Goal: Task Accomplishment & Management: Manage account settings

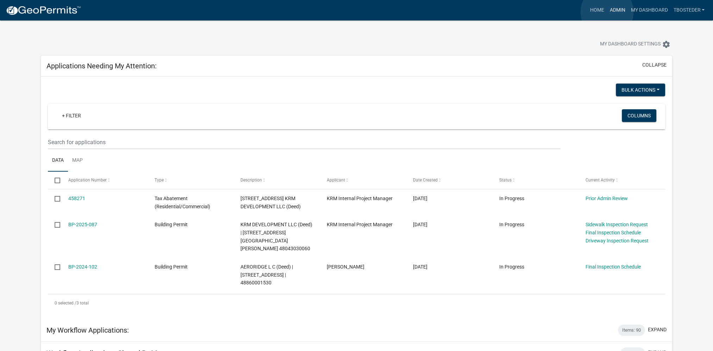
click at [607, 12] on link "Admin" at bounding box center [617, 10] width 21 height 13
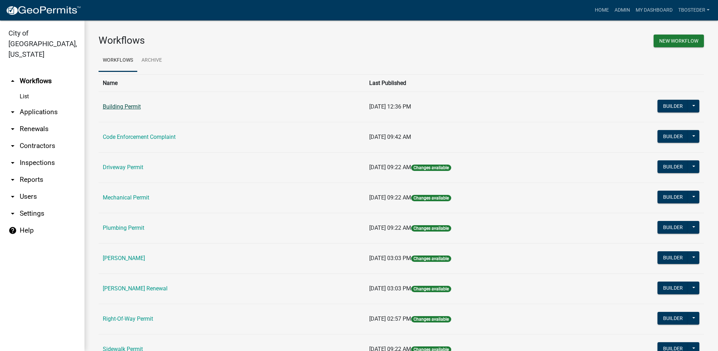
click at [126, 105] on link "Building Permit" at bounding box center [122, 106] width 38 height 7
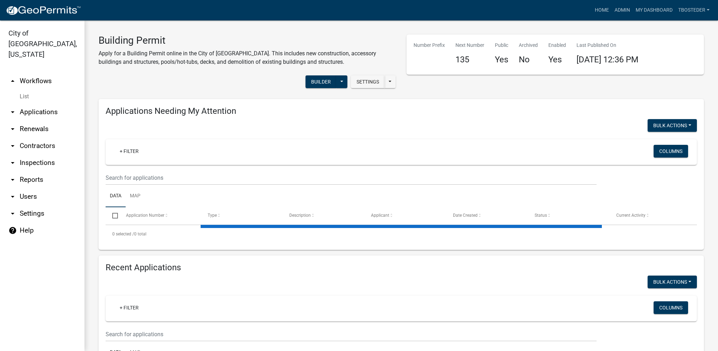
select select "1: 25"
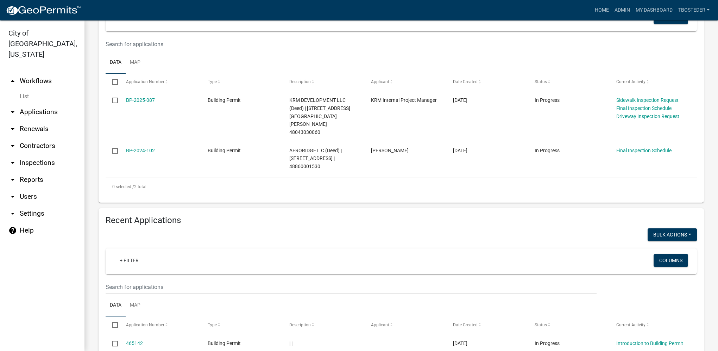
scroll to position [211, 0]
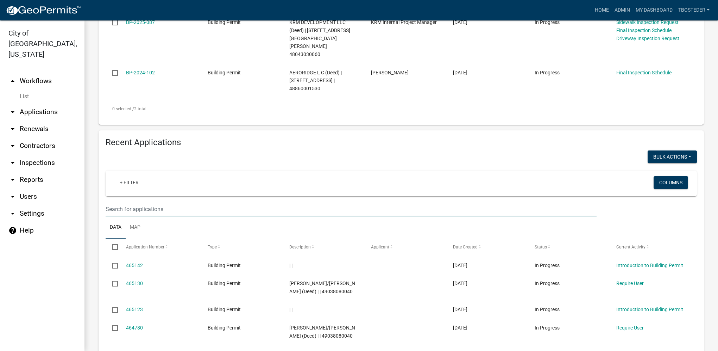
type input "2108 n summercrest"
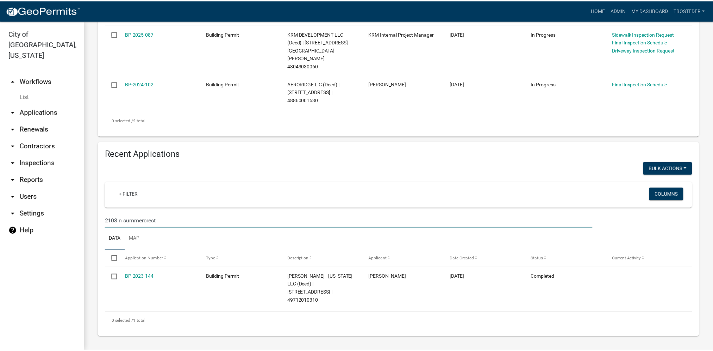
scroll to position [184, 0]
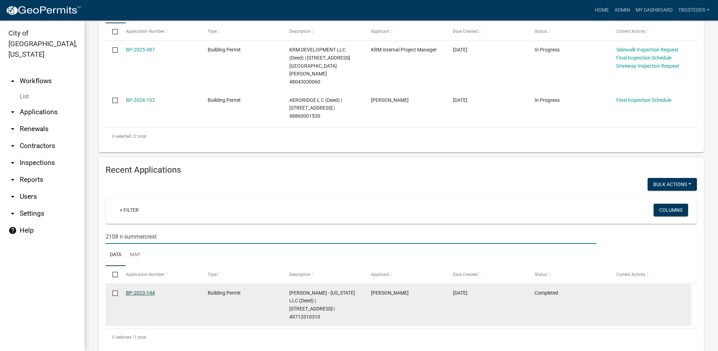
click at [146, 290] on link "BP-2023-144" at bounding box center [140, 293] width 29 height 6
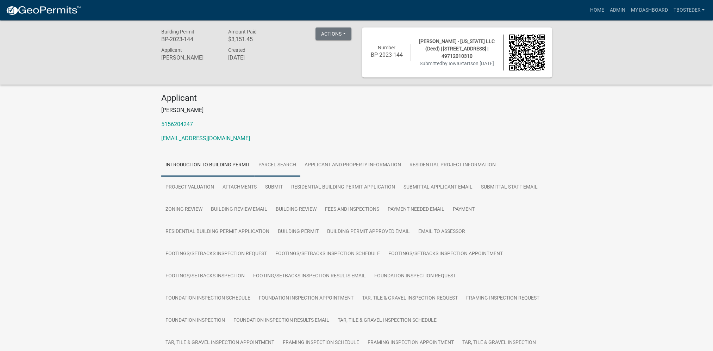
click at [280, 171] on link "Parcel search" at bounding box center [277, 165] width 46 height 23
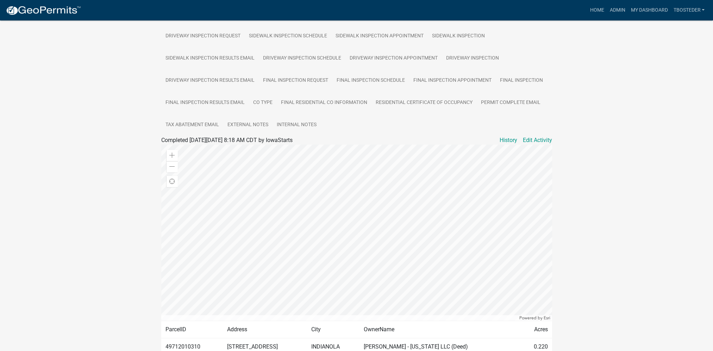
scroll to position [352, 0]
click at [262, 123] on link "External Notes" at bounding box center [247, 123] width 49 height 23
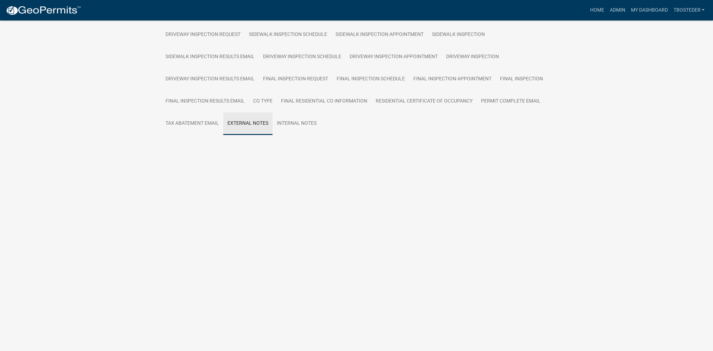
scroll to position [291, 0]
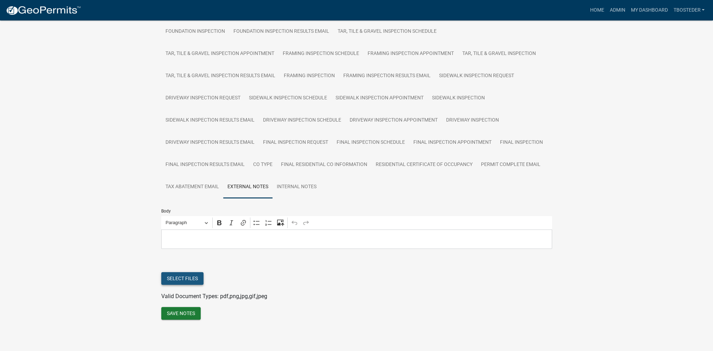
click at [183, 277] on button "Select files" at bounding box center [182, 278] width 42 height 13
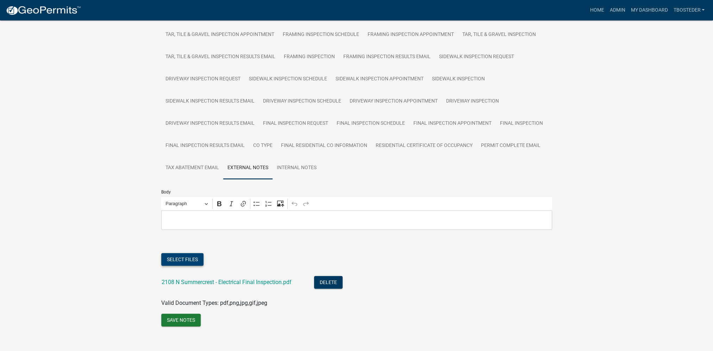
scroll to position [317, 0]
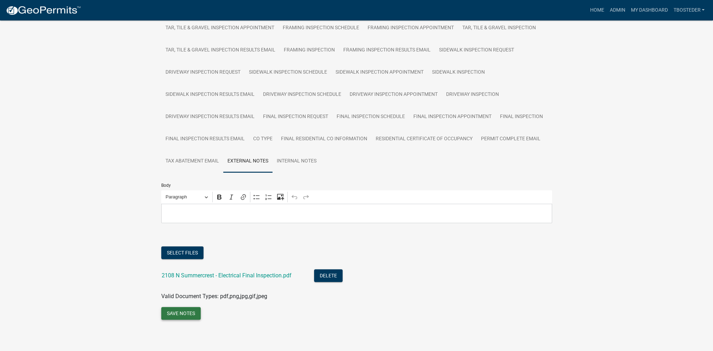
click at [190, 313] on button "Save Notes" at bounding box center [180, 313] width 39 height 13
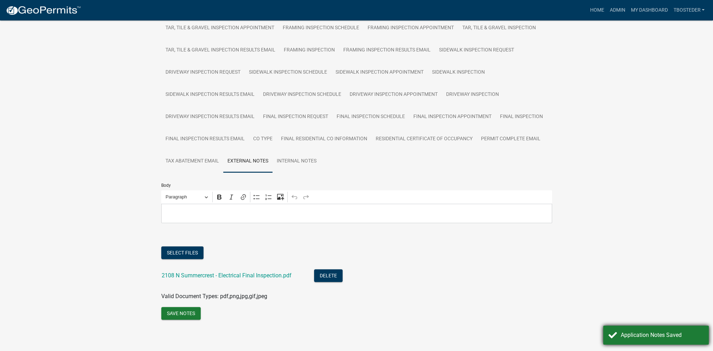
click at [654, 329] on div "Application Notes Saved" at bounding box center [656, 334] width 106 height 19
click at [611, 14] on link "Admin" at bounding box center [617, 10] width 21 height 13
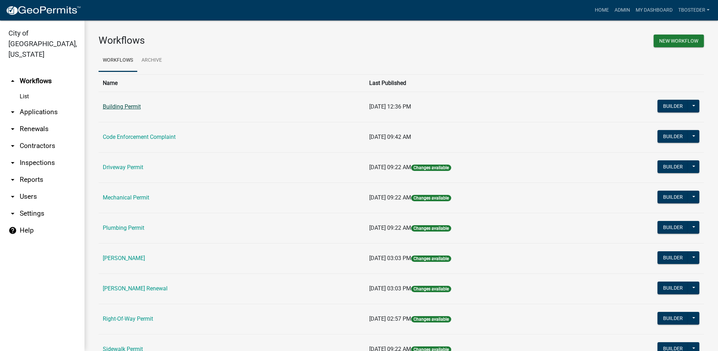
click at [122, 105] on link "Building Permit" at bounding box center [122, 106] width 38 height 7
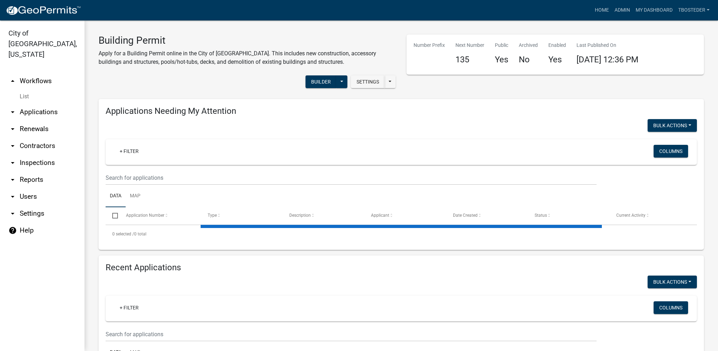
select select "1: 25"
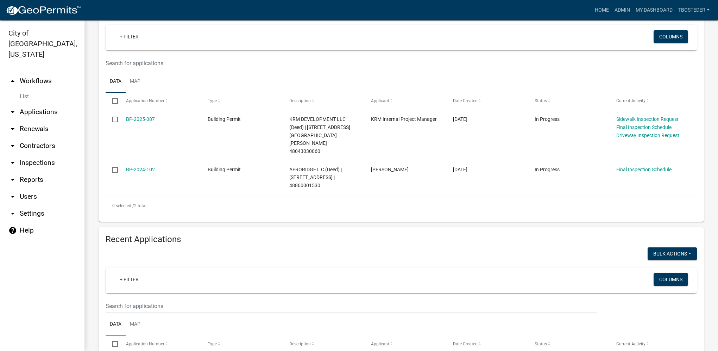
scroll to position [211, 0]
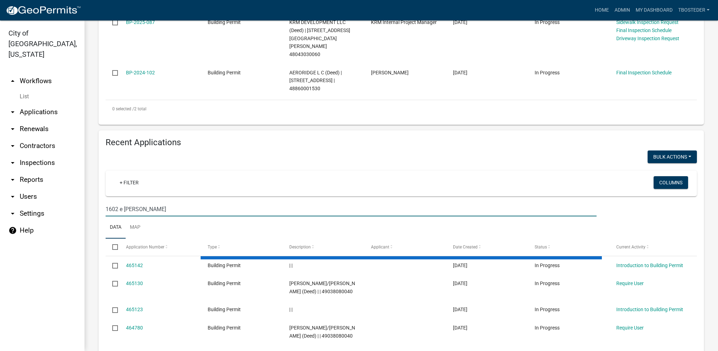
type input "1602 e [PERSON_NAME]"
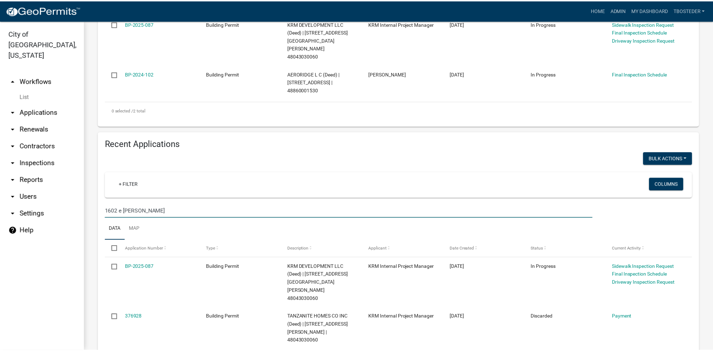
scroll to position [210, 0]
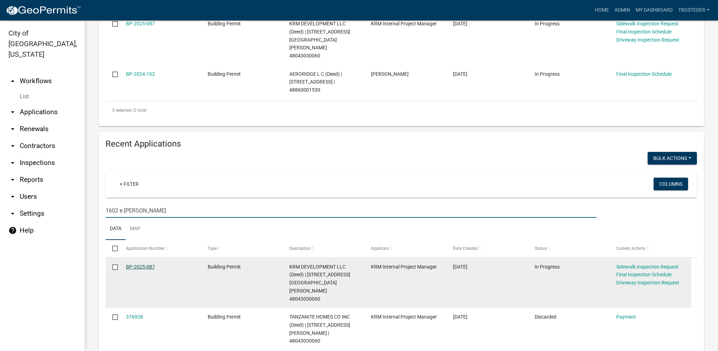
click at [148, 264] on link "BP-2025-087" at bounding box center [140, 267] width 29 height 6
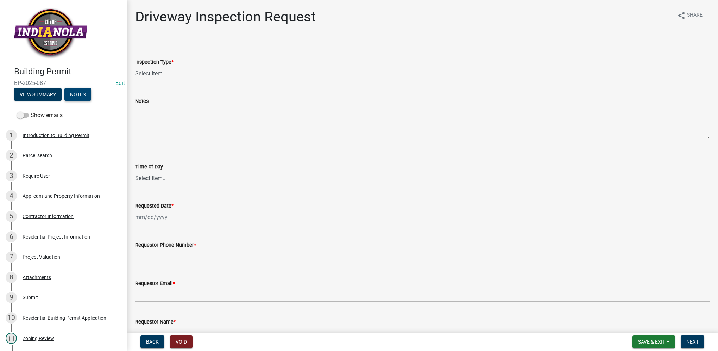
click at [78, 99] on button "Notes" at bounding box center [77, 94] width 27 height 13
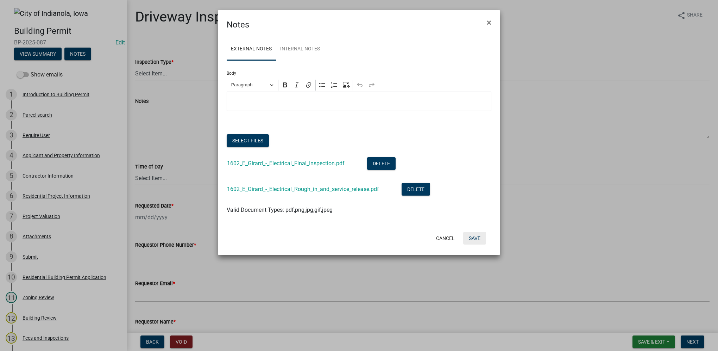
click at [467, 243] on button "Save" at bounding box center [474, 238] width 23 height 13
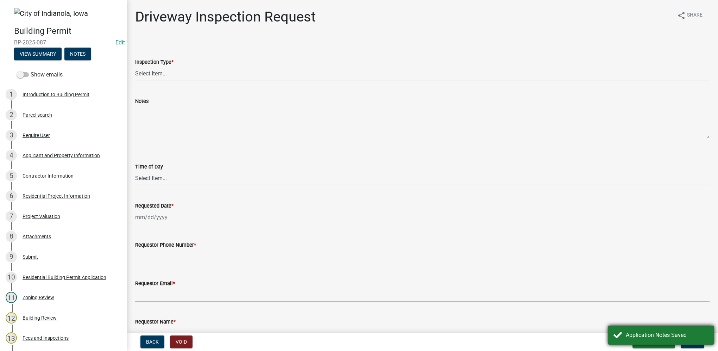
click at [639, 337] on div "Application Notes Saved" at bounding box center [667, 335] width 83 height 8
click at [659, 349] on nav "Back Void Save & Exit Save Save & Exit Next" at bounding box center [423, 341] width 592 height 18
click at [661, 344] on span "Save & Exit" at bounding box center [651, 342] width 27 height 6
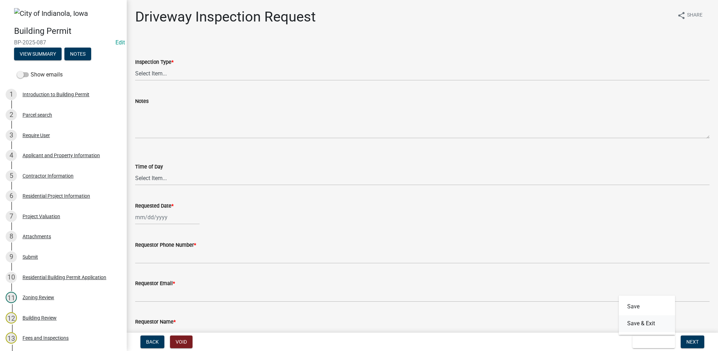
click at [666, 324] on button "Save & Exit" at bounding box center [647, 323] width 56 height 17
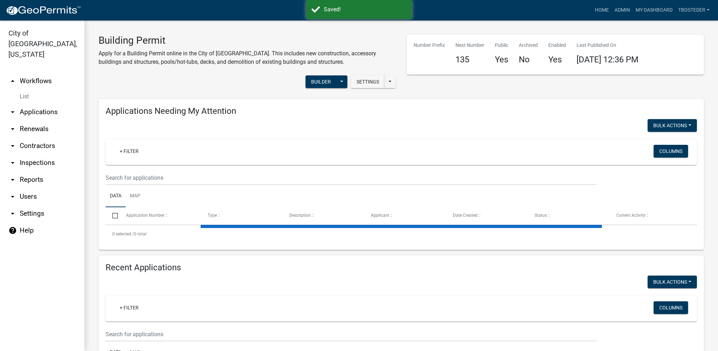
select select "1: 25"
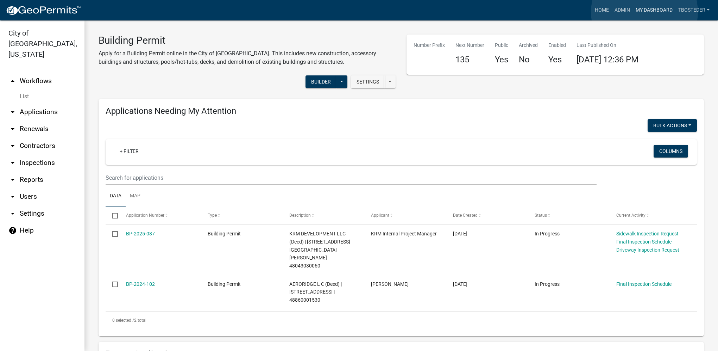
click at [645, 12] on link "My Dashboard" at bounding box center [654, 10] width 43 height 13
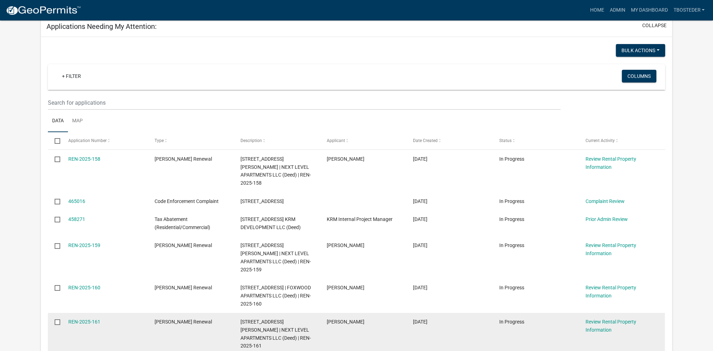
scroll to position [35, 0]
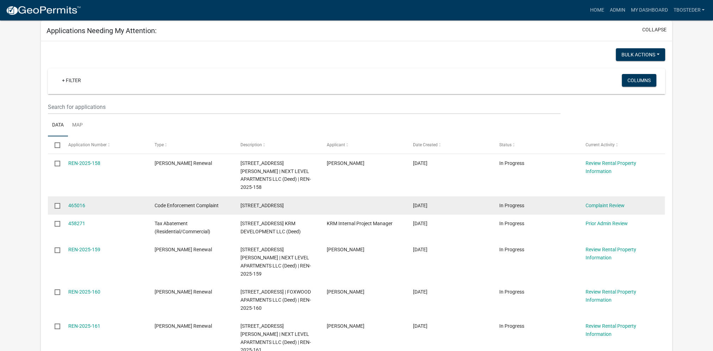
drag, startPoint x: 323, startPoint y: 198, endPoint x: 262, endPoint y: 204, distance: 60.8
click at [262, 204] on div "465016 Code Enforcement Complaint [STREET_ADDRESS] [DATE] In Progress Complaint…" at bounding box center [356, 205] width 617 height 18
drag, startPoint x: 234, startPoint y: 195, endPoint x: 297, endPoint y: 196, distance: 63.0
click at [297, 196] on datatable-body-cell "[STREET_ADDRESS]" at bounding box center [277, 205] width 86 height 18
drag, startPoint x: 297, startPoint y: 196, endPoint x: 290, endPoint y: 197, distance: 7.2
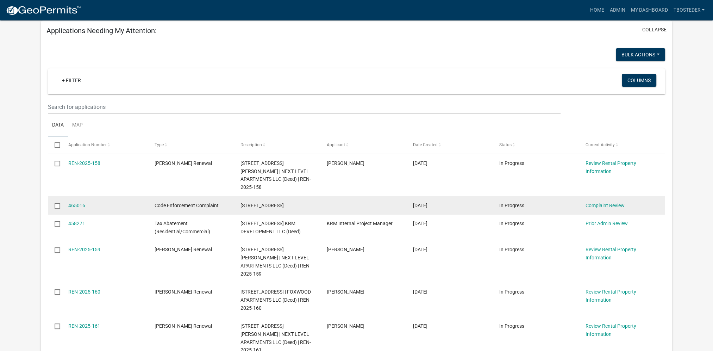
copy span "[STREET_ADDRESS]"
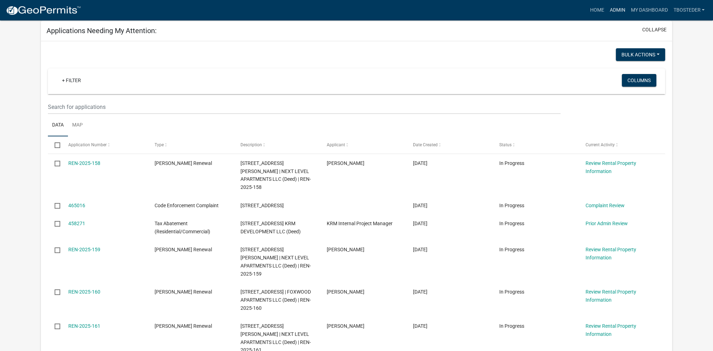
click at [609, 11] on link "Admin" at bounding box center [617, 10] width 21 height 13
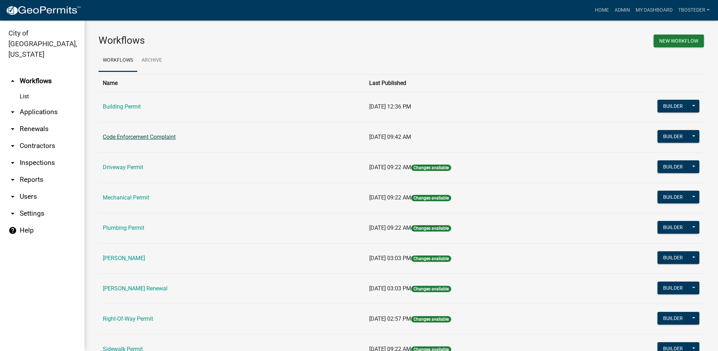
click at [169, 139] on link "Code Enforcement Complaint" at bounding box center [139, 136] width 73 height 7
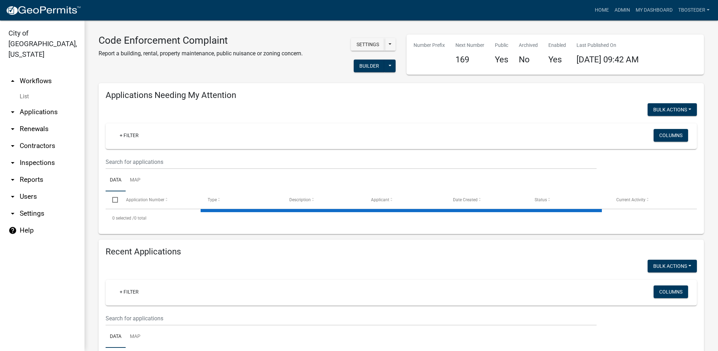
select select "1: 25"
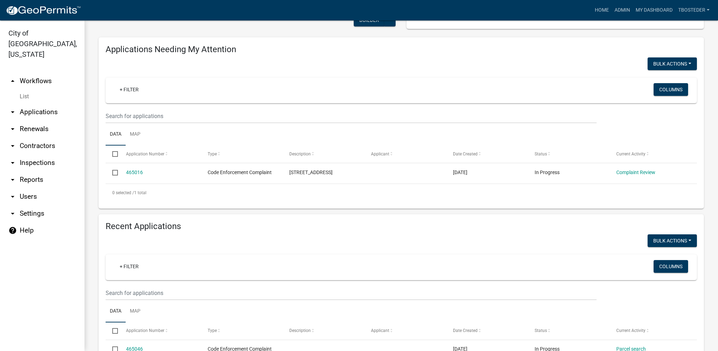
scroll to position [106, 0]
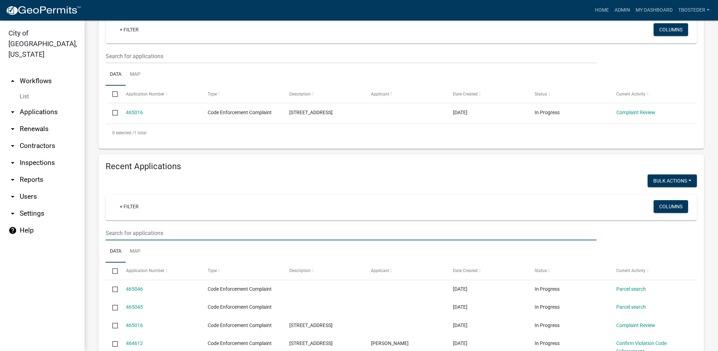
click at [146, 231] on input "text" at bounding box center [351, 233] width 491 height 14
paste input "[STREET_ADDRESS]"
type input "[STREET_ADDRESS]"
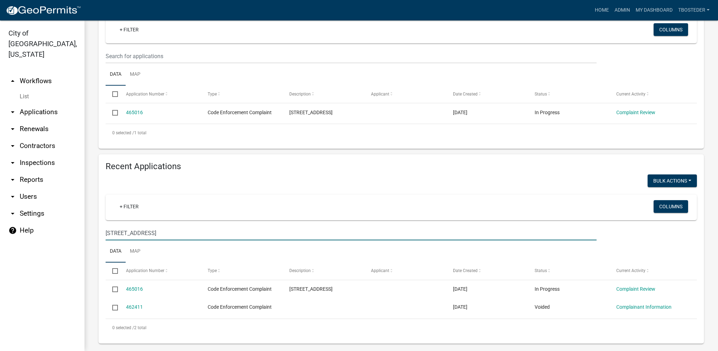
scroll to position [112, 0]
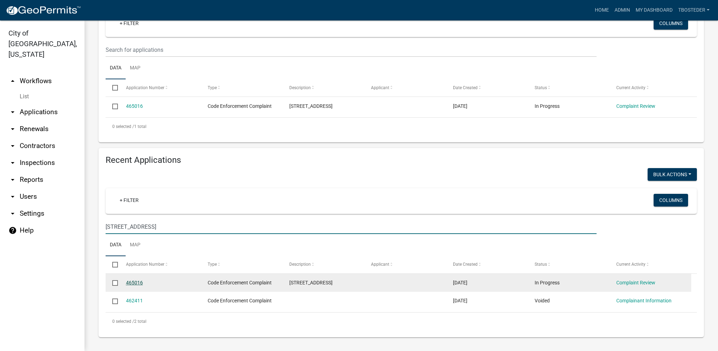
click at [140, 281] on link "465016" at bounding box center [134, 283] width 17 height 6
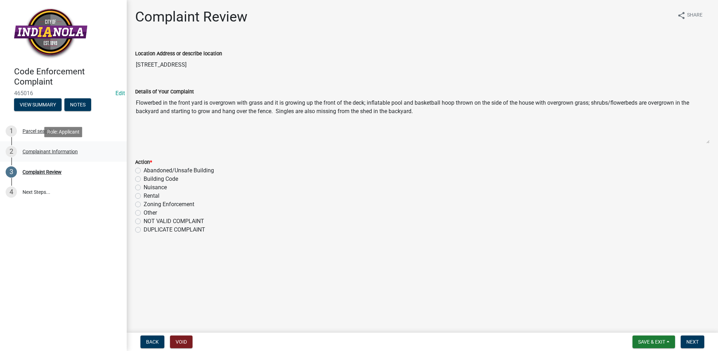
click at [76, 154] on div "2 Complainant Information" at bounding box center [61, 151] width 110 height 11
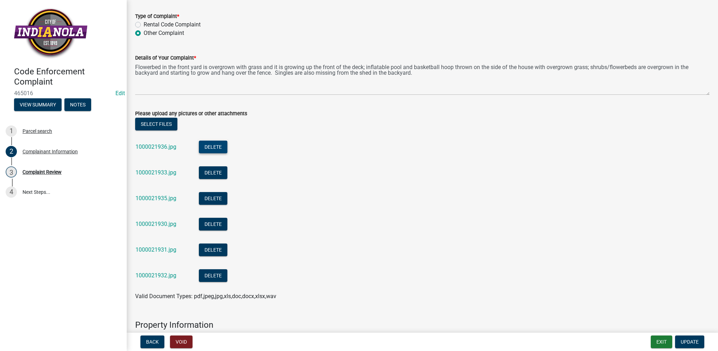
scroll to position [247, 0]
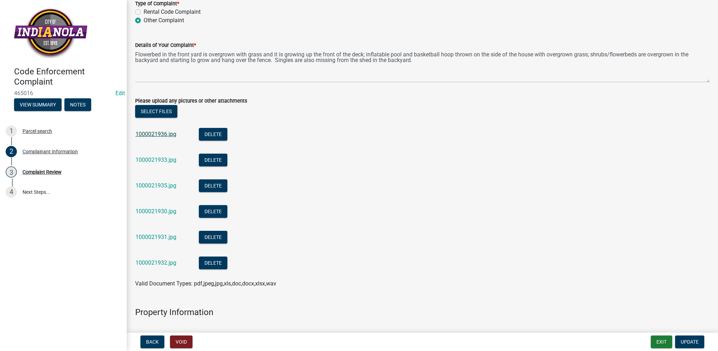
click at [171, 137] on link "1000021936.jpg" at bounding box center [156, 134] width 41 height 7
click at [139, 161] on link "1000021933.jpg" at bounding box center [156, 159] width 41 height 7
click at [167, 189] on div "1000021935.jpg" at bounding box center [162, 186] width 52 height 14
click at [167, 188] on link "1000021935.jpg" at bounding box center [156, 185] width 41 height 7
click at [149, 212] on link "1000021930.jpg" at bounding box center [156, 211] width 41 height 7
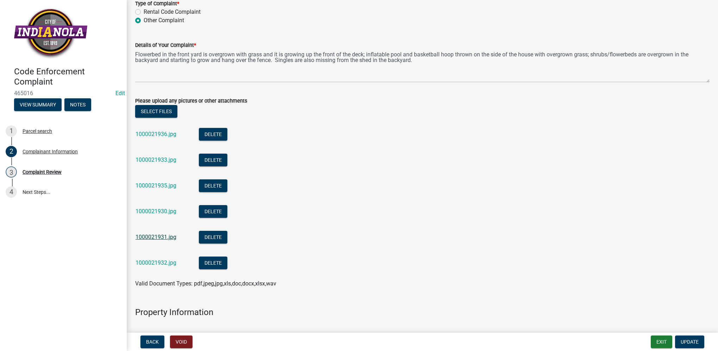
click at [164, 239] on link "1000021931.jpg" at bounding box center [156, 236] width 41 height 7
click at [174, 266] on link "1000021932.jpg" at bounding box center [156, 262] width 41 height 7
click at [61, 173] on div "Complaint Review" at bounding box center [42, 171] width 39 height 5
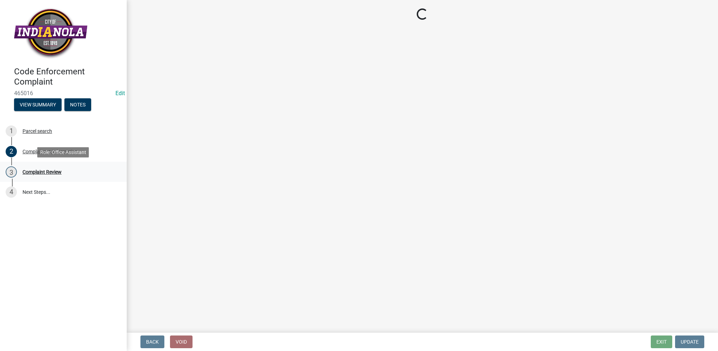
scroll to position [0, 0]
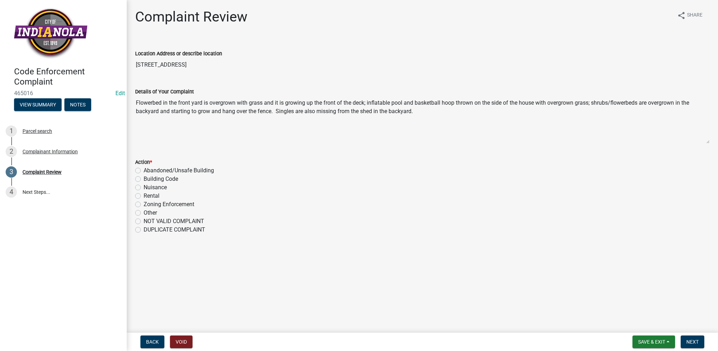
click at [144, 188] on label "Nuisance" at bounding box center [155, 187] width 23 height 8
click at [144, 188] on input "Nuisance" at bounding box center [146, 185] width 5 height 5
radio input "true"
click at [687, 338] on button "Next" at bounding box center [693, 341] width 24 height 13
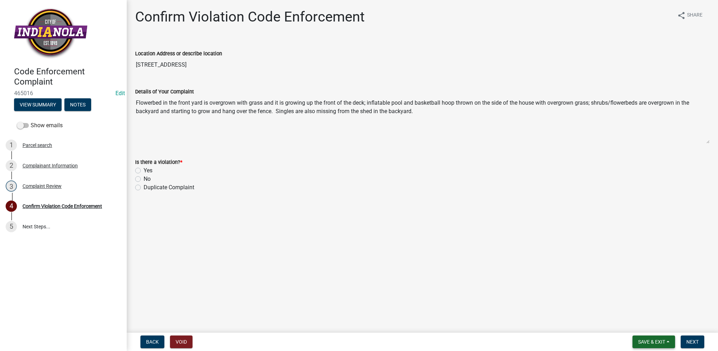
click at [643, 343] on span "Save & Exit" at bounding box center [651, 342] width 27 height 6
click at [642, 322] on button "Save & Exit" at bounding box center [647, 323] width 56 height 17
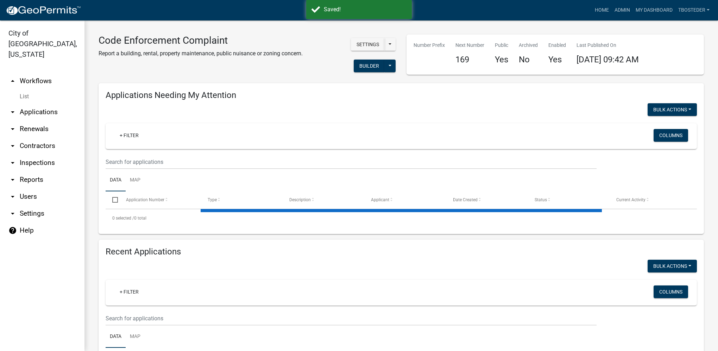
select select "1: 25"
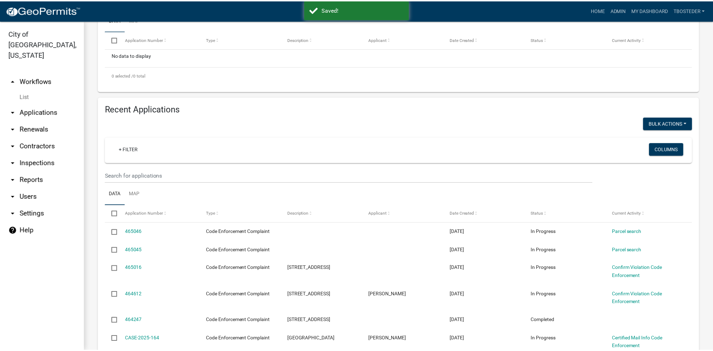
scroll to position [35, 0]
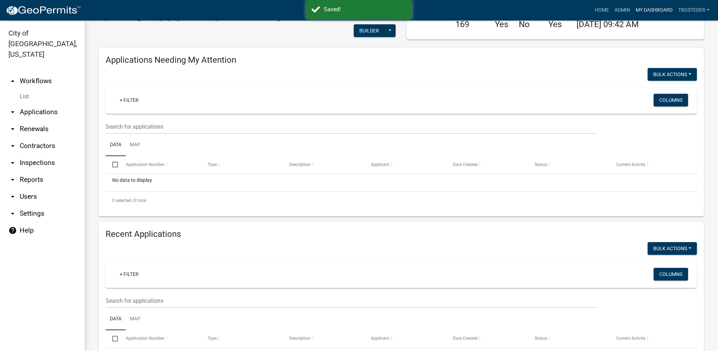
click at [641, 10] on link "My Dashboard" at bounding box center [654, 10] width 43 height 13
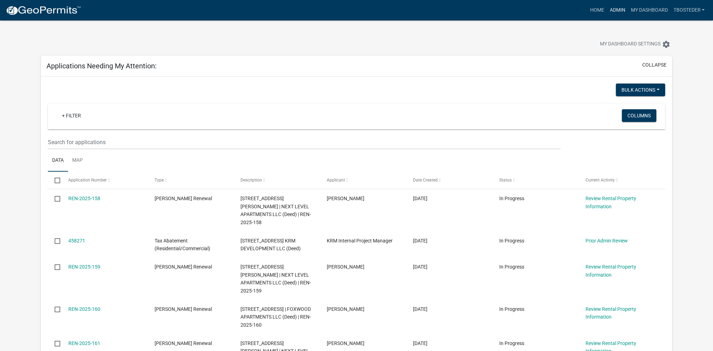
click at [613, 9] on link "Admin" at bounding box center [617, 10] width 21 height 13
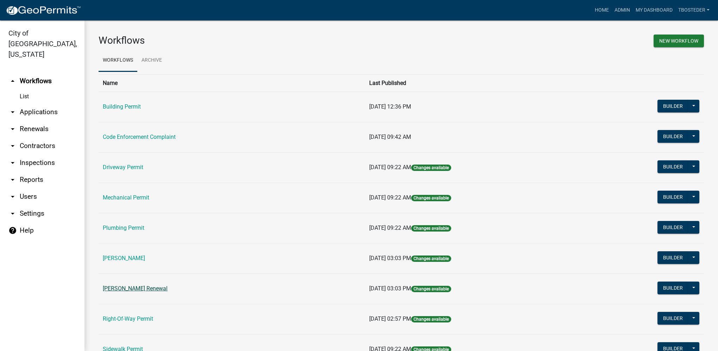
click at [139, 286] on link "[PERSON_NAME] Renewal" at bounding box center [135, 288] width 65 height 7
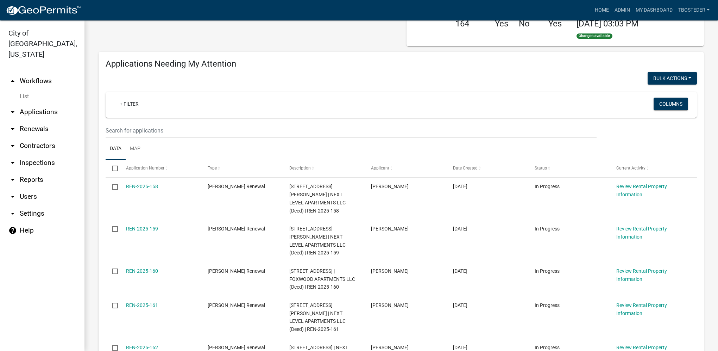
select select "1: 25"
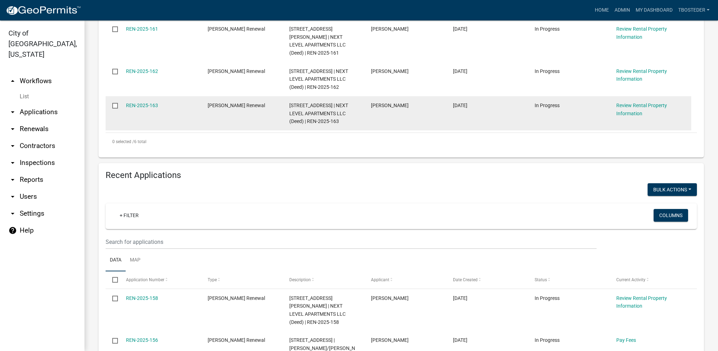
scroll to position [352, 0]
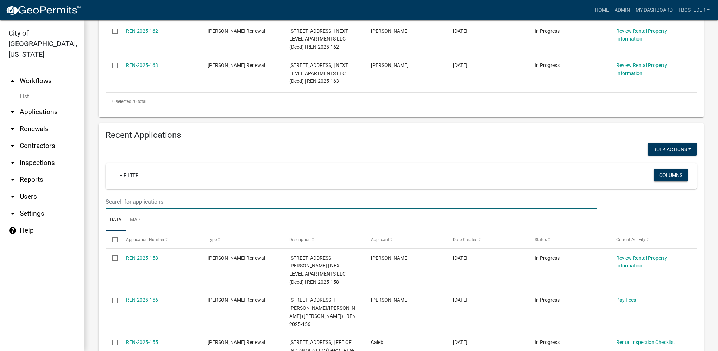
click at [187, 194] on input "text" at bounding box center [351, 201] width 491 height 14
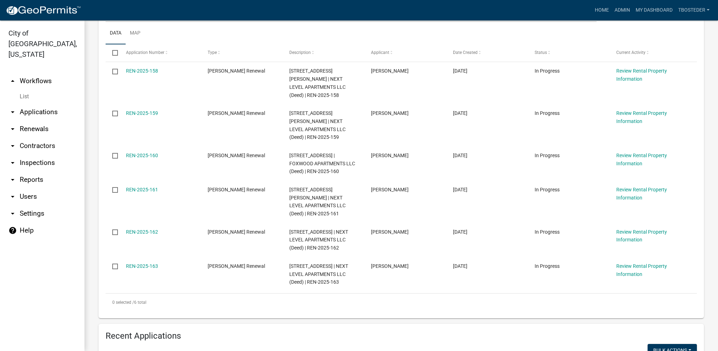
scroll to position [141, 0]
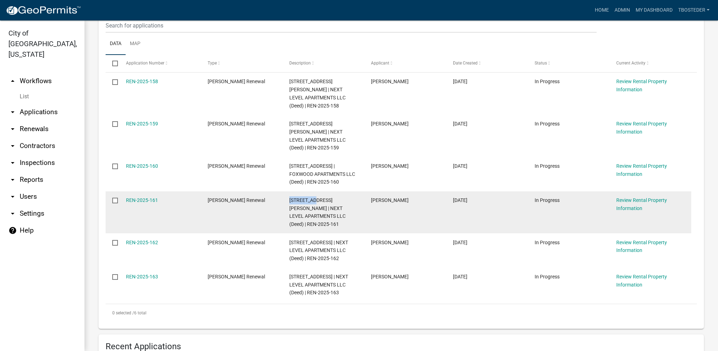
drag, startPoint x: 289, startPoint y: 183, endPoint x: 313, endPoint y: 185, distance: 24.1
click at [313, 191] on datatable-body-cell "[STREET_ADDRESS][PERSON_NAME] | NEXT LEVEL APARTMENTS LLC (Deed) | REN-2025-161" at bounding box center [324, 212] width 82 height 42
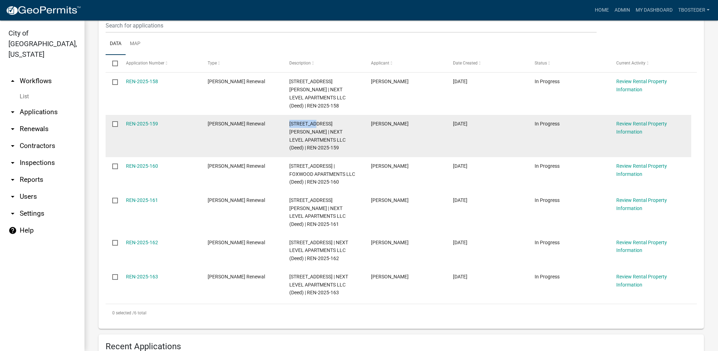
drag, startPoint x: 313, startPoint y: 185, endPoint x: 311, endPoint y: 118, distance: 66.9
click at [311, 118] on datatable-body-cell "[STREET_ADDRESS][PERSON_NAME] | NEXT LEVEL APARTMENTS LLC (Deed) | REN-2025-159" at bounding box center [324, 136] width 82 height 42
copy span "[STREET_ADDRESS][PERSON_NAME]"
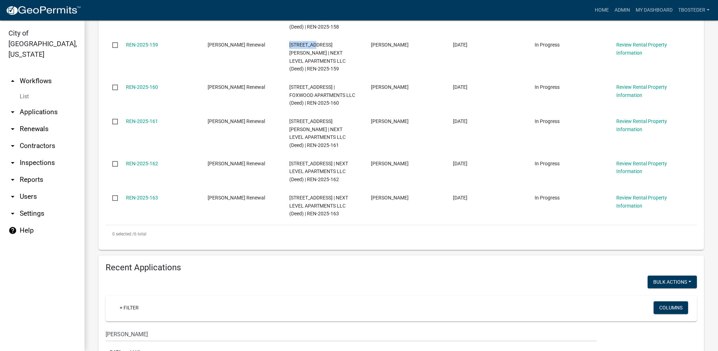
scroll to position [317, 0]
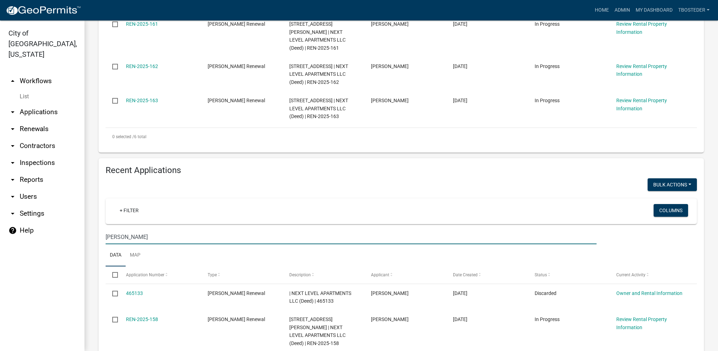
click at [136, 230] on input "[PERSON_NAME]" at bounding box center [351, 237] width 491 height 14
type input "m"
paste input "[STREET_ADDRESS][PERSON_NAME]"
type input "[STREET_ADDRESS][PERSON_NAME]"
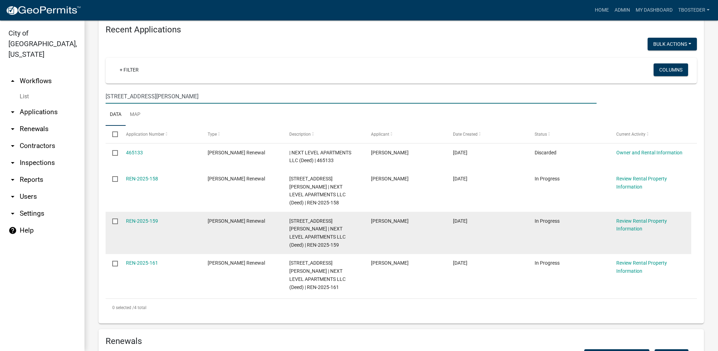
scroll to position [458, 0]
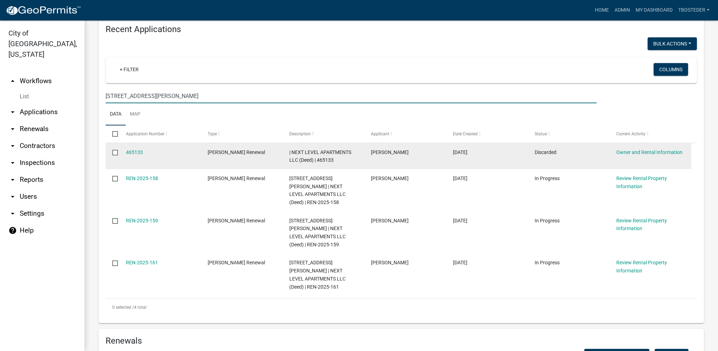
click at [113, 150] on input "checkbox" at bounding box center [114, 152] width 5 height 5
checkbox input "true"
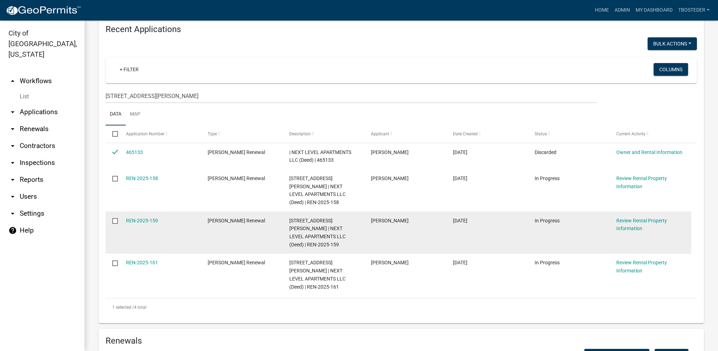
click at [116, 218] on input "checkbox" at bounding box center [114, 220] width 5 height 5
checkbox input "true"
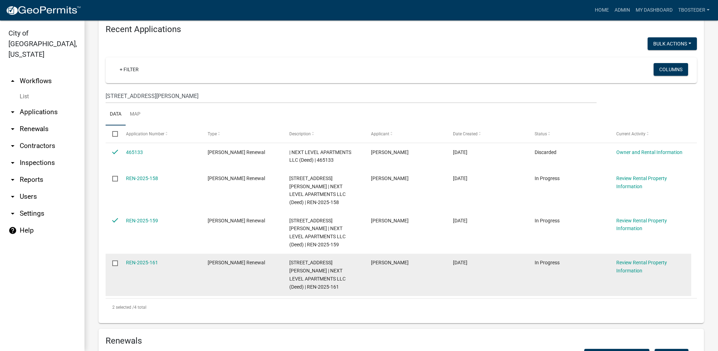
click at [116, 260] on input "checkbox" at bounding box center [114, 262] width 5 height 5
checkbox input "true"
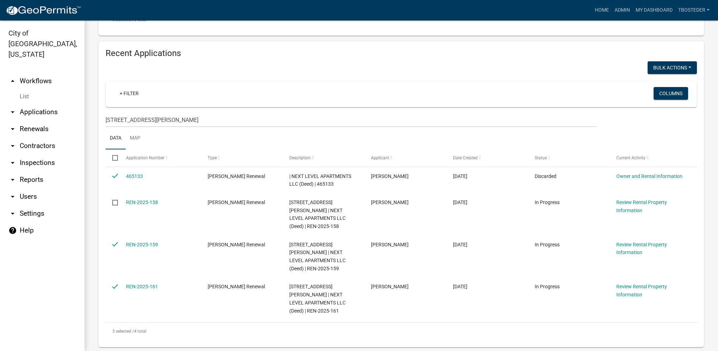
scroll to position [423, 0]
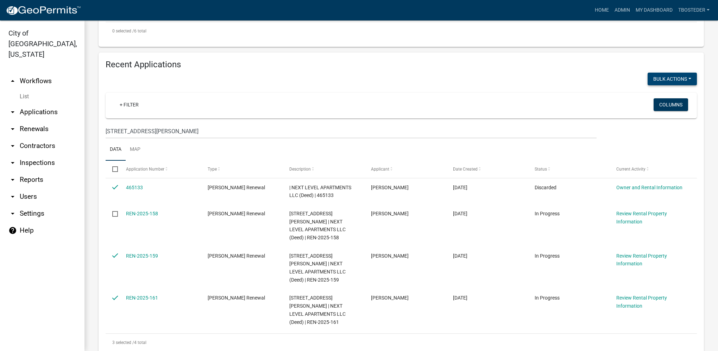
click at [651, 89] on button "Void" at bounding box center [669, 97] width 56 height 17
checkbox input "false"
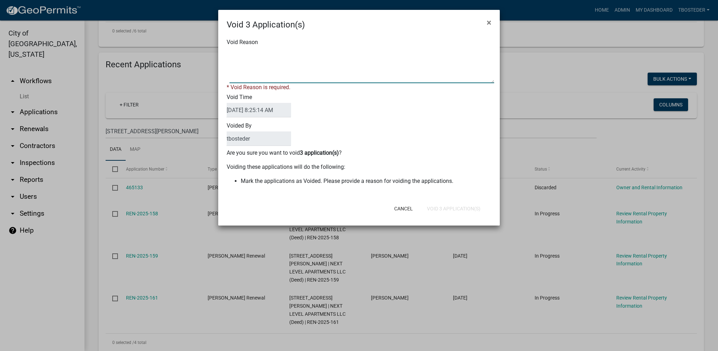
click at [233, 71] on textarea "Void Reason" at bounding box center [362, 65] width 265 height 35
type textarea "duplicate"
click at [453, 210] on form "Void 3 Application(s) × Void Reason * Void Reason is required. Void Time [DATE]…" at bounding box center [359, 114] width 282 height 209
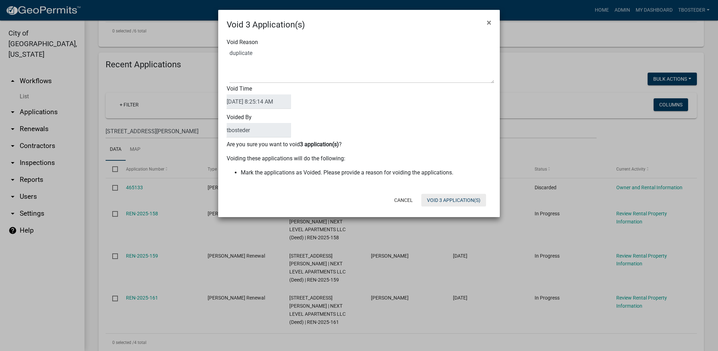
click at [450, 200] on button "Void 3 Application(s)" at bounding box center [454, 200] width 65 height 13
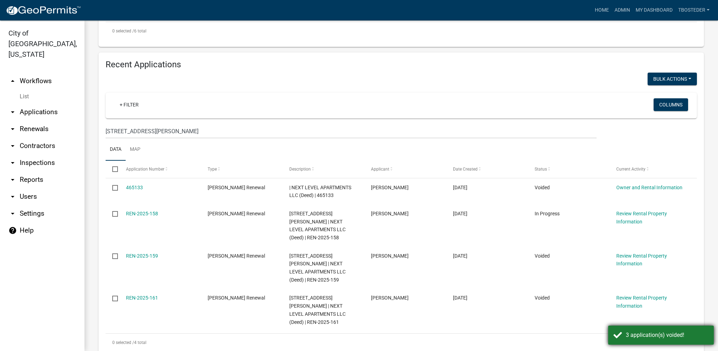
click at [645, 338] on div "3 application(s) voided!" at bounding box center [667, 335] width 83 height 8
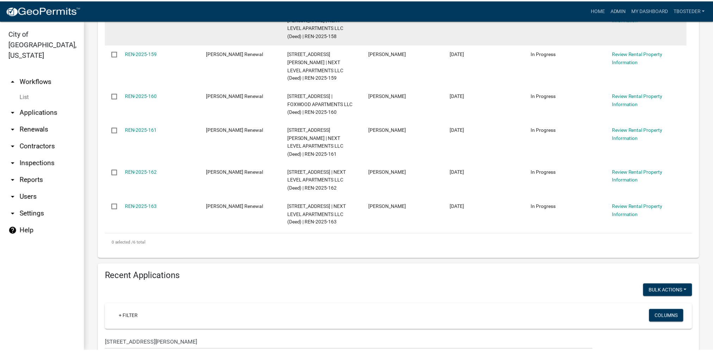
scroll to position [0, 0]
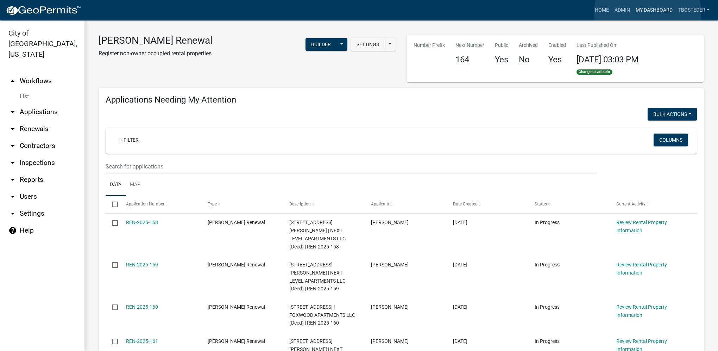
click at [648, 13] on link "My Dashboard" at bounding box center [654, 10] width 43 height 13
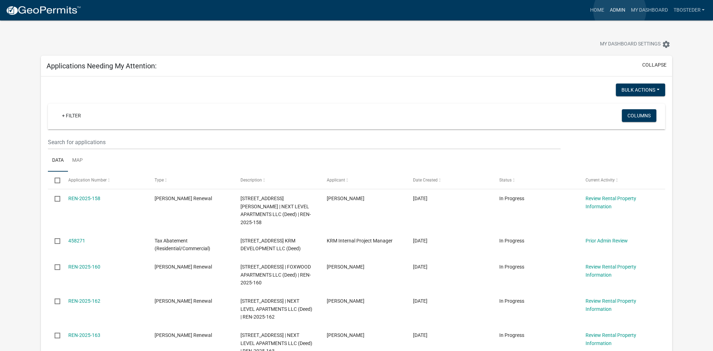
click at [620, 11] on link "Admin" at bounding box center [617, 10] width 21 height 13
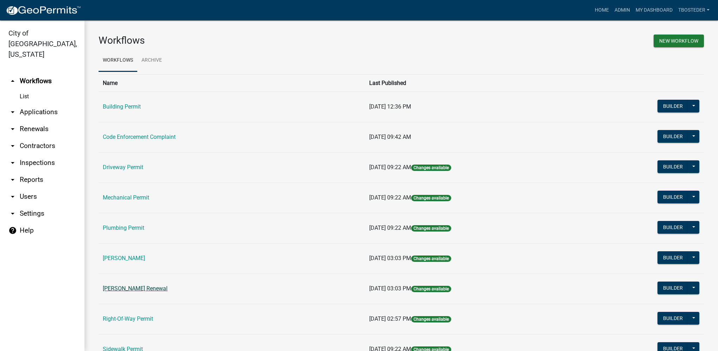
click at [135, 288] on link "[PERSON_NAME] Renewal" at bounding box center [135, 288] width 65 height 7
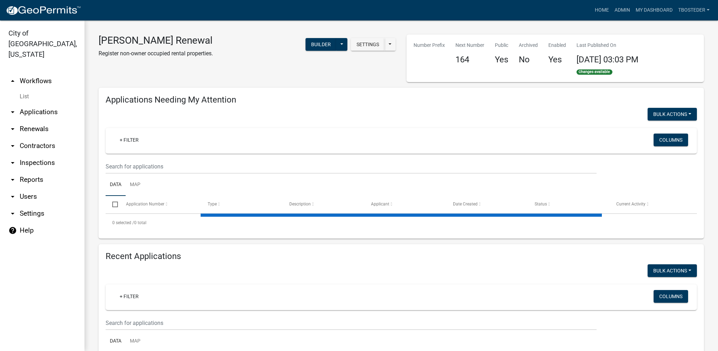
select select "1: 25"
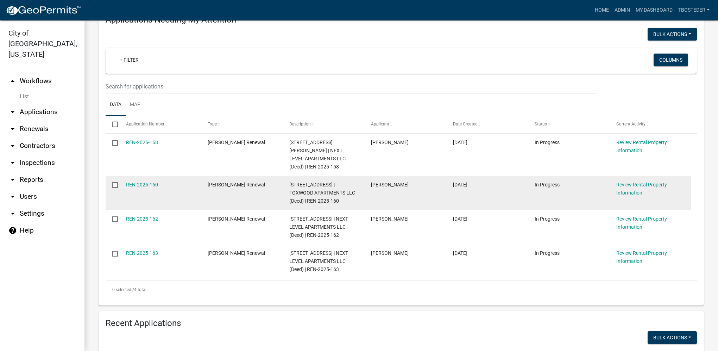
scroll to position [106, 0]
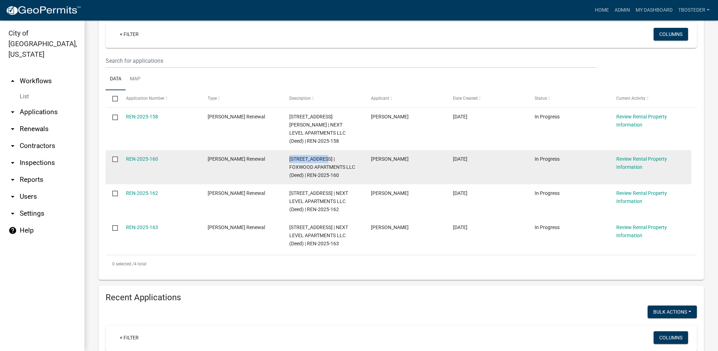
drag, startPoint x: 290, startPoint y: 152, endPoint x: 326, endPoint y: 146, distance: 36.3
click at [326, 150] on datatable-body-cell "[STREET_ADDRESS] | FOXWOOD APARTMENTS LLC (Deed) | REN-2025-160" at bounding box center [324, 167] width 82 height 34
drag, startPoint x: 326, startPoint y: 146, endPoint x: 324, endPoint y: 149, distance: 3.7
copy span "[STREET_ADDRESS]"
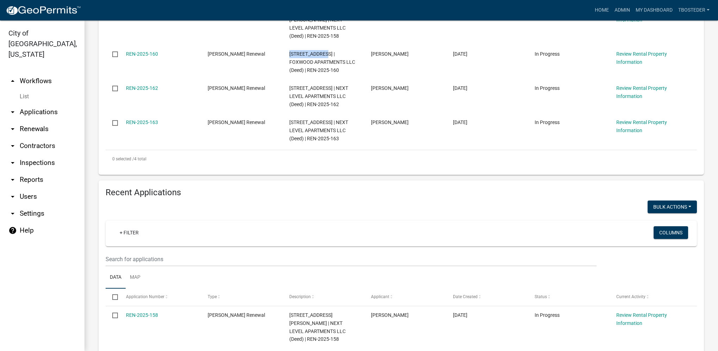
scroll to position [211, 0]
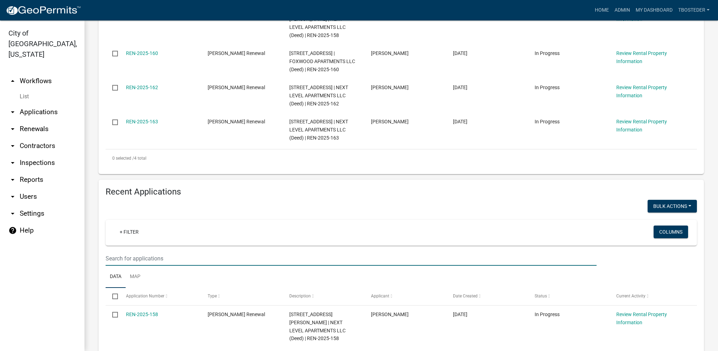
paste input "[STREET_ADDRESS]"
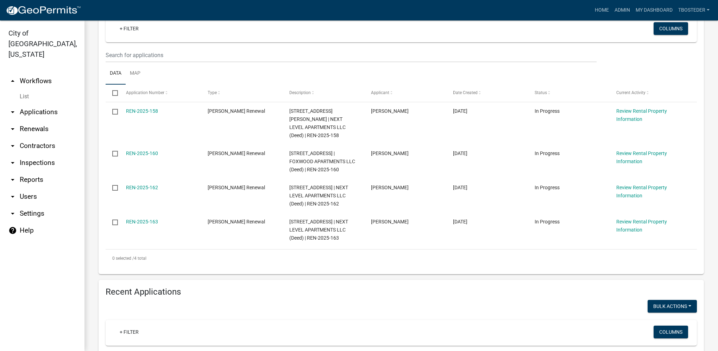
scroll to position [106, 0]
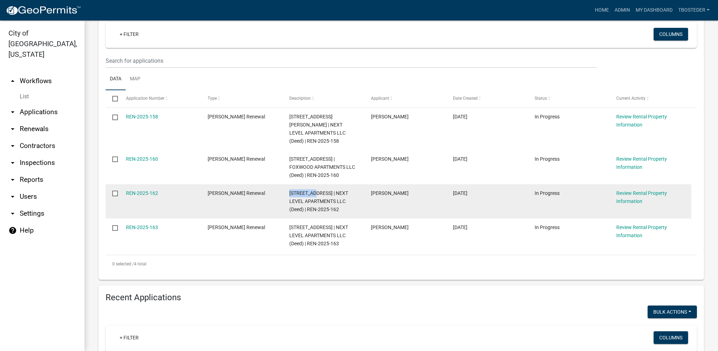
drag, startPoint x: 289, startPoint y: 183, endPoint x: 311, endPoint y: 183, distance: 22.5
click at [311, 184] on datatable-body-cell "[STREET_ADDRESS] | NEXT LEVEL APARTMENTS LLC (Deed) | REN-2025-162" at bounding box center [324, 201] width 82 height 34
copy span "901 S R S"
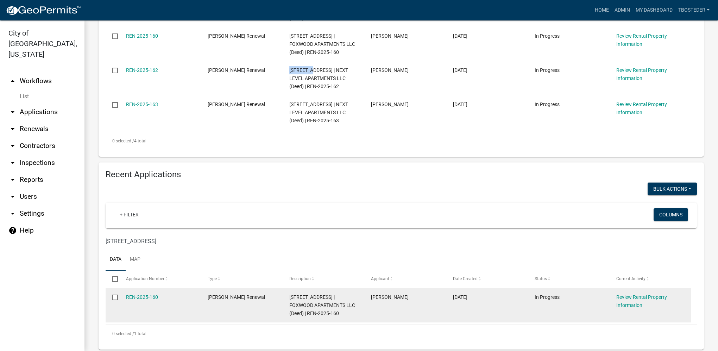
scroll to position [247, 0]
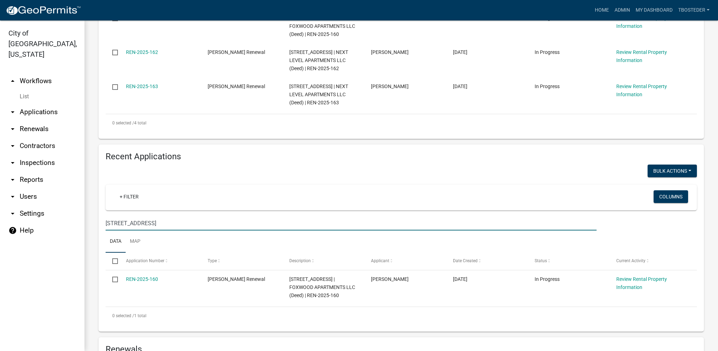
click at [130, 216] on input "[STREET_ADDRESS]" at bounding box center [351, 223] width 491 height 14
drag, startPoint x: 159, startPoint y: 213, endPoint x: 89, endPoint y: 210, distance: 70.1
click at [89, 210] on div "[PERSON_NAME] Renewal Register non-owner occupied rental properties. Settings S…" at bounding box center [402, 337] width 634 height 1127
paste input "901 S R S"
type input "901 S R S"
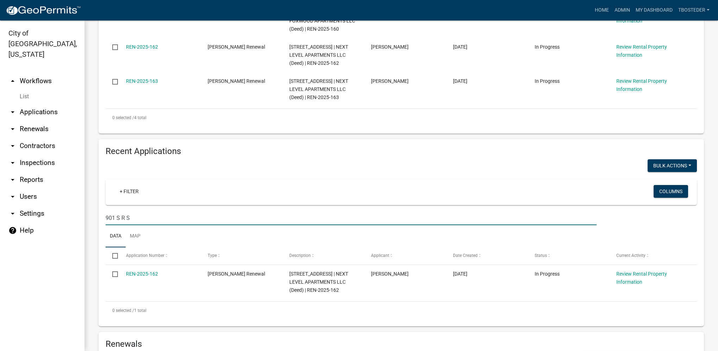
scroll to position [176, 0]
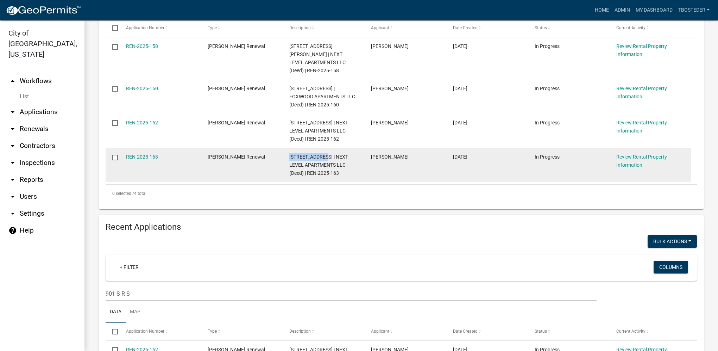
drag, startPoint x: 289, startPoint y: 148, endPoint x: 324, endPoint y: 146, distance: 34.9
click at [324, 154] on span "[STREET_ADDRESS] | NEXT LEVEL APARTMENTS LLC (Deed) | REN-2025-163" at bounding box center [318, 165] width 59 height 22
copy span "[STREET_ADDRESS]"
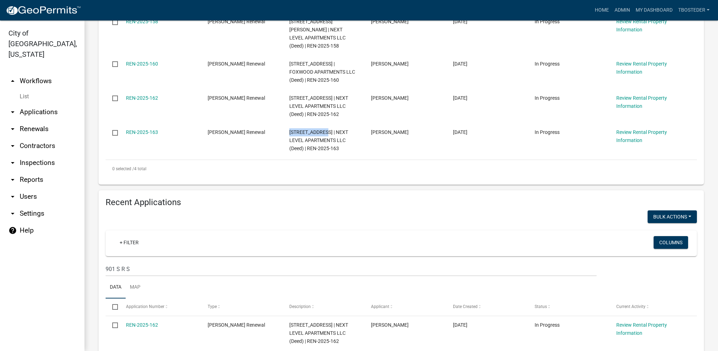
scroll to position [211, 0]
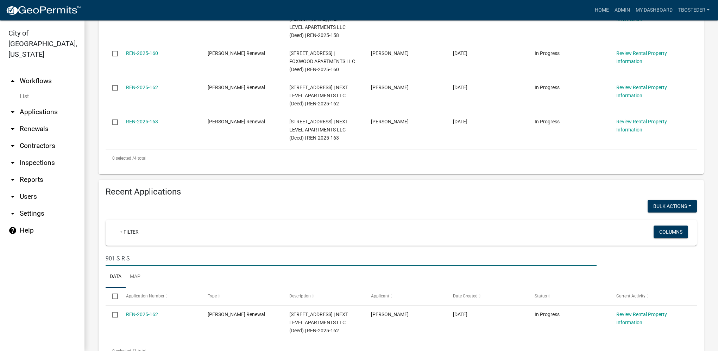
drag, startPoint x: 142, startPoint y: 250, endPoint x: 73, endPoint y: 250, distance: 69.0
click at [73, 250] on div "City of [GEOGRAPHIC_DATA], [US_STATE] arrow_drop_up Workflows List arrow_drop_d…" at bounding box center [359, 185] width 718 height 330
paste input "[STREET_ADDRESS]"
type input "[STREET_ADDRESS]"
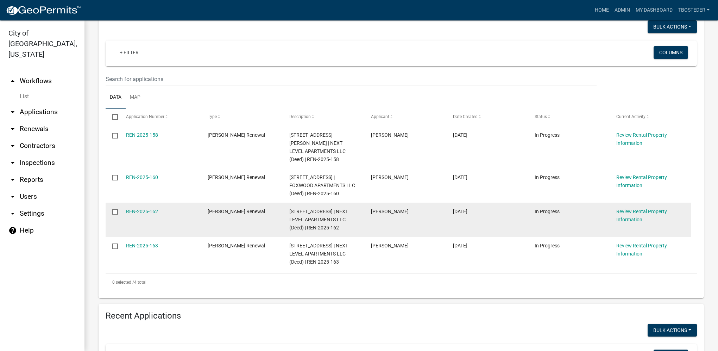
scroll to position [70, 0]
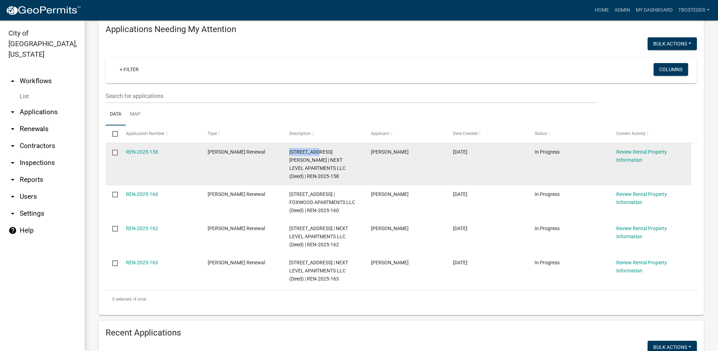
drag, startPoint x: 288, startPoint y: 151, endPoint x: 314, endPoint y: 155, distance: 26.4
click at [314, 155] on datatable-body-cell "[STREET_ADDRESS][PERSON_NAME] | NEXT LEVEL APARTMENTS LLC (Deed) | REN-2025-158" at bounding box center [324, 164] width 82 height 42
drag, startPoint x: 314, startPoint y: 155, endPoint x: 312, endPoint y: 152, distance: 4.0
copy span "[STREET_ADDRESS][PERSON_NAME]"
click at [155, 151] on link "REN-2025-158" at bounding box center [142, 152] width 32 height 6
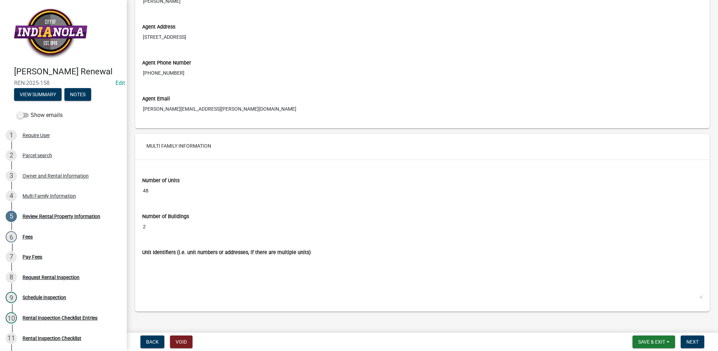
scroll to position [886, 0]
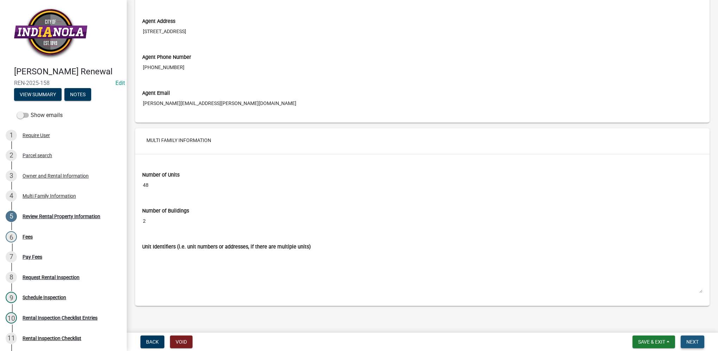
click at [692, 338] on button "Next" at bounding box center [693, 341] width 24 height 13
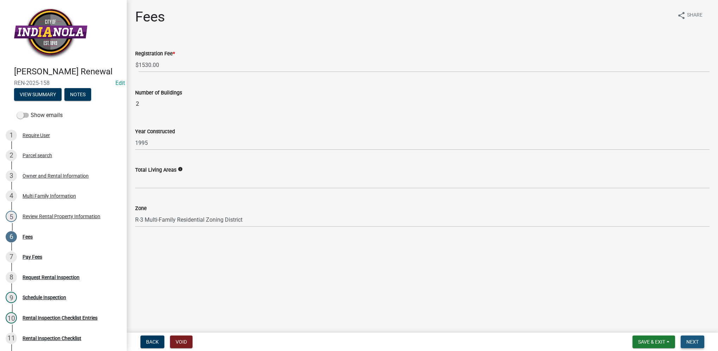
click at [690, 341] on span "Next" at bounding box center [693, 342] width 12 height 6
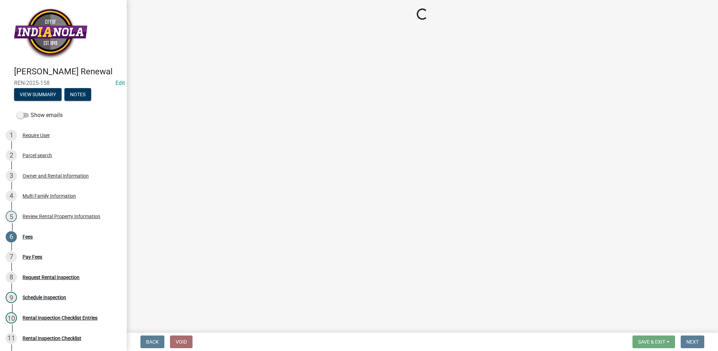
select select "3: 3"
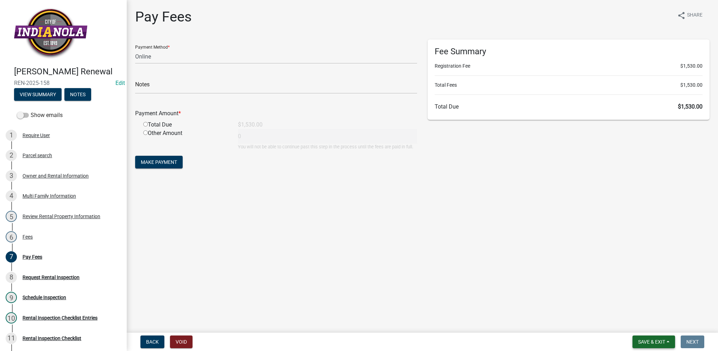
click at [651, 339] on span "Save & Exit" at bounding box center [651, 342] width 27 height 6
click at [649, 325] on button "Save & Exit" at bounding box center [647, 323] width 56 height 17
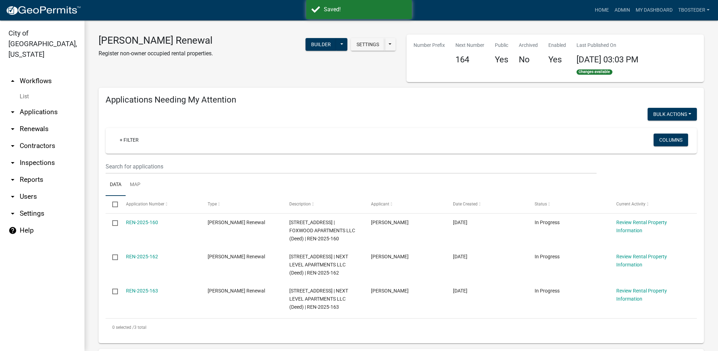
select select "1: 25"
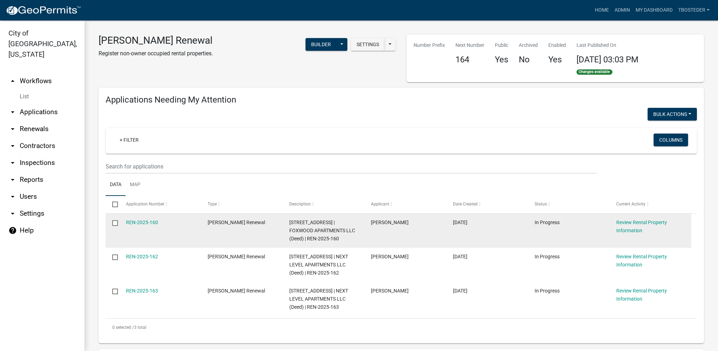
drag, startPoint x: 281, startPoint y: 221, endPoint x: 328, endPoint y: 221, distance: 46.1
click at [328, 221] on div "REN-2025-160 [PERSON_NAME] Renewal [STREET_ADDRESS] | FOXWOOD APARTMENTS LLC (D…" at bounding box center [399, 230] width 586 height 34
copy div "[STREET_ADDRESS]"
click at [137, 224] on link "REN-2025-160" at bounding box center [142, 222] width 32 height 6
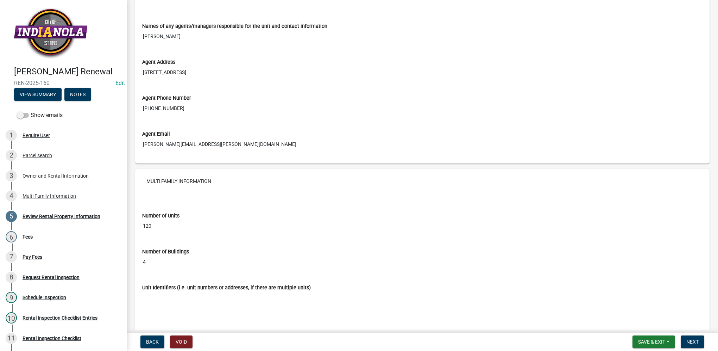
scroll to position [886, 0]
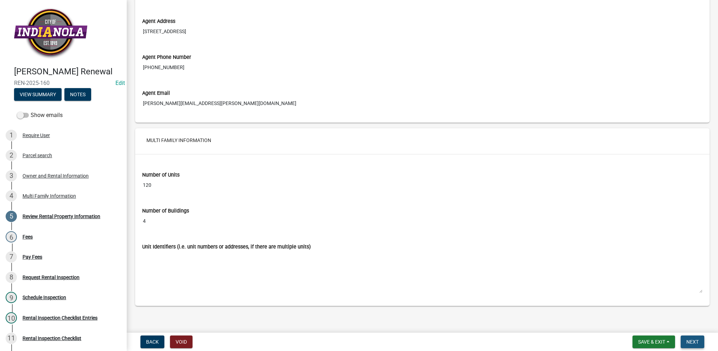
click at [685, 340] on button "Next" at bounding box center [693, 341] width 24 height 13
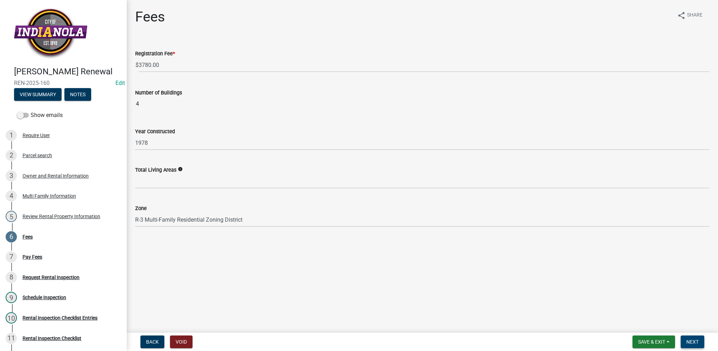
click at [688, 342] on span "Next" at bounding box center [693, 342] width 12 height 6
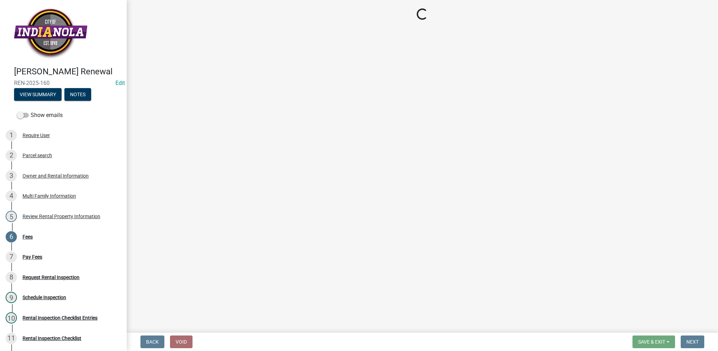
select select "3: 3"
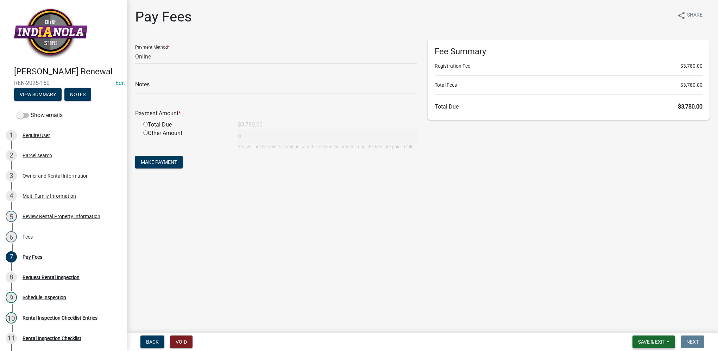
click at [646, 339] on span "Save & Exit" at bounding box center [651, 342] width 27 height 6
click at [644, 317] on button "Save & Exit" at bounding box center [647, 323] width 56 height 17
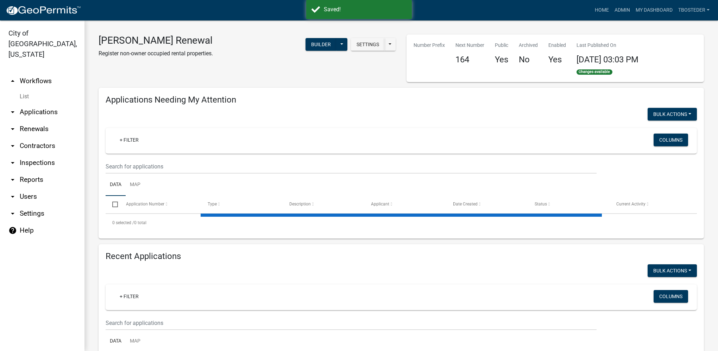
select select "1: 25"
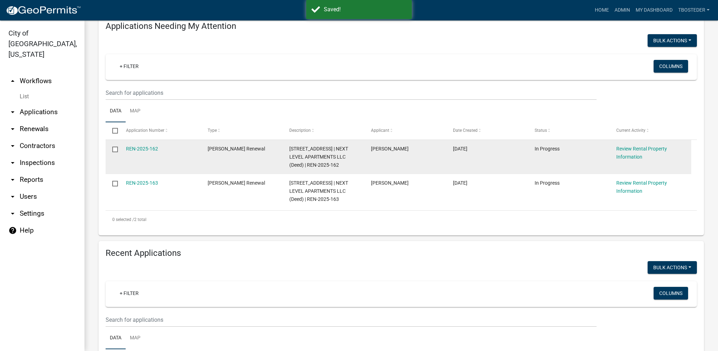
scroll to position [70, 0]
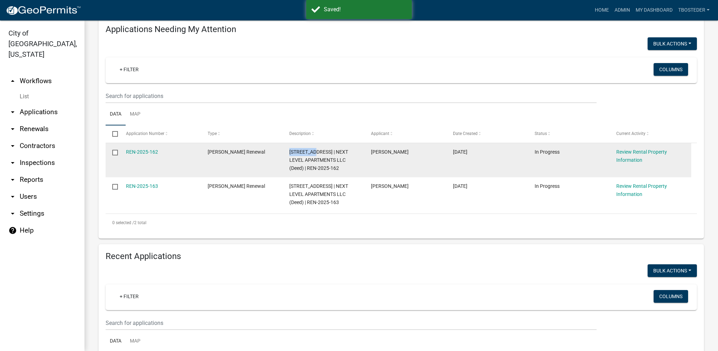
drag, startPoint x: 289, startPoint y: 153, endPoint x: 313, endPoint y: 155, distance: 24.0
click at [313, 155] on datatable-body-cell "[STREET_ADDRESS] | NEXT LEVEL APARTMENTS LLC (Deed) | REN-2025-162" at bounding box center [324, 160] width 82 height 34
copy span "[STREET_ADDRESS]"
click at [138, 150] on link "REN-2025-162" at bounding box center [142, 152] width 32 height 6
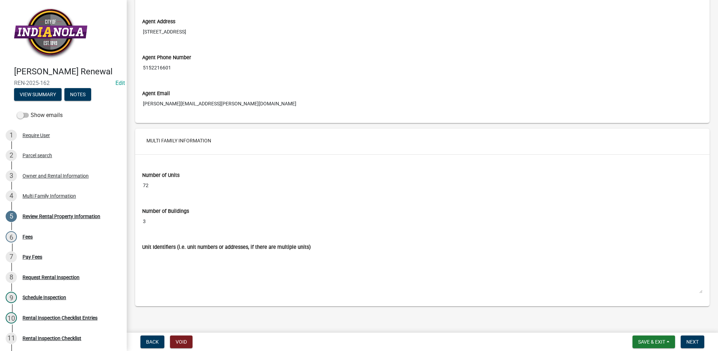
scroll to position [886, 0]
click at [685, 337] on button "Next" at bounding box center [693, 341] width 24 height 13
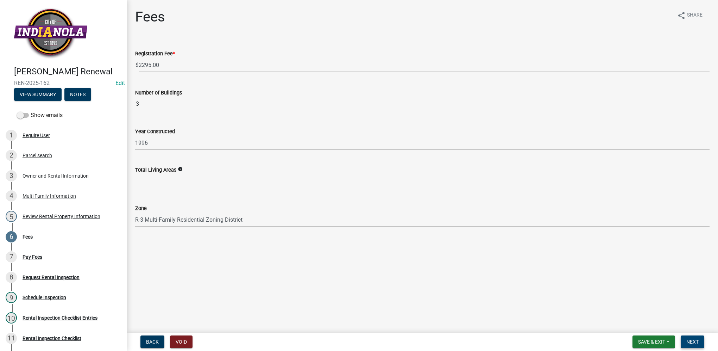
click at [695, 343] on span "Next" at bounding box center [693, 342] width 12 height 6
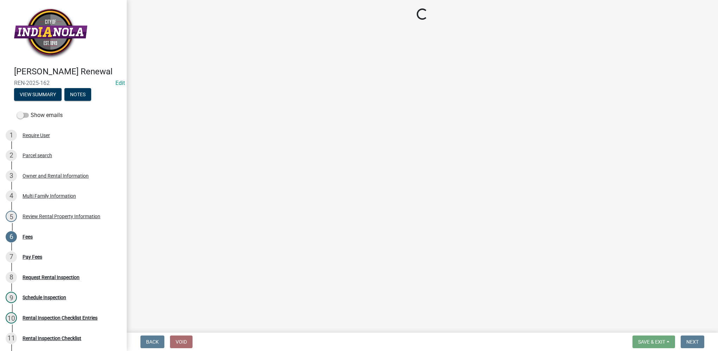
select select "3: 3"
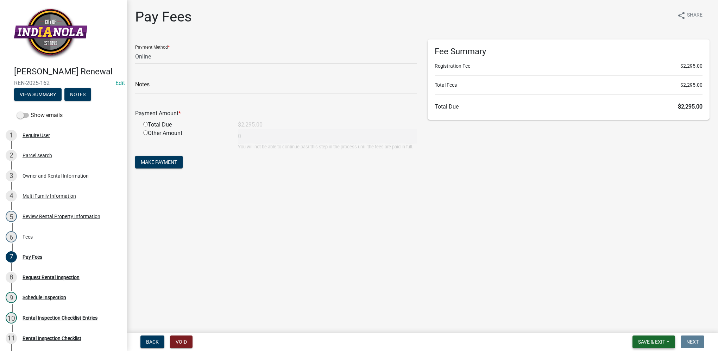
click at [661, 339] on span "Save & Exit" at bounding box center [651, 342] width 27 height 6
click at [654, 323] on button "Save & Exit" at bounding box center [647, 323] width 56 height 17
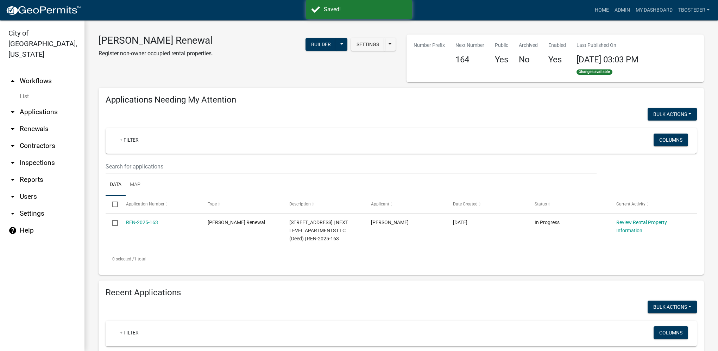
select select "1: 25"
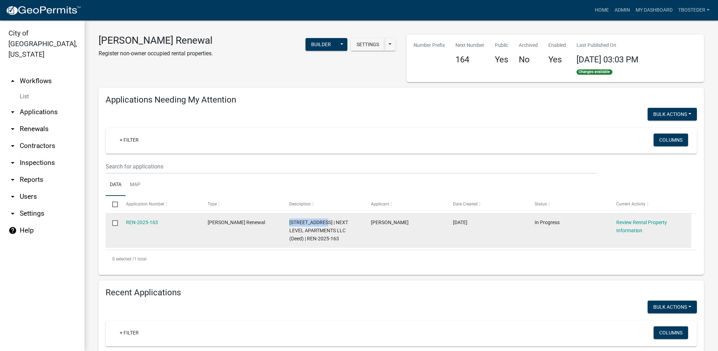
drag, startPoint x: 284, startPoint y: 222, endPoint x: 325, endPoint y: 225, distance: 40.6
click at [325, 225] on datatable-body-cell "[STREET_ADDRESS] | NEXT LEVEL APARTMENTS LLC (Deed) | REN-2025-163" at bounding box center [324, 230] width 82 height 34
copy span "[STREET_ADDRESS]"
click at [152, 225] on link "REN-2025-163" at bounding box center [142, 222] width 32 height 6
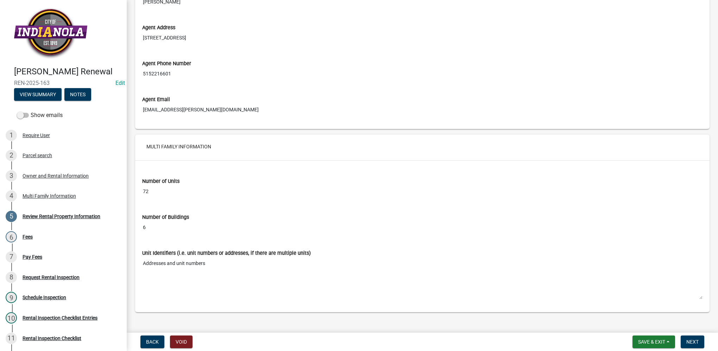
scroll to position [886, 0]
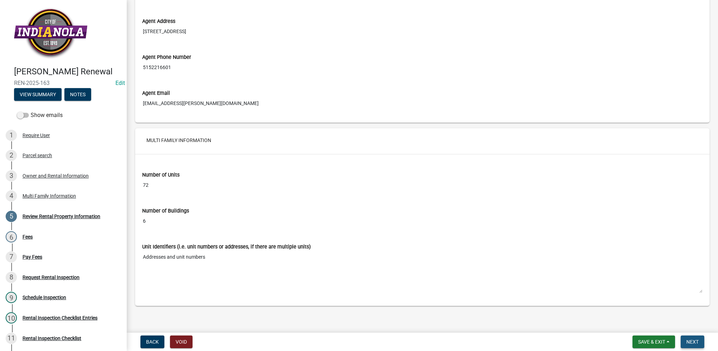
click at [685, 340] on button "Next" at bounding box center [693, 341] width 24 height 13
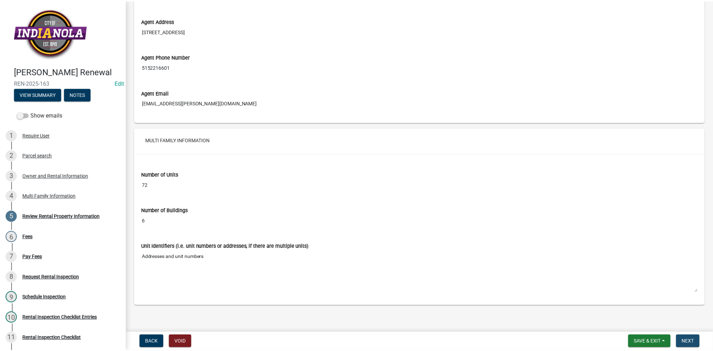
scroll to position [0, 0]
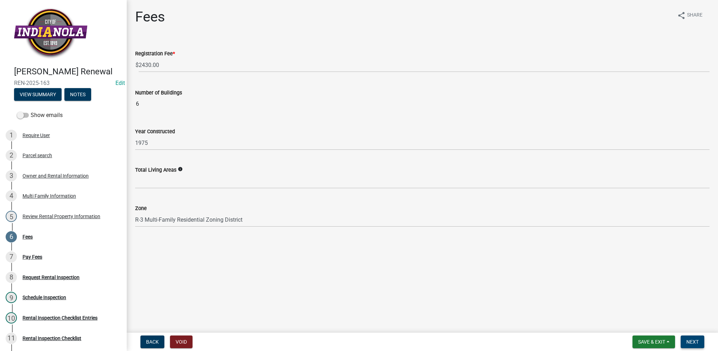
click at [699, 338] on button "Next" at bounding box center [693, 341] width 24 height 13
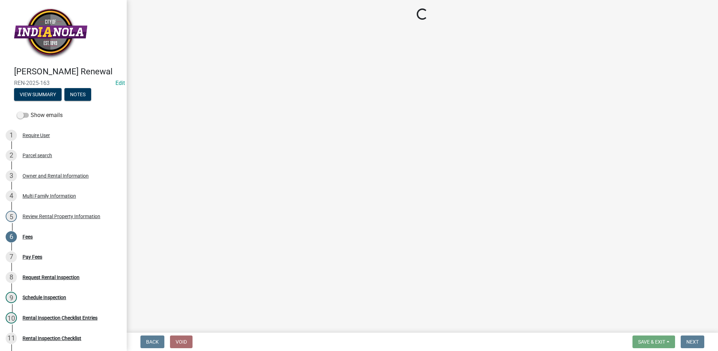
select select "3: 3"
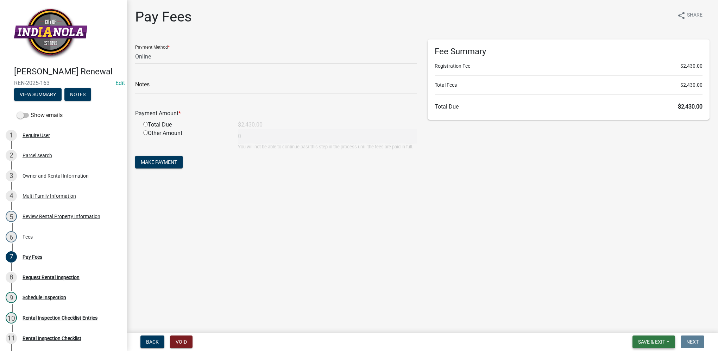
click at [642, 343] on span "Save & Exit" at bounding box center [651, 342] width 27 height 6
click at [641, 327] on button "Save & Exit" at bounding box center [647, 323] width 56 height 17
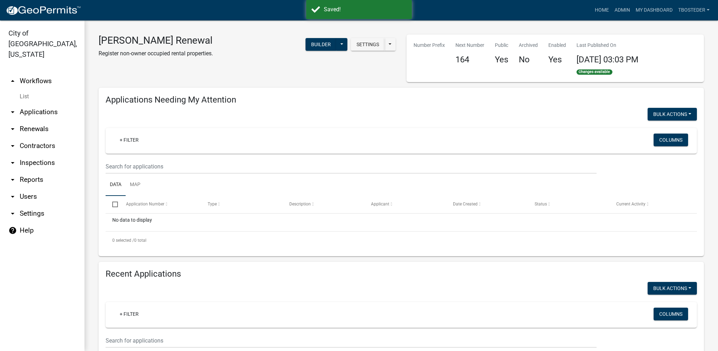
select select "1: 25"
click at [647, 10] on link "My Dashboard" at bounding box center [654, 10] width 43 height 13
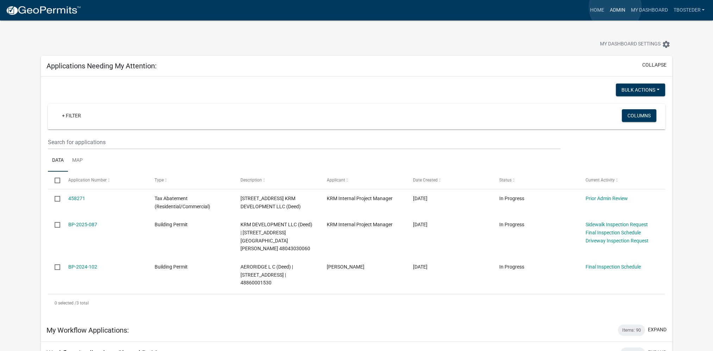
click at [615, 7] on link "Admin" at bounding box center [617, 10] width 21 height 13
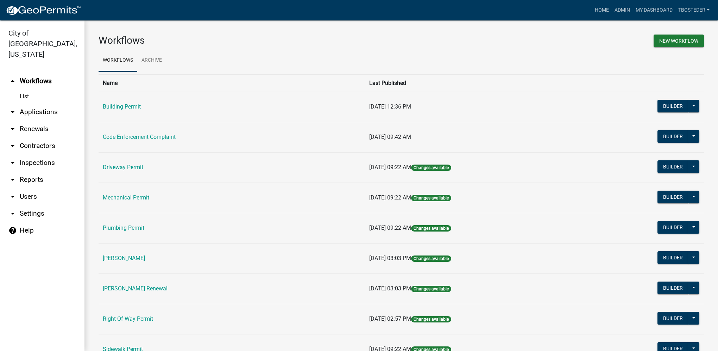
click at [135, 132] on td "Code Enforcement Complaint" at bounding box center [232, 137] width 267 height 30
click at [135, 138] on link "Code Enforcement Complaint" at bounding box center [139, 136] width 73 height 7
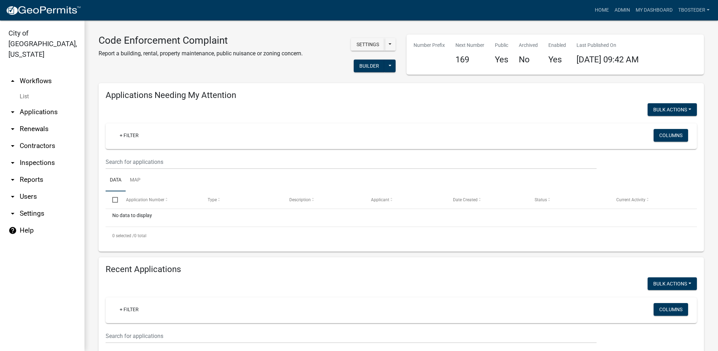
select select "1: 25"
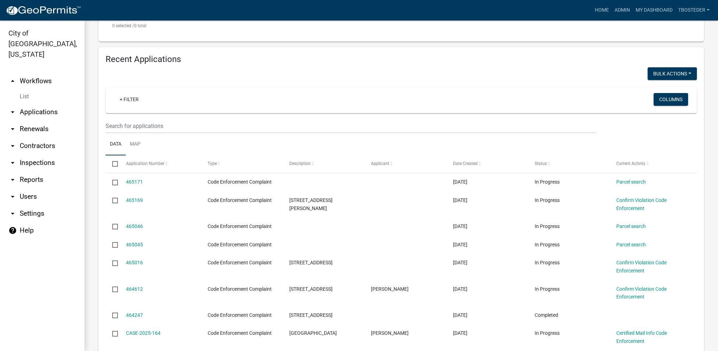
scroll to position [211, 0]
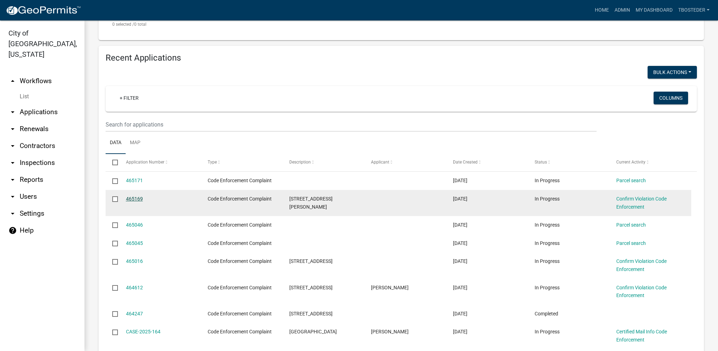
click at [140, 197] on link "465169" at bounding box center [134, 199] width 17 height 6
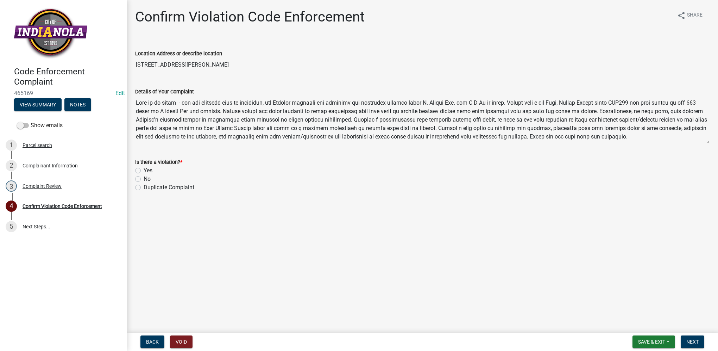
drag, startPoint x: 136, startPoint y: 102, endPoint x: 182, endPoint y: 109, distance: 45.9
click at [182, 109] on textarea "Details of Your Complaint" at bounding box center [422, 120] width 575 height 48
drag, startPoint x: 182, startPoint y: 109, endPoint x: 212, endPoint y: 175, distance: 72.6
click at [195, 162] on div "Is there a violation? *" at bounding box center [422, 162] width 575 height 8
click at [62, 164] on div "Complainant Information" at bounding box center [50, 165] width 55 height 5
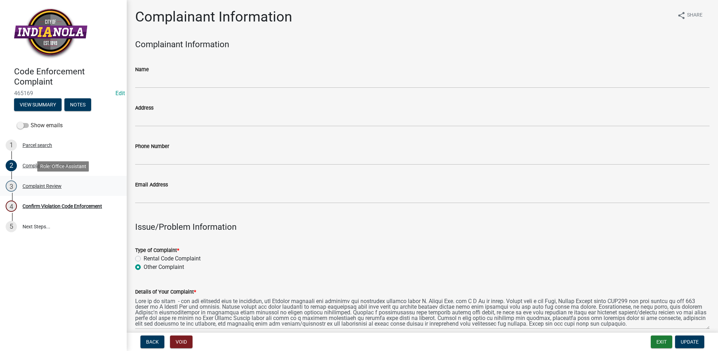
click at [65, 181] on div "3 Complaint Review" at bounding box center [61, 185] width 110 height 11
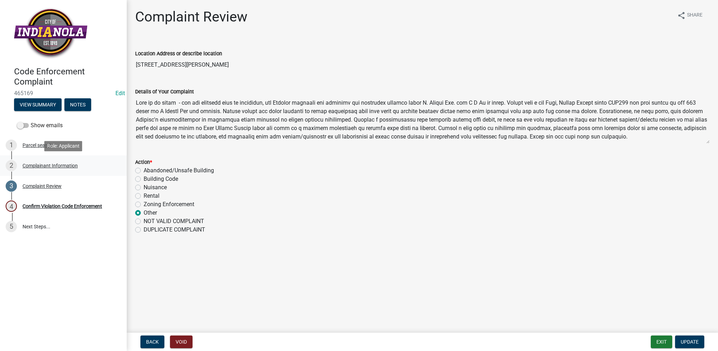
click at [66, 172] on link "2 Complainant Information" at bounding box center [63, 165] width 127 height 20
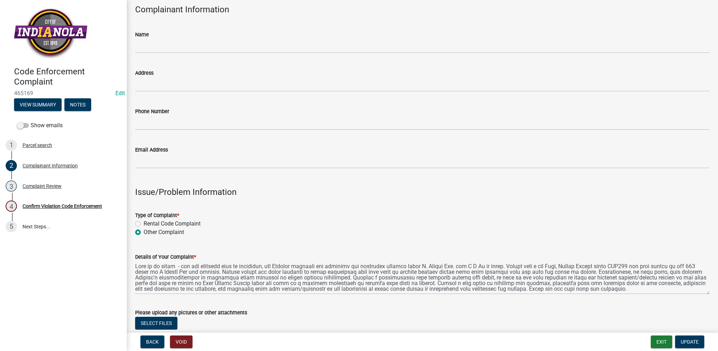
scroll to position [35, 0]
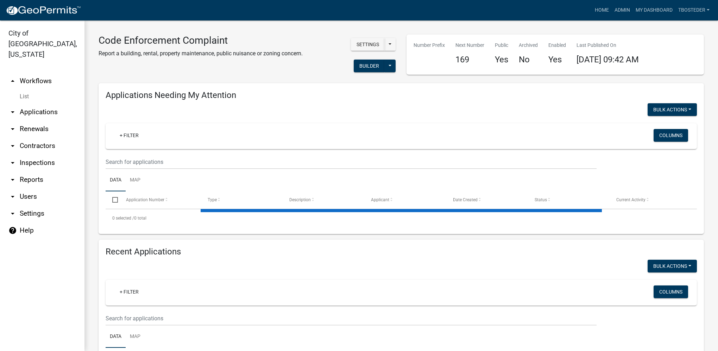
select select "1: 25"
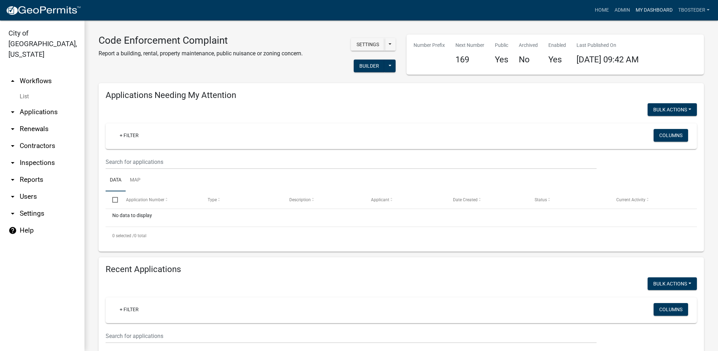
click at [659, 12] on link "My Dashboard" at bounding box center [654, 10] width 43 height 13
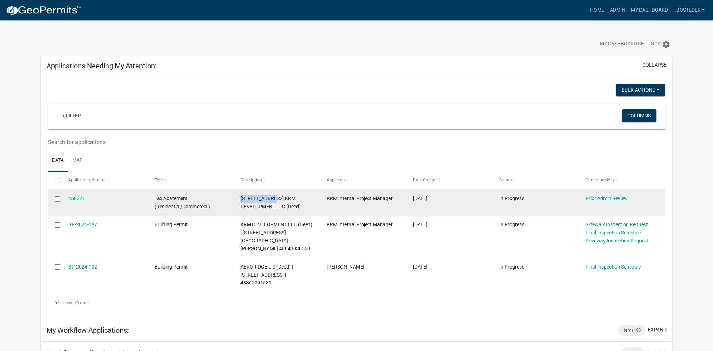
drag, startPoint x: 241, startPoint y: 198, endPoint x: 273, endPoint y: 200, distance: 32.1
click at [273, 200] on span "[STREET_ADDRESS] KRM DEVELOPMENT LLC (Deed)" at bounding box center [271, 202] width 60 height 14
copy span "[STREET_ADDRESS]"
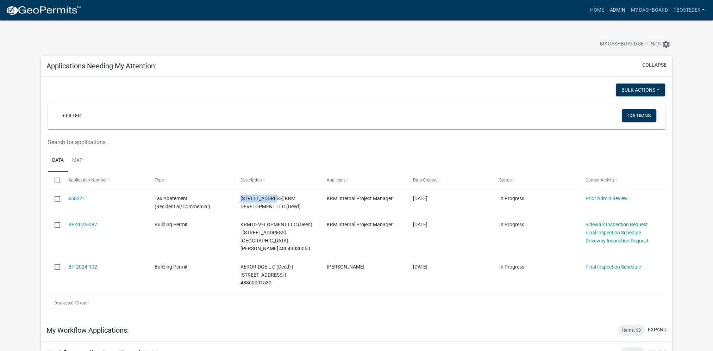
click at [609, 8] on link "Admin" at bounding box center [617, 10] width 21 height 13
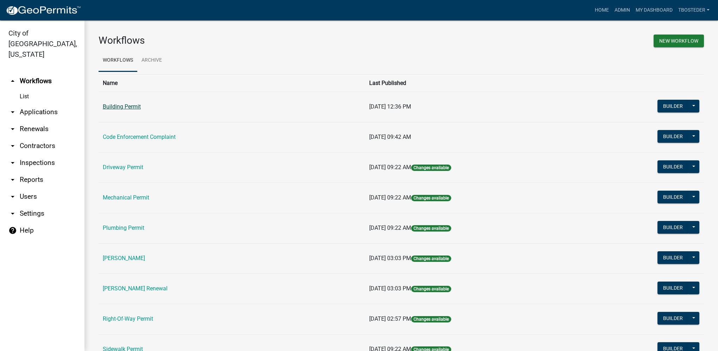
click at [104, 104] on link "Building Permit" at bounding box center [122, 106] width 38 height 7
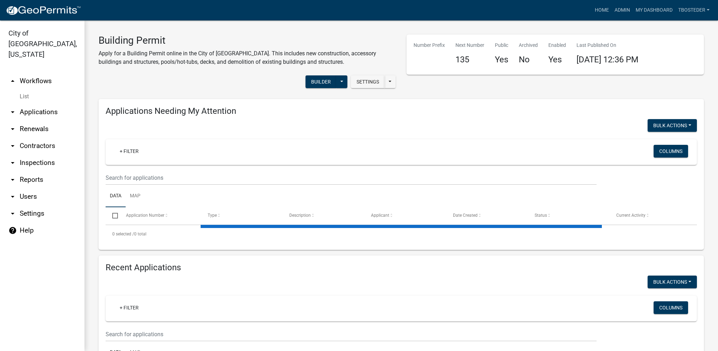
select select "1: 25"
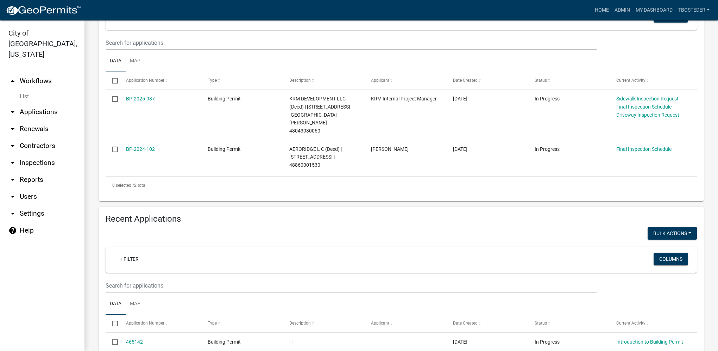
scroll to position [139, 0]
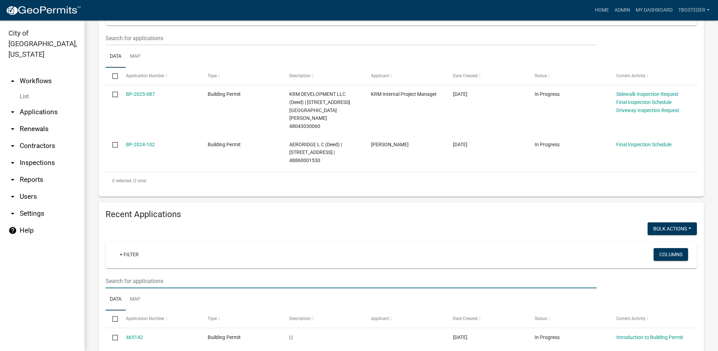
click at [151, 45] on input "text" at bounding box center [351, 38] width 491 height 14
paste input "[STREET_ADDRESS]"
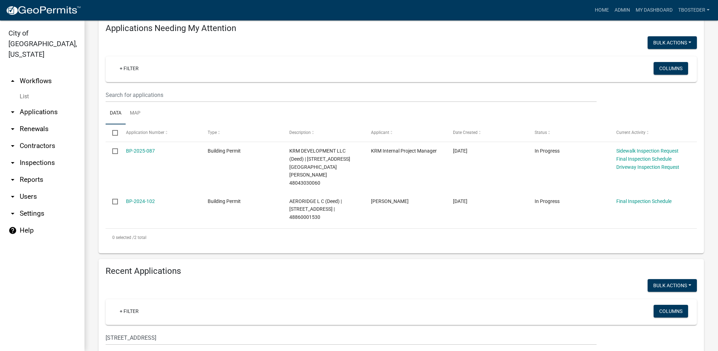
scroll to position [106, 0]
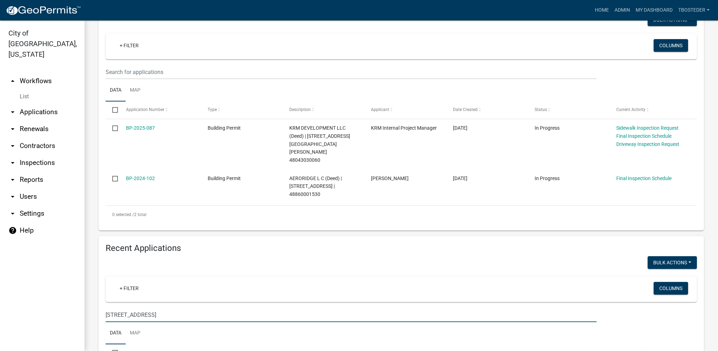
drag, startPoint x: 186, startPoint y: 299, endPoint x: 88, endPoint y: 305, distance: 98.1
click at [88, 305] on div "Building Permit Apply for a Building Permit online in the City of [GEOGRAPHIC_D…" at bounding box center [402, 176] width 634 height 522
type input "2025-133"
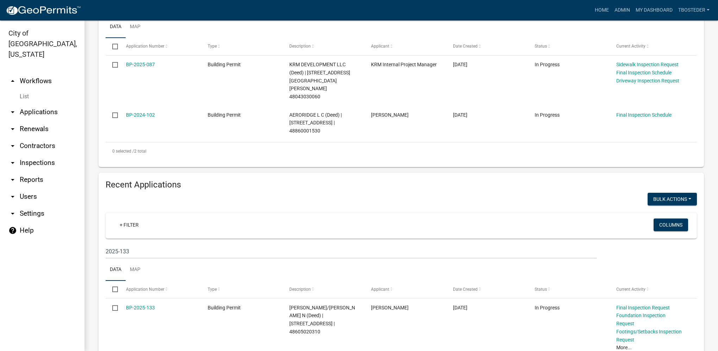
scroll to position [192, 0]
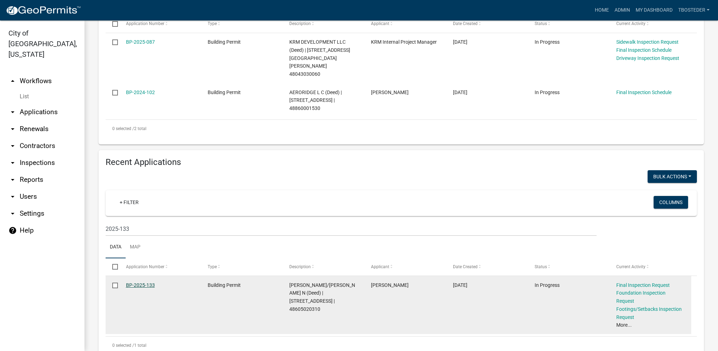
click at [149, 282] on link "BP-2025-133" at bounding box center [140, 285] width 29 height 6
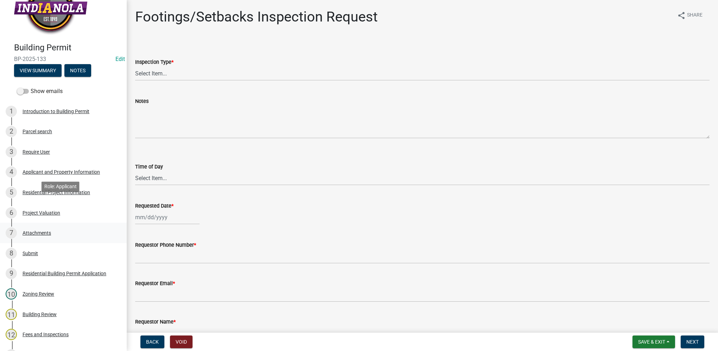
scroll to position [70, 0]
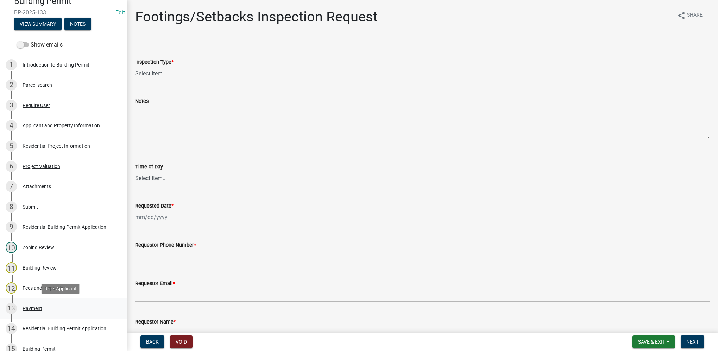
click at [37, 307] on div "Payment" at bounding box center [33, 308] width 20 height 5
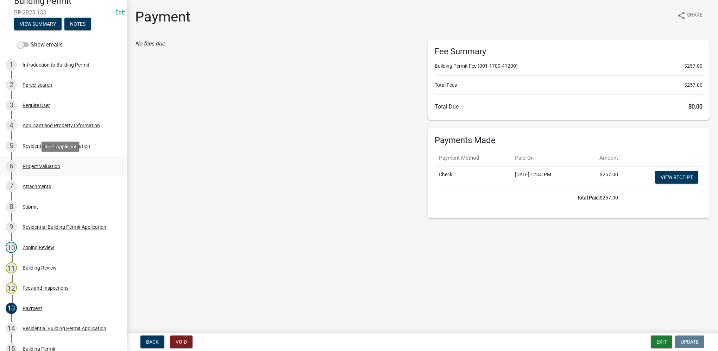
click at [45, 167] on div "Project Valuation" at bounding box center [42, 166] width 38 height 5
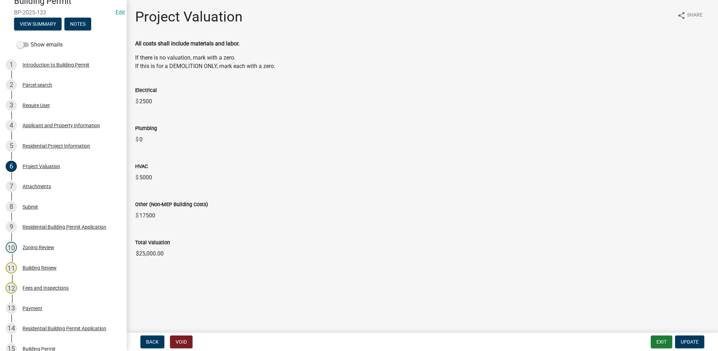
click at [135, 248] on input "$25,000.00" at bounding box center [422, 254] width 575 height 14
drag, startPoint x: 177, startPoint y: 254, endPoint x: 134, endPoint y: 254, distance: 43.0
click at [134, 254] on div "Total Valuation $25,000.00" at bounding box center [422, 244] width 585 height 32
drag, startPoint x: 134, startPoint y: 254, endPoint x: 154, endPoint y: 254, distance: 20.1
click at [63, 154] on link "5 Residential Project Information" at bounding box center [63, 146] width 127 height 20
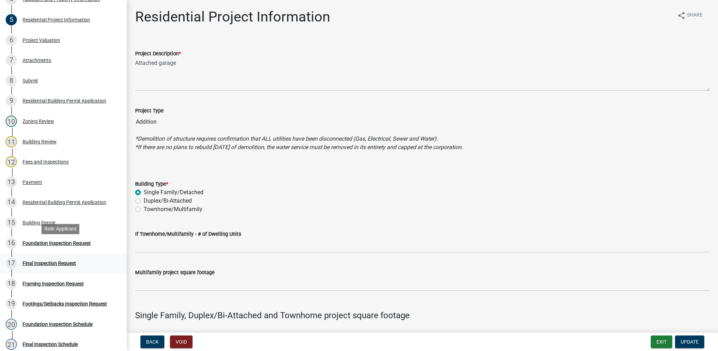
scroll to position [211, 0]
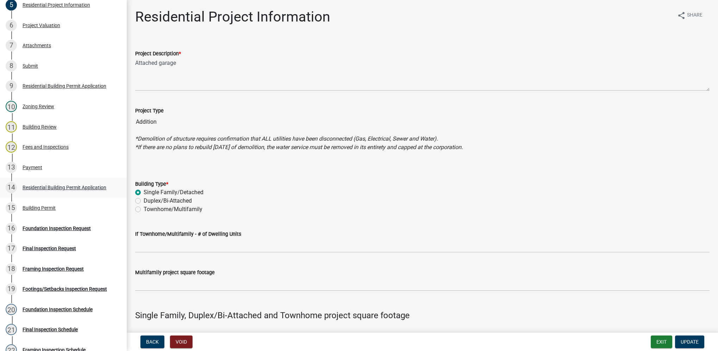
click at [58, 187] on div "Residential Building Permit Application" at bounding box center [65, 187] width 84 height 5
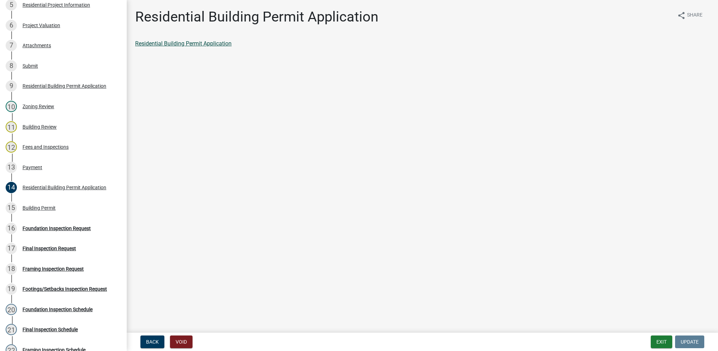
click at [159, 43] on link "Residential Building Permit Application" at bounding box center [183, 43] width 96 height 7
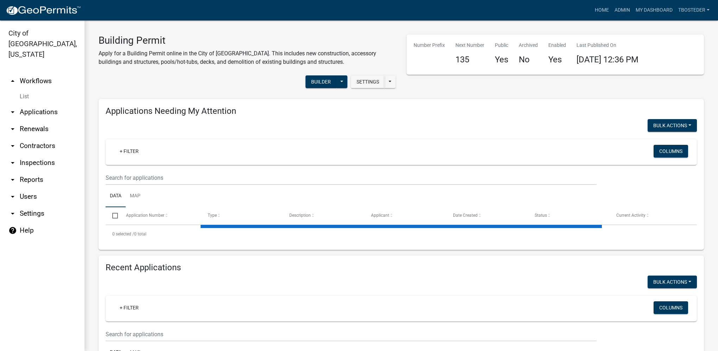
select select "1: 25"
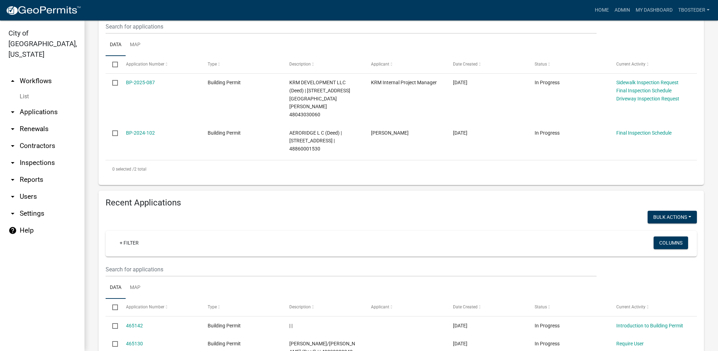
scroll to position [176, 0]
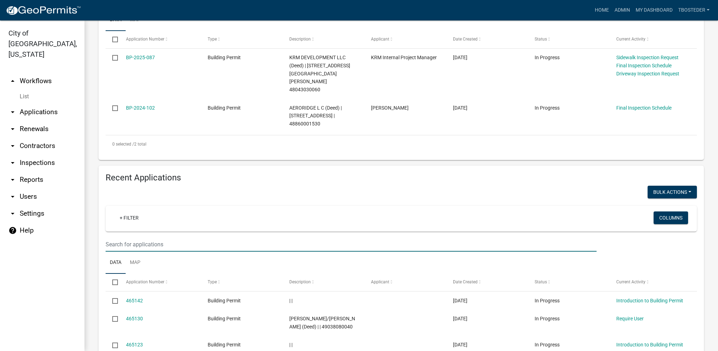
click at [160, 9] on input "text" at bounding box center [351, 1] width 491 height 14
type input "2025-134"
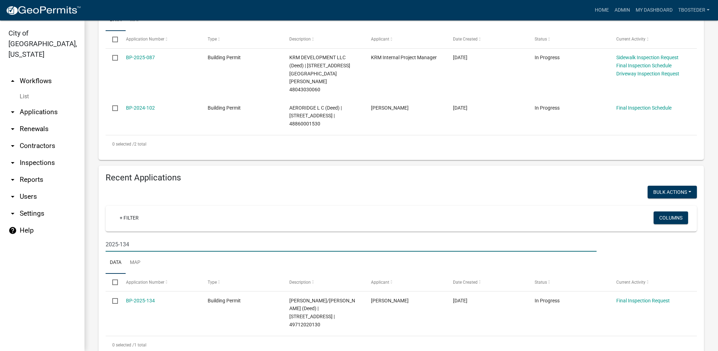
scroll to position [176, 0]
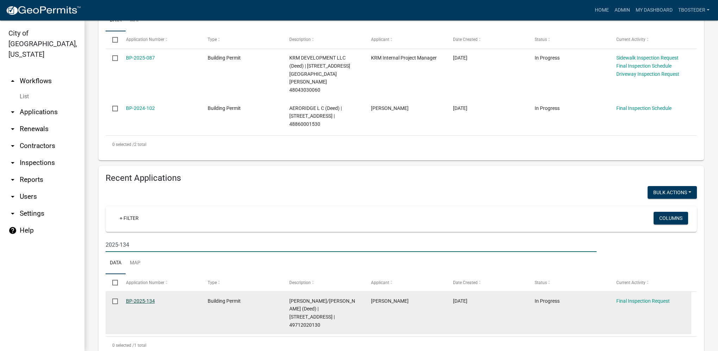
click at [138, 298] on link "BP-2025-134" at bounding box center [140, 301] width 29 height 6
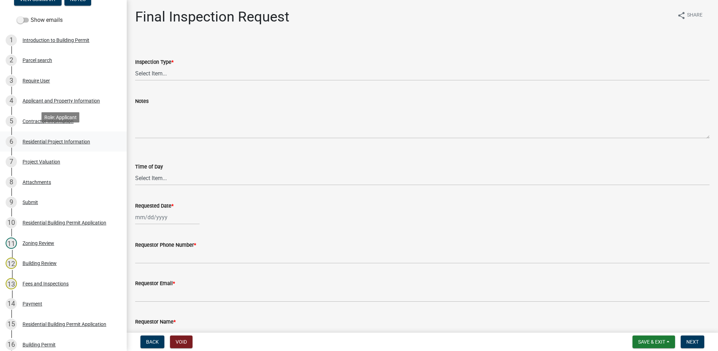
scroll to position [106, 0]
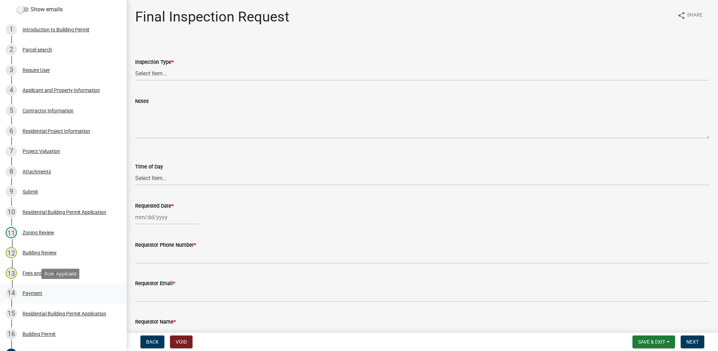
click at [77, 286] on link "14 Payment" at bounding box center [63, 293] width 127 height 20
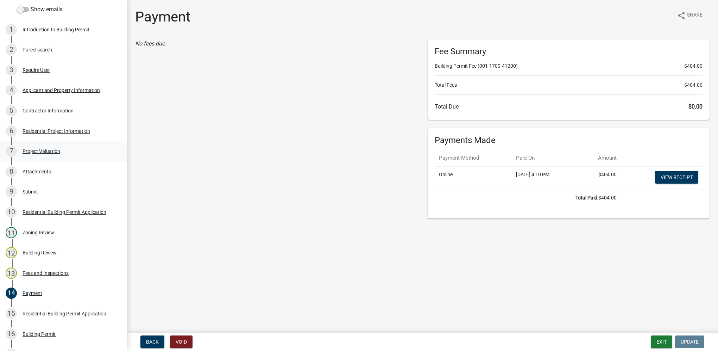
click at [51, 156] on div "7 Project Valuation" at bounding box center [61, 150] width 110 height 11
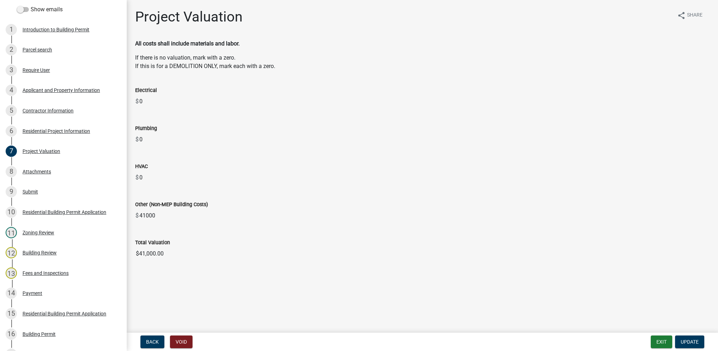
click at [163, 256] on input "$41,000.00" at bounding box center [422, 254] width 575 height 14
drag, startPoint x: 170, startPoint y: 253, endPoint x: 131, endPoint y: 261, distance: 39.4
click at [131, 261] on div "Project Valuation share Share All costs shall include materials and labor. If t…" at bounding box center [422, 140] width 585 height 264
drag, startPoint x: 131, startPoint y: 261, endPoint x: 156, endPoint y: 291, distance: 39.0
click at [156, 291] on main "Project Valuation share Share All costs shall include materials and labor. If t…" at bounding box center [423, 165] width 592 height 330
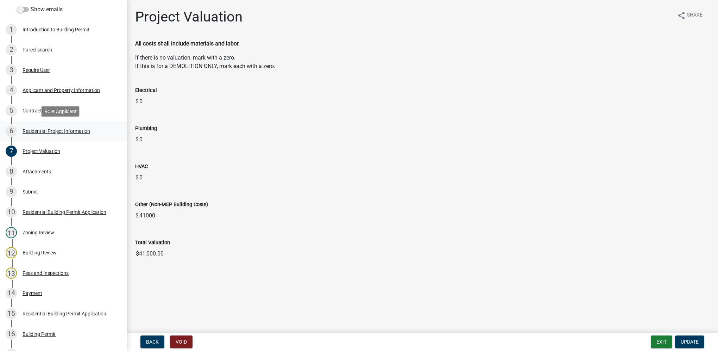
click at [55, 132] on div "Residential Project Information" at bounding box center [57, 131] width 68 height 5
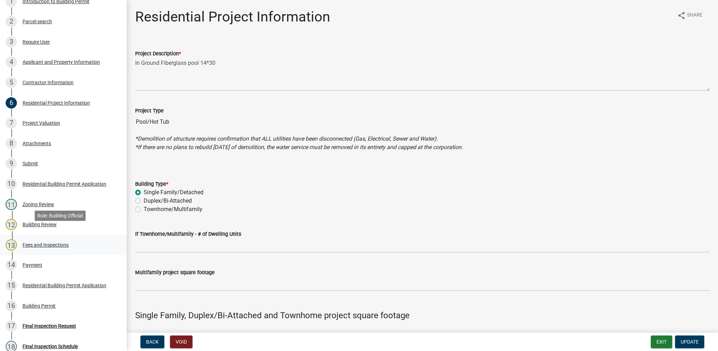
scroll to position [176, 0]
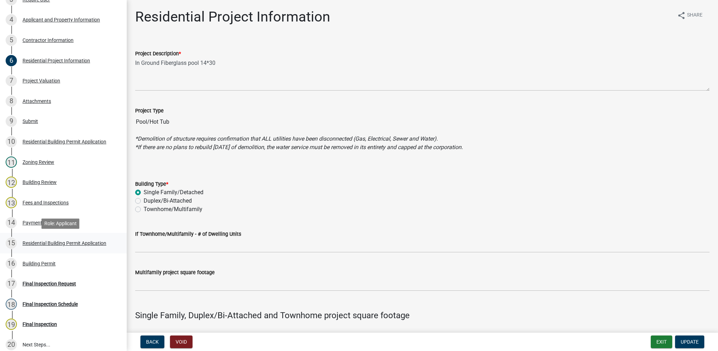
click at [47, 245] on div "Residential Building Permit Application" at bounding box center [65, 243] width 84 height 5
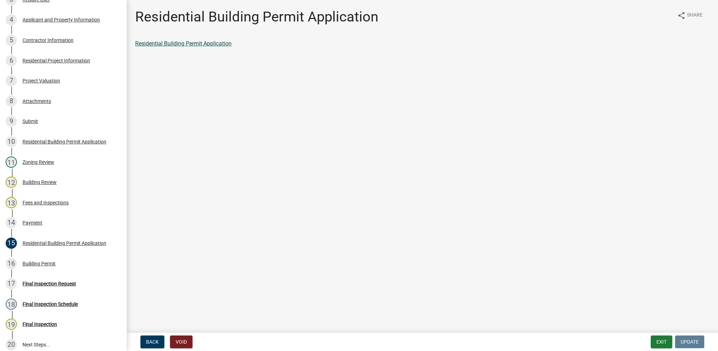
click at [210, 41] on link "Residential Building Permit Application" at bounding box center [183, 43] width 96 height 7
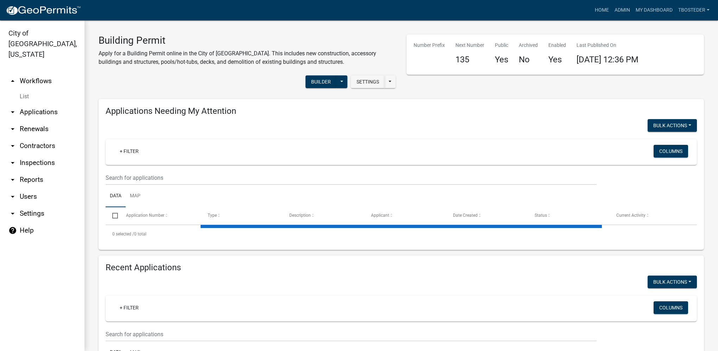
select select "1: 25"
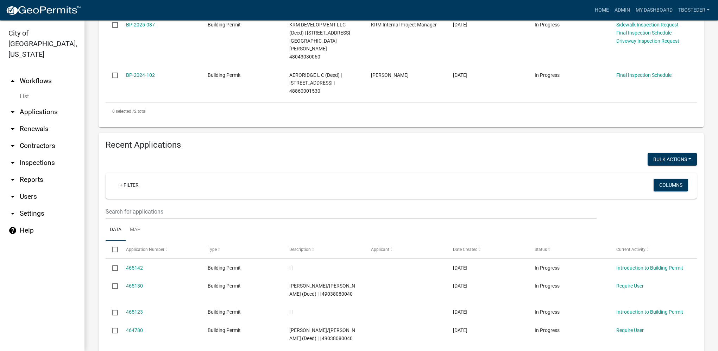
scroll to position [211, 0]
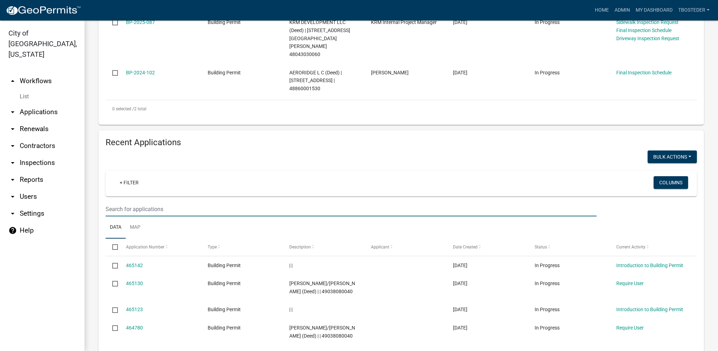
type input "2025-133"
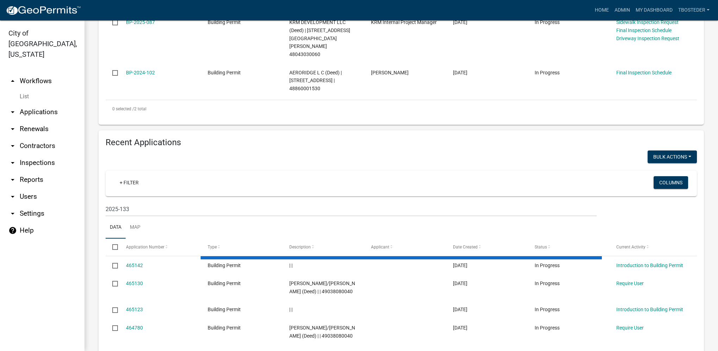
scroll to position [192, 0]
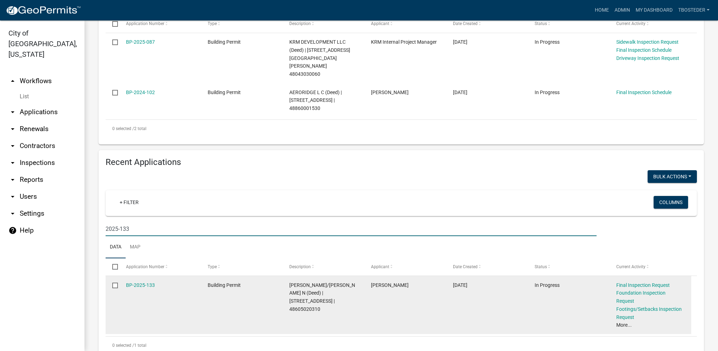
click at [153, 281] on div "BP-2025-133" at bounding box center [160, 285] width 68 height 8
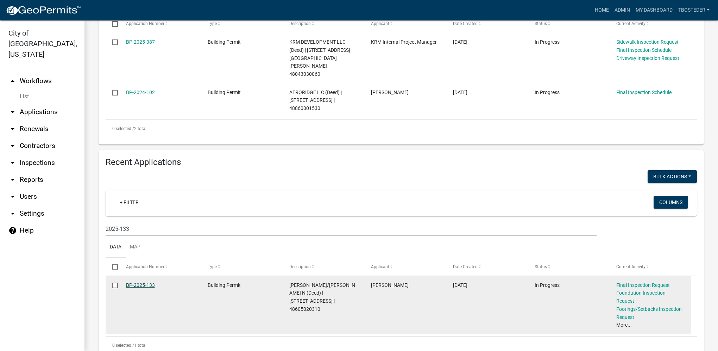
click at [152, 282] on link "BP-2025-133" at bounding box center [140, 285] width 29 height 6
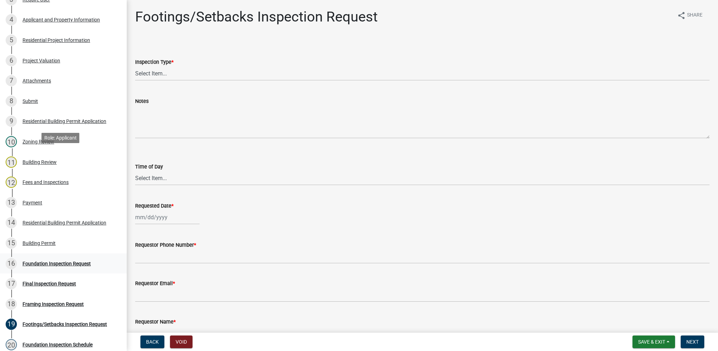
scroll to position [412, 0]
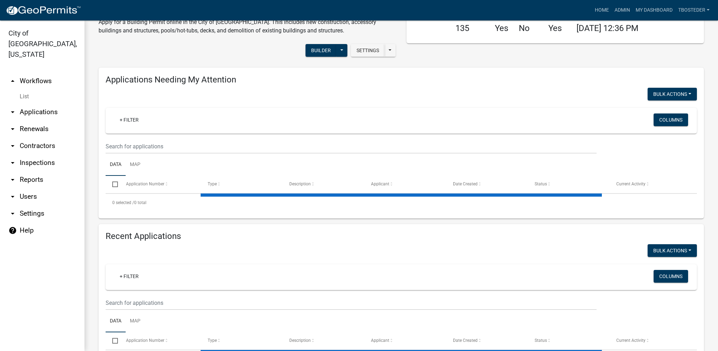
select select "1: 25"
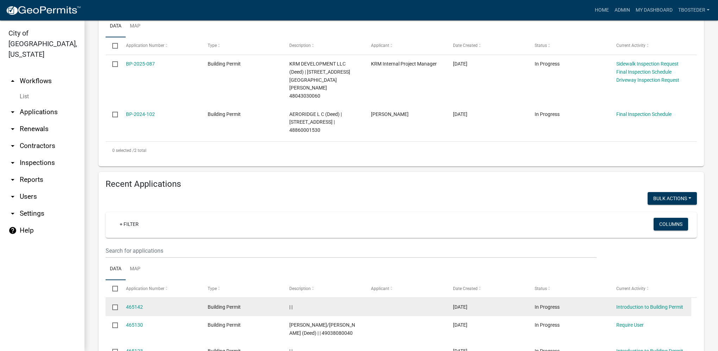
scroll to position [175, 0]
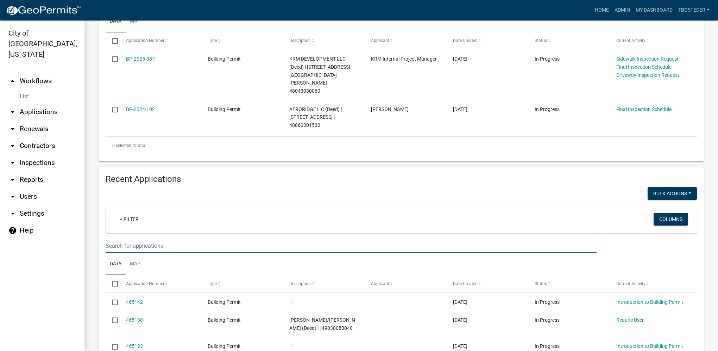
click at [151, 238] on input "text" at bounding box center [351, 245] width 491 height 14
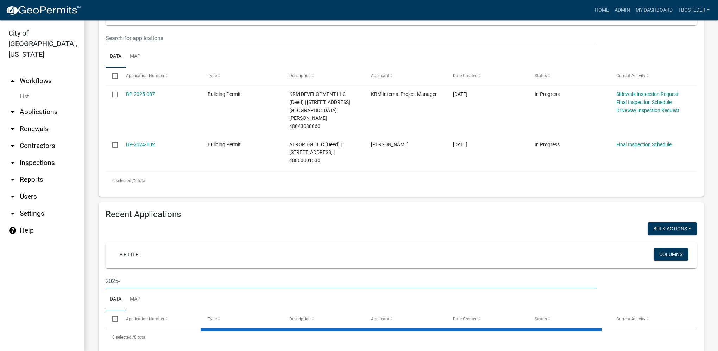
type input "2025-1"
select select "1: 25"
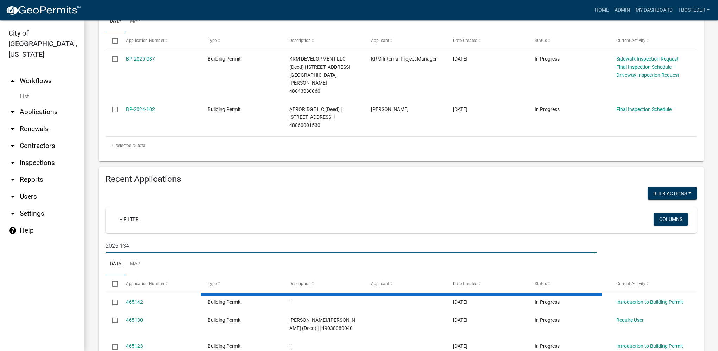
type input "2025-134"
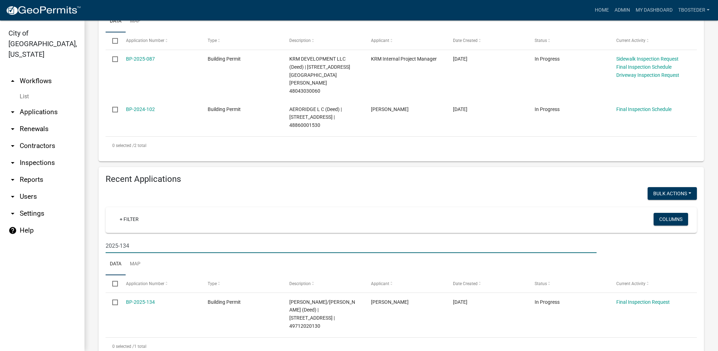
scroll to position [176, 0]
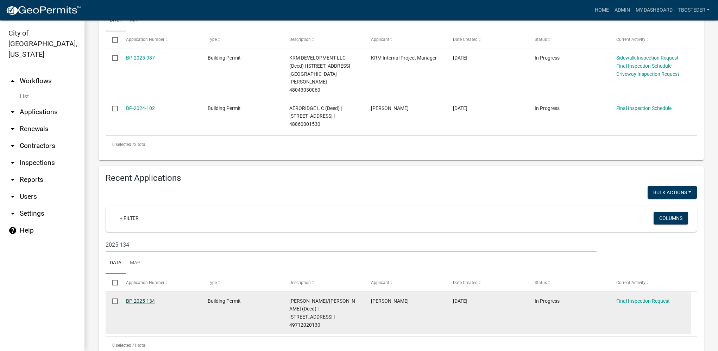
click at [153, 298] on link "BP-2025-134" at bounding box center [140, 301] width 29 height 6
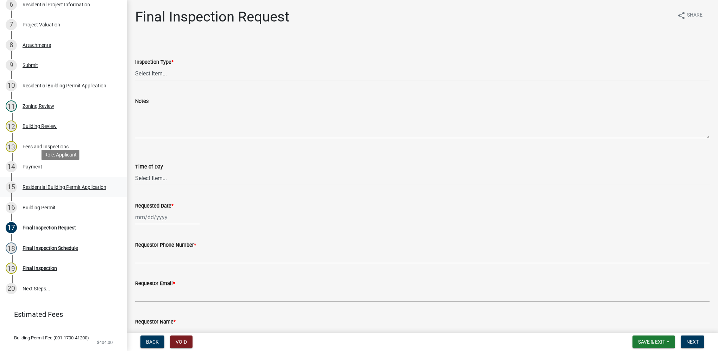
scroll to position [250, 0]
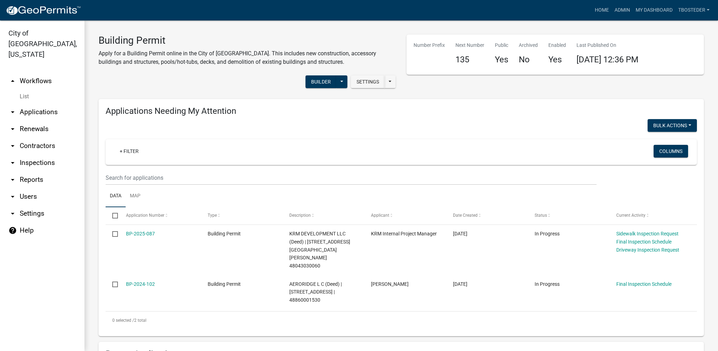
select select "1: 25"
click at [652, 8] on link "My Dashboard" at bounding box center [654, 10] width 43 height 13
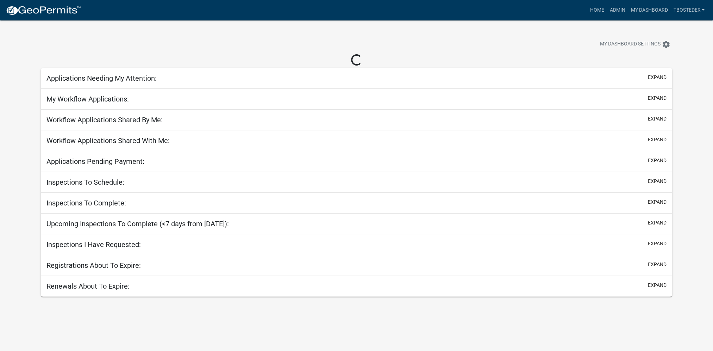
click at [426, 56] on div "Loading..." at bounding box center [356, 60] width 631 height 12
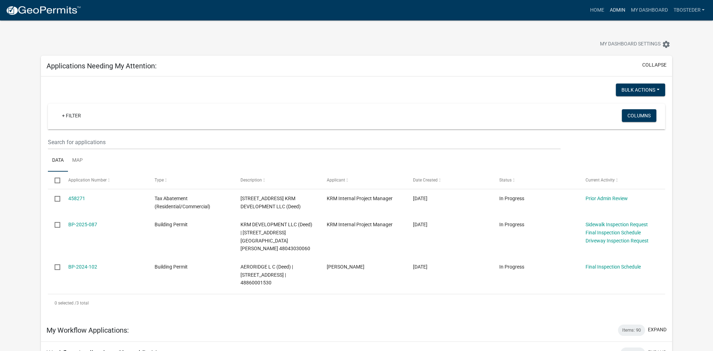
click at [614, 15] on link "Admin" at bounding box center [617, 10] width 21 height 13
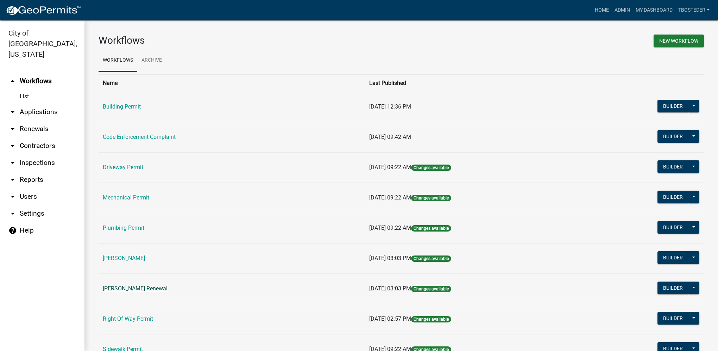
click at [152, 290] on link "[PERSON_NAME] Renewal" at bounding box center [135, 288] width 65 height 7
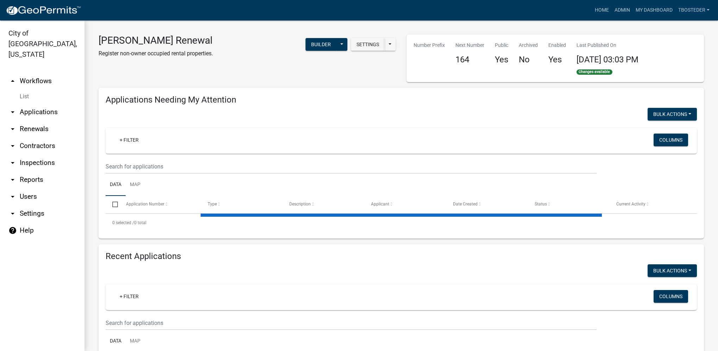
select select "1: 25"
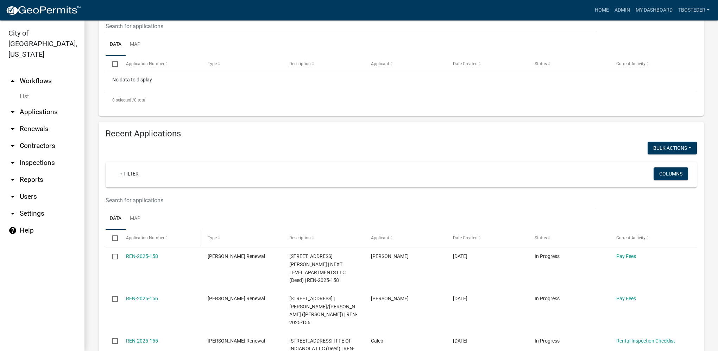
scroll to position [141, 0]
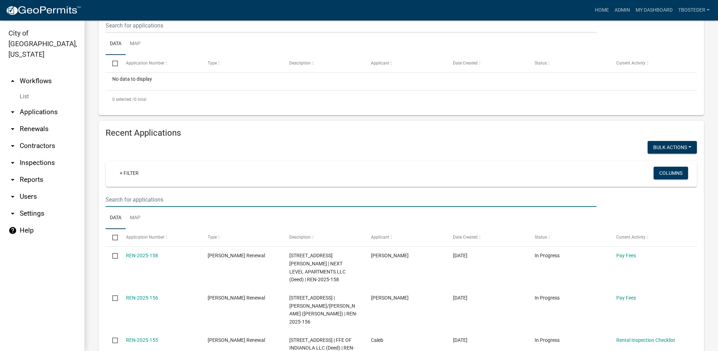
click at [143, 33] on input "text" at bounding box center [351, 25] width 491 height 14
type input "406 s 3rd"
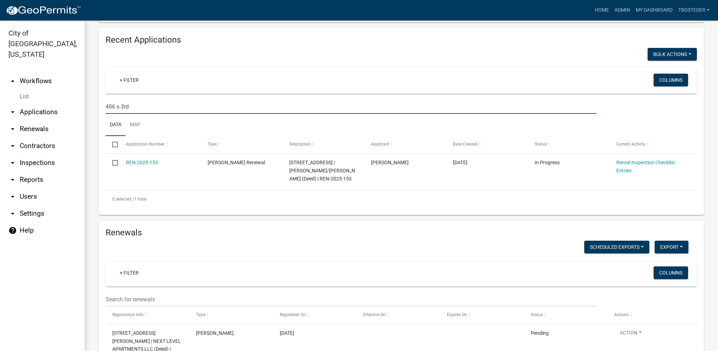
scroll to position [247, 0]
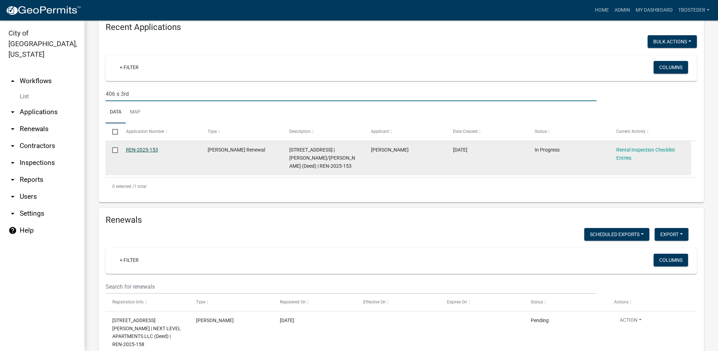
click at [138, 149] on link "REN-2025-153" at bounding box center [142, 150] width 32 height 6
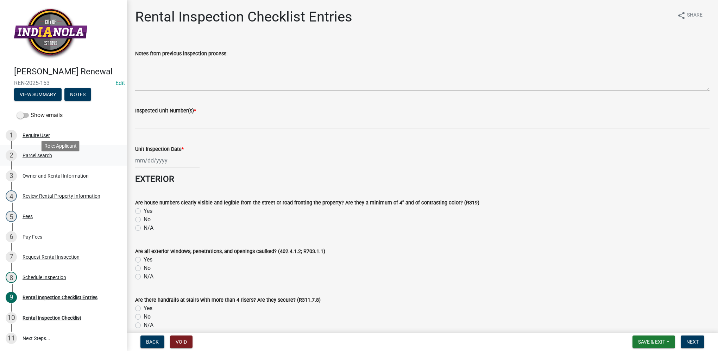
click at [61, 160] on div "2 Parcel search" at bounding box center [61, 155] width 110 height 11
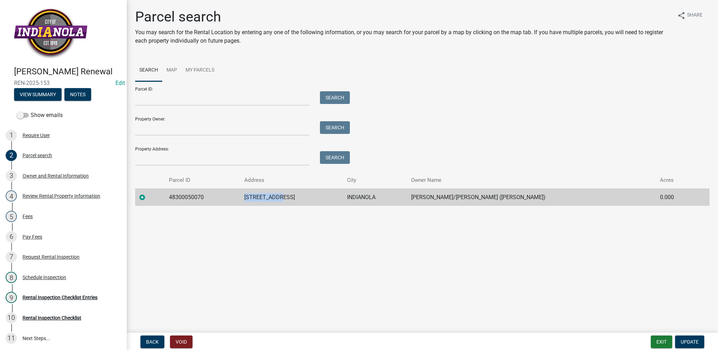
drag, startPoint x: 276, startPoint y: 199, endPoint x: 237, endPoint y: 197, distance: 39.5
click at [240, 197] on td "[STREET_ADDRESS]" at bounding box center [291, 196] width 103 height 17
drag, startPoint x: 237, startPoint y: 197, endPoint x: 252, endPoint y: 200, distance: 15.4
click at [76, 300] on div "Rental Inspection Checklist Entries" at bounding box center [60, 297] width 75 height 5
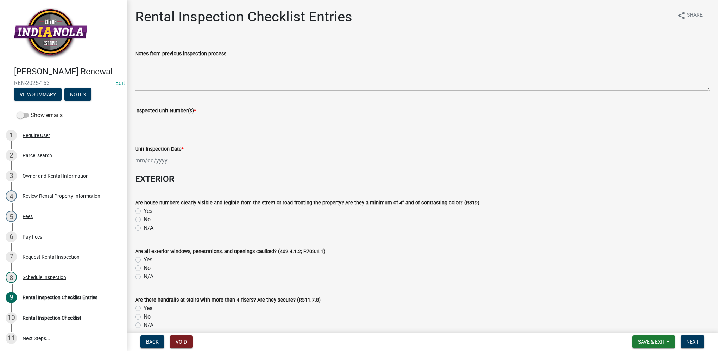
click at [221, 127] on input "Inspected Unit Number(s) *" at bounding box center [422, 122] width 575 height 14
paste input "[STREET_ADDRESS]"
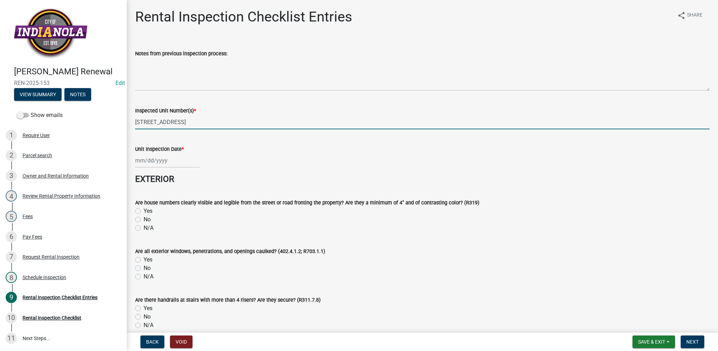
type input "[STREET_ADDRESS]"
click at [137, 163] on div at bounding box center [167, 160] width 64 height 14
select select "8"
select select "2025"
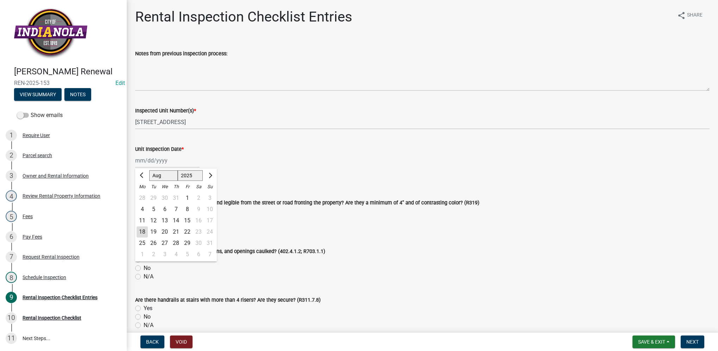
click at [141, 235] on div "18" at bounding box center [142, 231] width 11 height 11
type input "[DATE]"
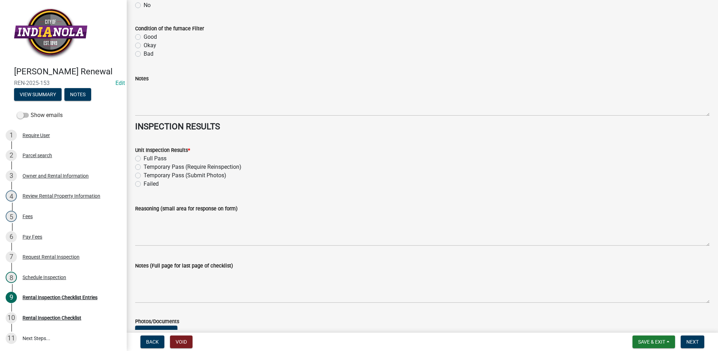
scroll to position [3064, 0]
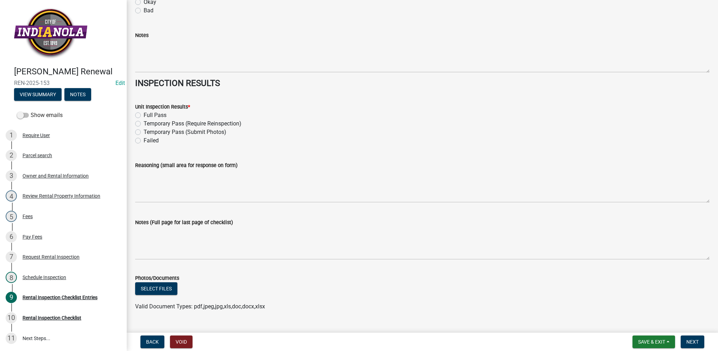
click at [144, 114] on label "Full Pass" at bounding box center [155, 115] width 23 height 8
click at [144, 114] on input "Full Pass" at bounding box center [146, 113] width 5 height 5
radio input "true"
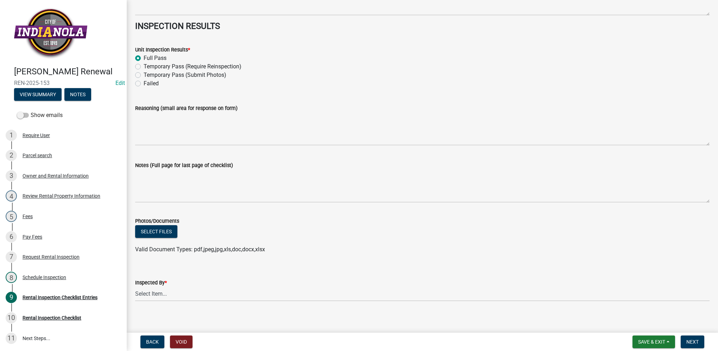
scroll to position [3126, 0]
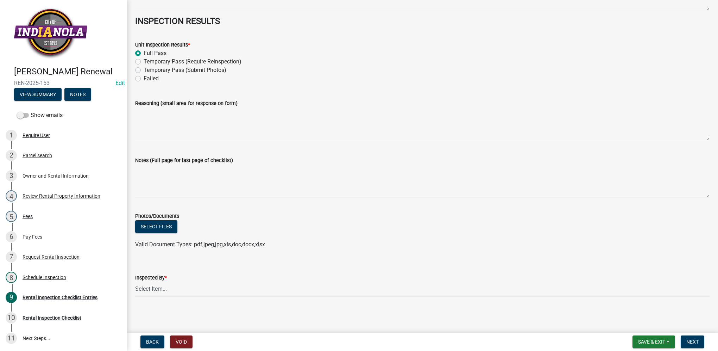
click at [177, 288] on select "Select Item... [PERSON_NAME] [PERSON_NAME] [PERSON_NAME] [PERSON_NAME]" at bounding box center [422, 289] width 575 height 14
click at [135, 282] on select "Select Item... [PERSON_NAME] [PERSON_NAME] [PERSON_NAME] [PERSON_NAME]" at bounding box center [422, 289] width 575 height 14
select select "3237a74e-59b5-424e-94fe-d72df491538c"
click at [687, 339] on span "Next" at bounding box center [693, 342] width 12 height 6
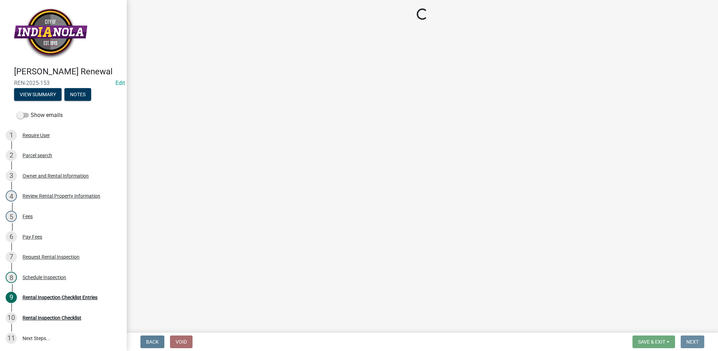
scroll to position [0, 0]
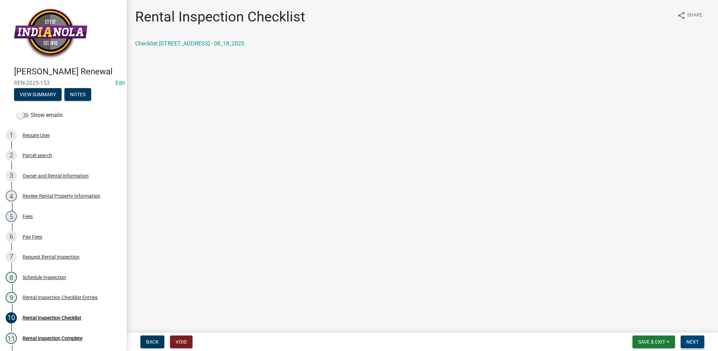
click at [691, 344] on span "Next" at bounding box center [693, 342] width 12 height 6
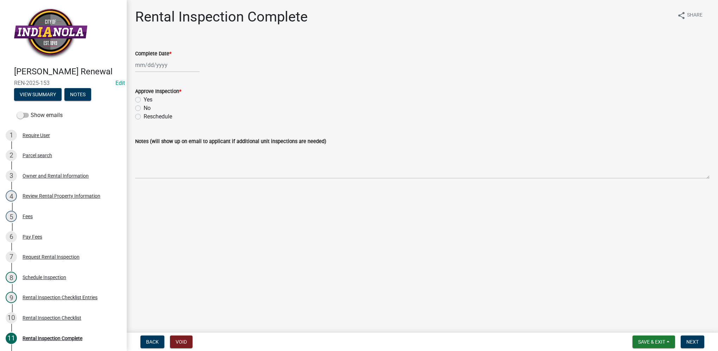
click at [149, 64] on div at bounding box center [167, 65] width 64 height 14
select select "8"
select select "2025"
click at [142, 137] on div "18" at bounding box center [142, 136] width 11 height 11
type input "[DATE]"
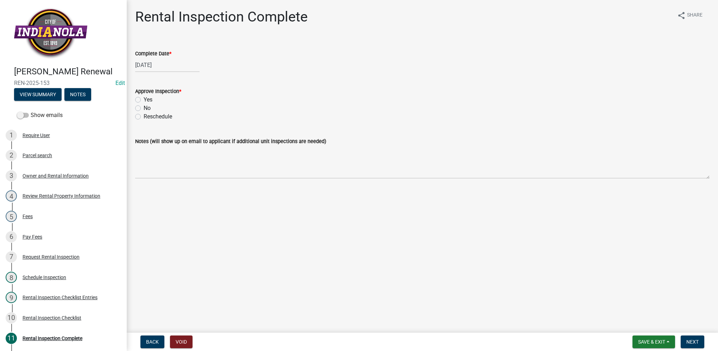
click at [144, 100] on label "Yes" at bounding box center [148, 99] width 9 height 8
click at [144, 100] on input "Yes" at bounding box center [146, 97] width 5 height 5
radio input "true"
click at [689, 343] on span "Next" at bounding box center [693, 342] width 12 height 6
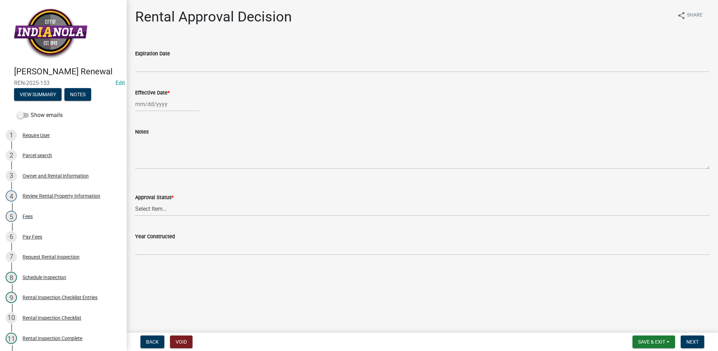
click at [159, 106] on div at bounding box center [167, 104] width 64 height 14
select select "8"
select select "2025"
click at [144, 176] on div "18" at bounding box center [142, 175] width 11 height 11
type input "[DATE]"
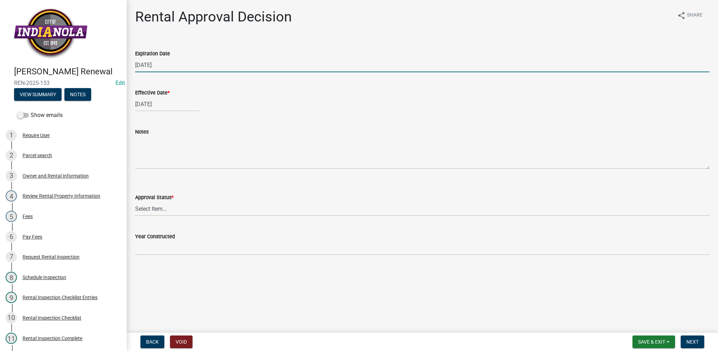
click at [171, 65] on input "[DATE]" at bounding box center [422, 65] width 575 height 14
type input "[DATE]"
click at [160, 213] on select "Select Item... Approved Denied" at bounding box center [422, 208] width 575 height 14
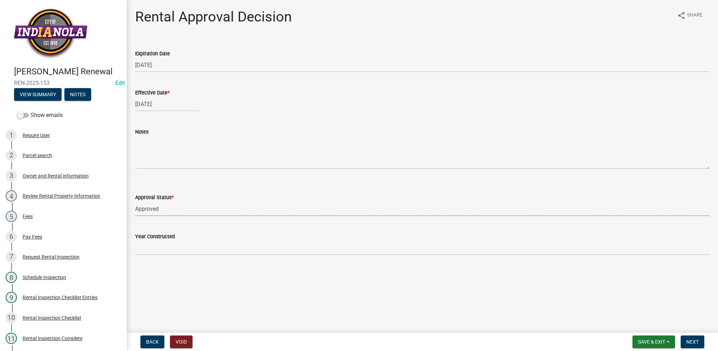
click at [135, 201] on select "Select Item... Approved Denied" at bounding box center [422, 208] width 575 height 14
select select "4b86b809-39dd-4c68-9f3d-fdb3e7050482"
click at [697, 340] on span "Next" at bounding box center [693, 342] width 12 height 6
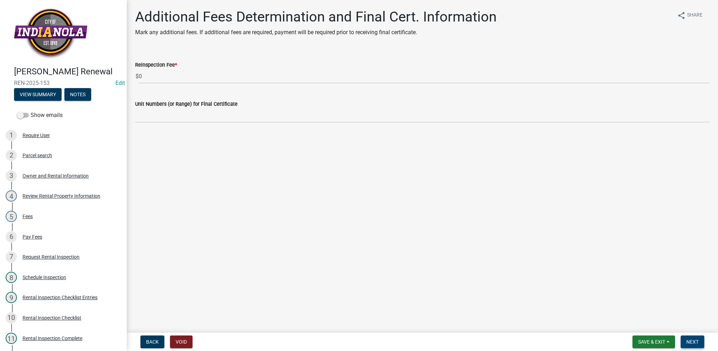
click at [686, 342] on button "Next" at bounding box center [693, 341] width 24 height 13
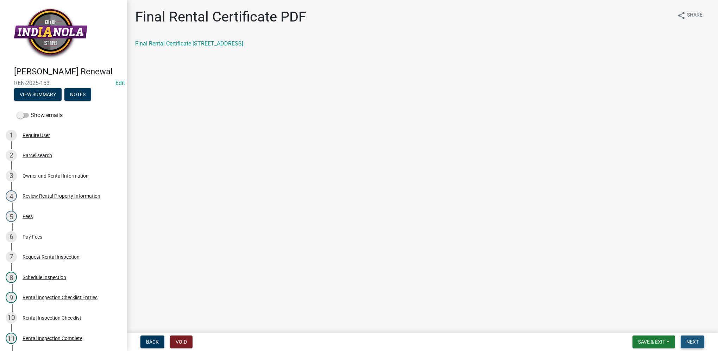
click at [686, 338] on button "Next" at bounding box center [693, 341] width 24 height 13
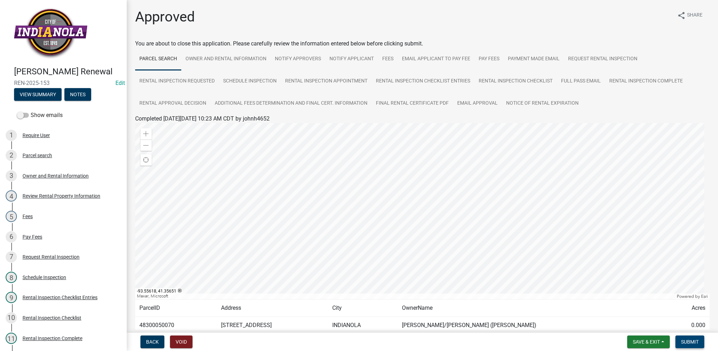
click at [688, 341] on span "Submit" at bounding box center [690, 342] width 18 height 6
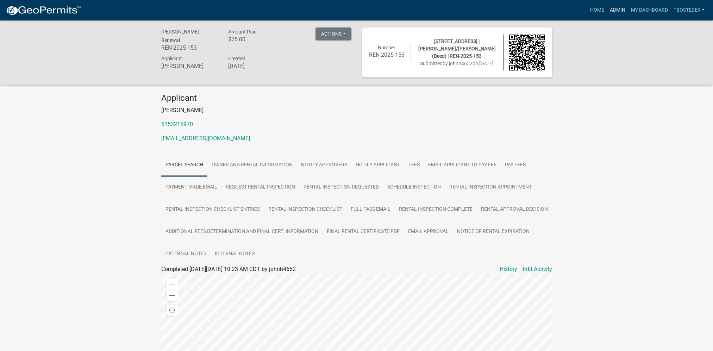
click at [609, 11] on link "Admin" at bounding box center [617, 10] width 21 height 13
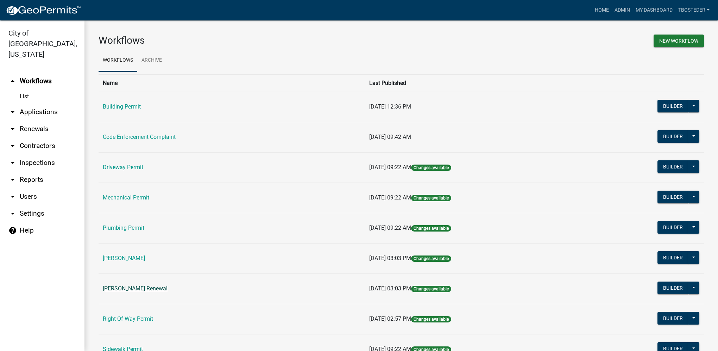
click at [143, 286] on link "[PERSON_NAME] Renewal" at bounding box center [135, 288] width 65 height 7
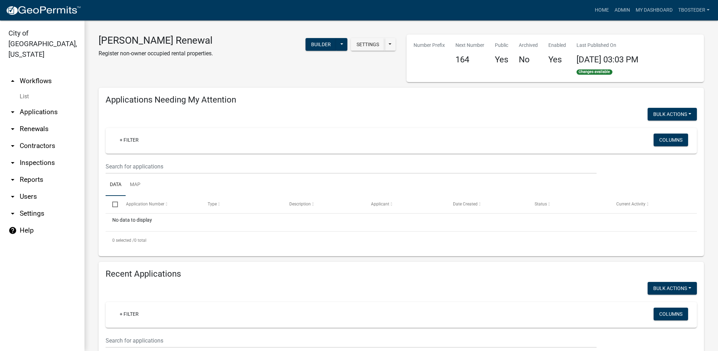
select select "1: 25"
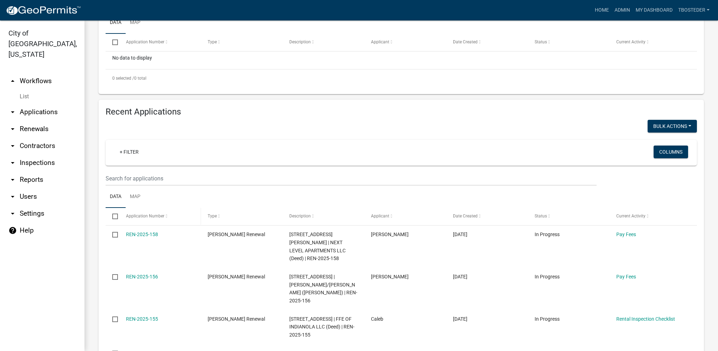
scroll to position [211, 0]
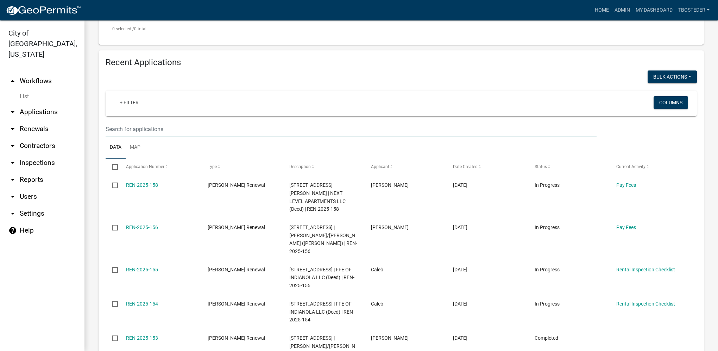
type input "511 n g"
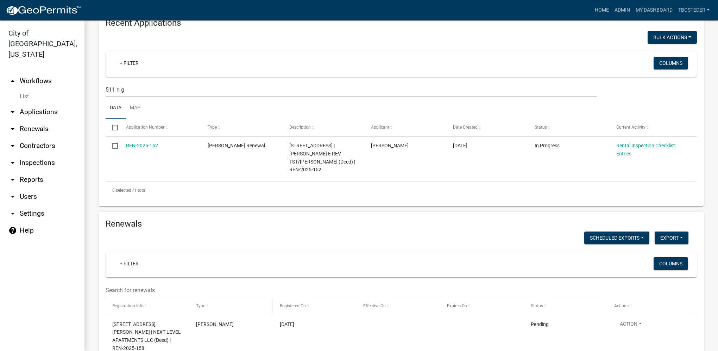
scroll to position [247, 0]
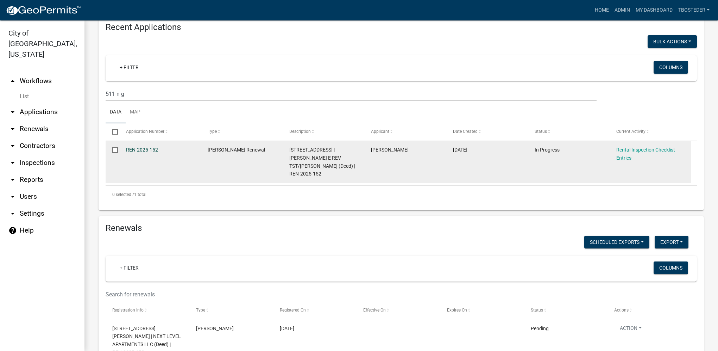
click at [155, 148] on link "REN-2025-152" at bounding box center [142, 150] width 32 height 6
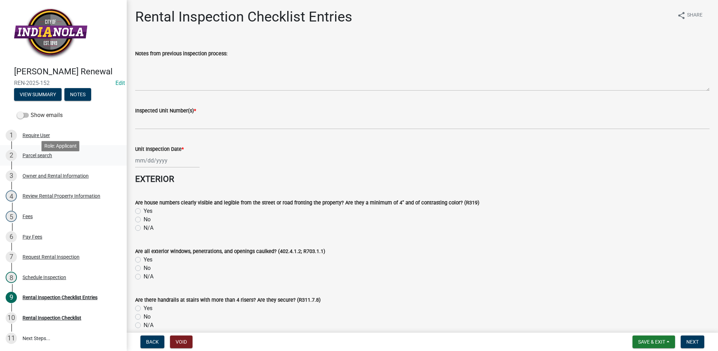
click at [51, 158] on div "Parcel search" at bounding box center [38, 155] width 30 height 5
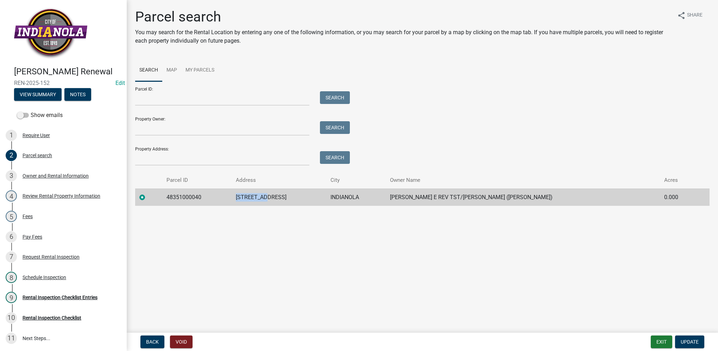
drag, startPoint x: 232, startPoint y: 195, endPoint x: 280, endPoint y: 195, distance: 47.9
click at [280, 195] on td "[STREET_ADDRESS]" at bounding box center [279, 196] width 95 height 17
drag, startPoint x: 280, startPoint y: 195, endPoint x: 260, endPoint y: 197, distance: 20.6
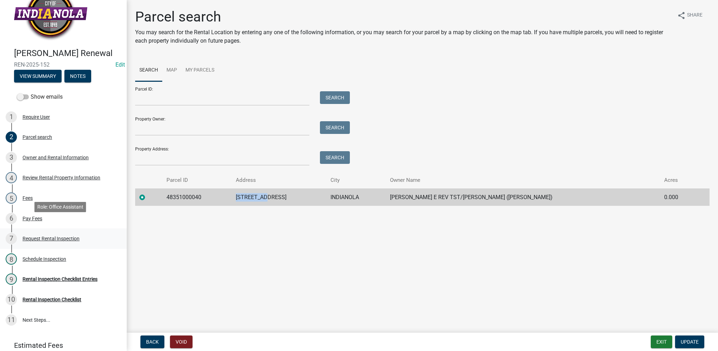
scroll to position [35, 0]
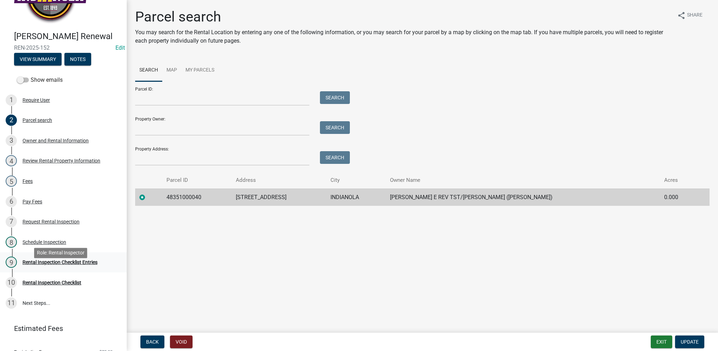
click at [77, 268] on div "9 Rental Inspection Checklist Entries" at bounding box center [61, 261] width 110 height 11
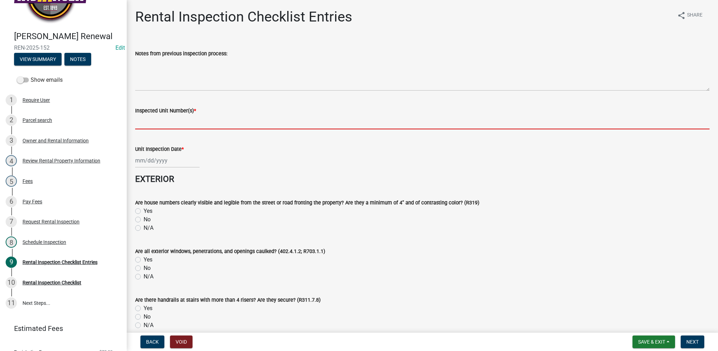
click at [178, 124] on input "Inspected Unit Number(s) *" at bounding box center [422, 122] width 575 height 14
paste input "[STREET_ADDRESS]"
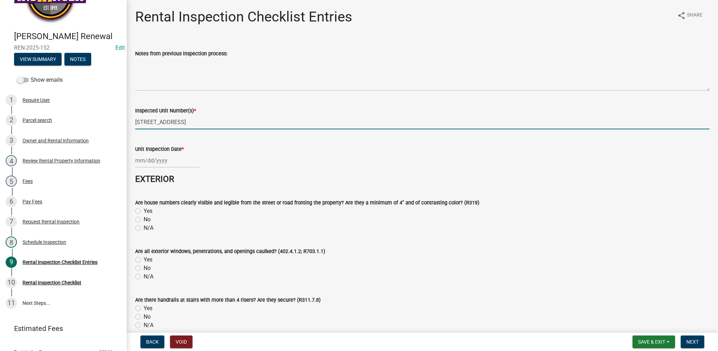
type input "[STREET_ADDRESS]"
click at [166, 168] on wm-data-entity-input "Unit Inspection Date *" at bounding box center [422, 154] width 575 height 39
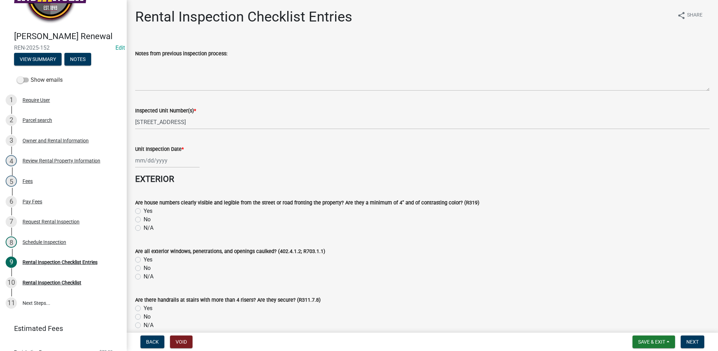
select select "8"
select select "2025"
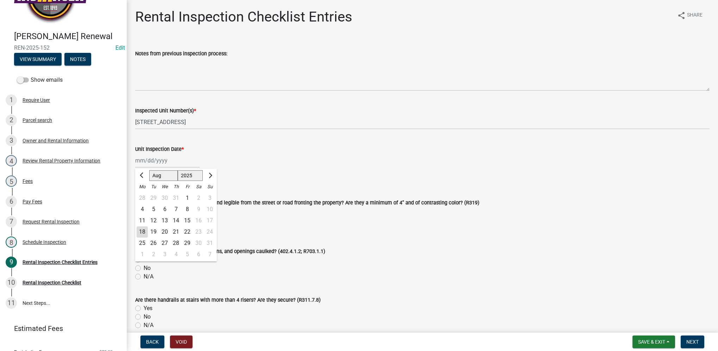
click at [163, 162] on div "[PERSON_NAME] Feb Mar Apr [PERSON_NAME][DATE] Oct Nov [DATE] 1526 1527 1528 152…" at bounding box center [167, 160] width 64 height 14
click at [145, 229] on div "18" at bounding box center [142, 231] width 11 height 11
type input "[DATE]"
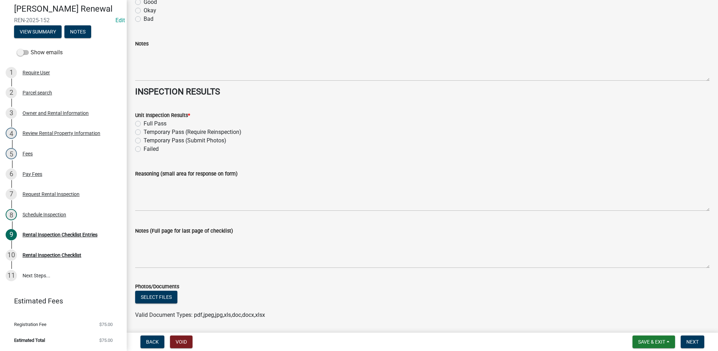
scroll to position [3064, 0]
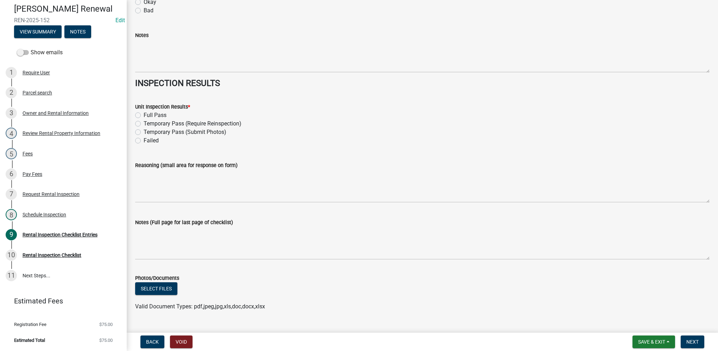
click at [144, 116] on label "Full Pass" at bounding box center [155, 115] width 23 height 8
click at [144, 116] on input "Full Pass" at bounding box center [146, 113] width 5 height 5
radio input "true"
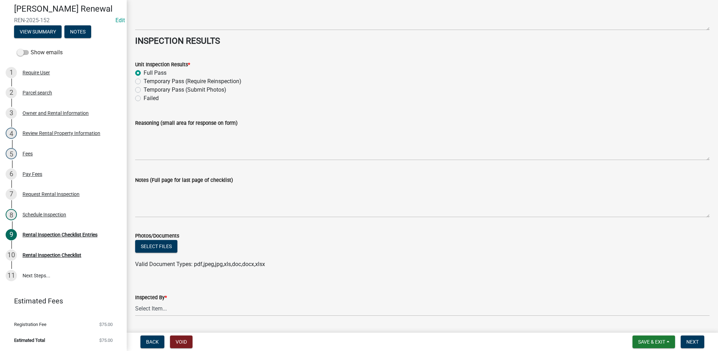
scroll to position [3126, 0]
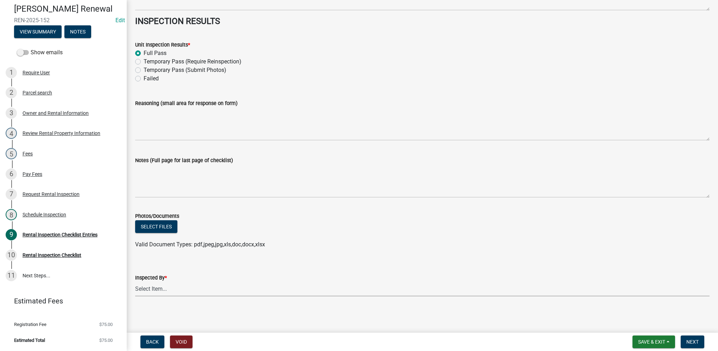
click at [157, 289] on select "Select Item... [PERSON_NAME] [PERSON_NAME] [PERSON_NAME] [PERSON_NAME]" at bounding box center [422, 289] width 575 height 14
click at [135, 282] on select "Select Item... [PERSON_NAME] [PERSON_NAME] [PERSON_NAME] [PERSON_NAME]" at bounding box center [422, 289] width 575 height 14
select select "3237a74e-59b5-424e-94fe-d72df491538c"
click at [691, 342] on span "Next" at bounding box center [693, 342] width 12 height 6
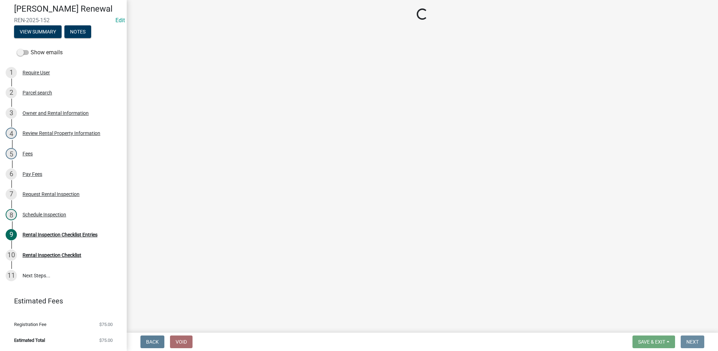
scroll to position [0, 0]
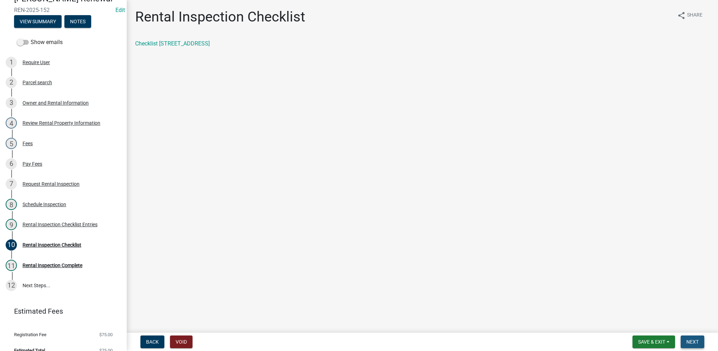
click at [684, 344] on button "Next" at bounding box center [693, 341] width 24 height 13
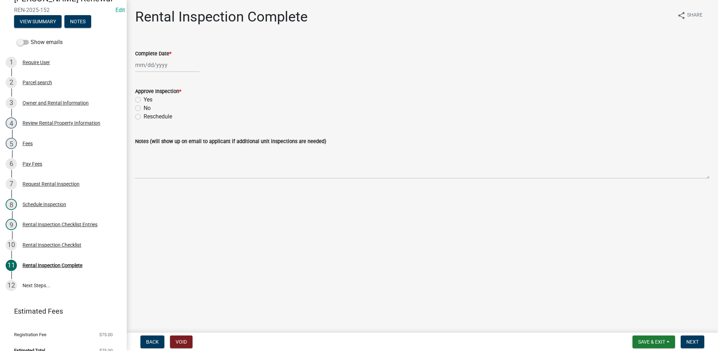
click at [156, 60] on div at bounding box center [167, 65] width 64 height 14
select select "8"
select select "2025"
click at [144, 133] on div "18" at bounding box center [142, 136] width 11 height 11
type input "[DATE]"
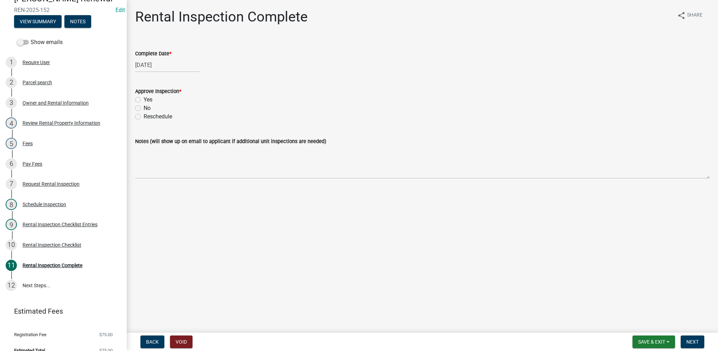
click at [144, 98] on label "Yes" at bounding box center [148, 99] width 9 height 8
click at [144, 98] on input "Yes" at bounding box center [146, 97] width 5 height 5
radio input "true"
click at [701, 344] on button "Next" at bounding box center [693, 341] width 24 height 13
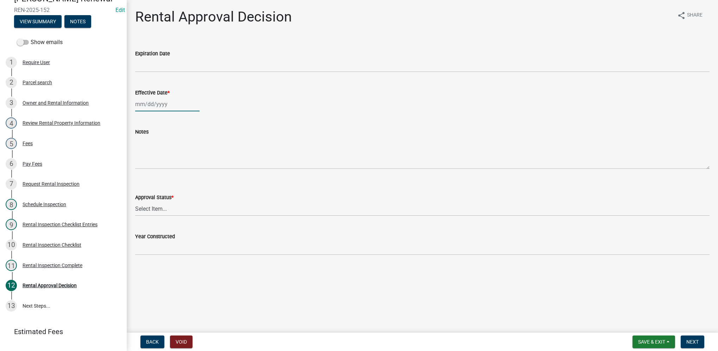
click at [174, 102] on div at bounding box center [167, 104] width 64 height 14
select select "8"
select select "2025"
click at [145, 174] on div "18" at bounding box center [142, 175] width 11 height 11
type input "[DATE]"
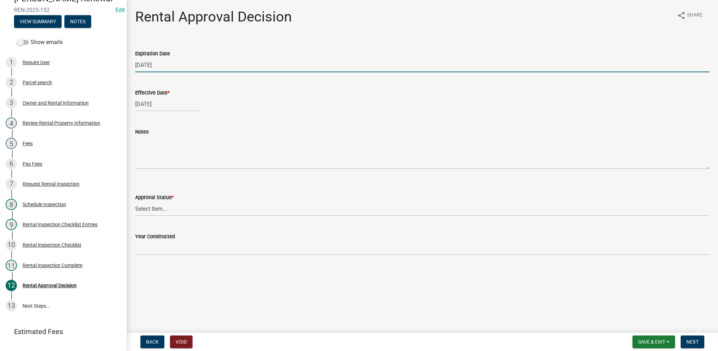
click at [166, 66] on input "[DATE]" at bounding box center [422, 65] width 575 height 14
type input "[DATE]"
click at [194, 209] on select "Select Item... Approved Denied" at bounding box center [422, 208] width 575 height 14
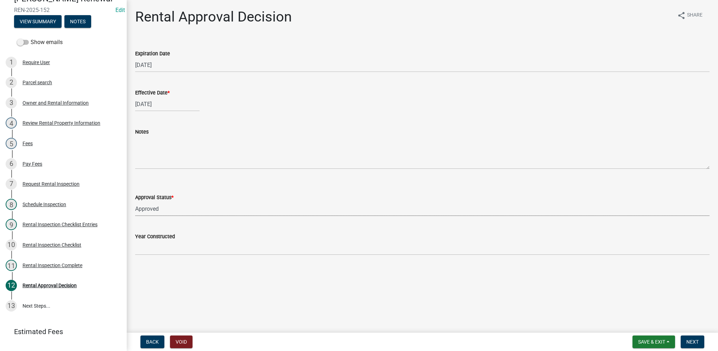
click at [135, 201] on select "Select Item... Approved Denied" at bounding box center [422, 208] width 575 height 14
select select "4b86b809-39dd-4c68-9f3d-fdb3e7050482"
click at [686, 339] on button "Next" at bounding box center [693, 341] width 24 height 13
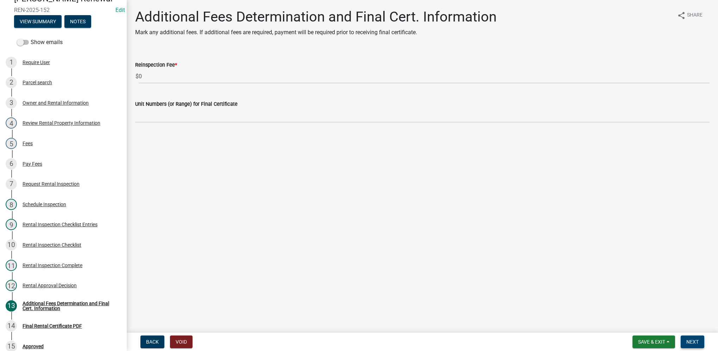
click at [688, 345] on button "Next" at bounding box center [693, 341] width 24 height 13
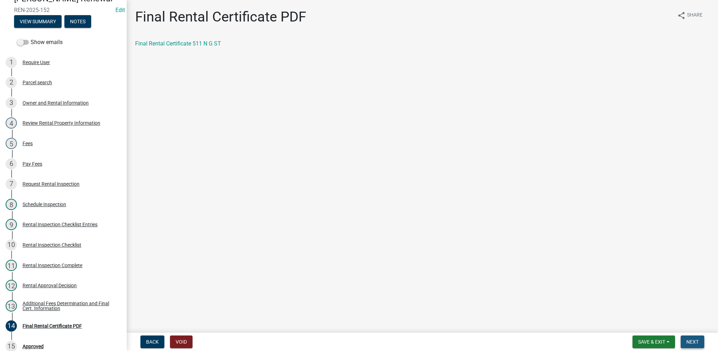
click at [690, 338] on button "Next" at bounding box center [693, 341] width 24 height 13
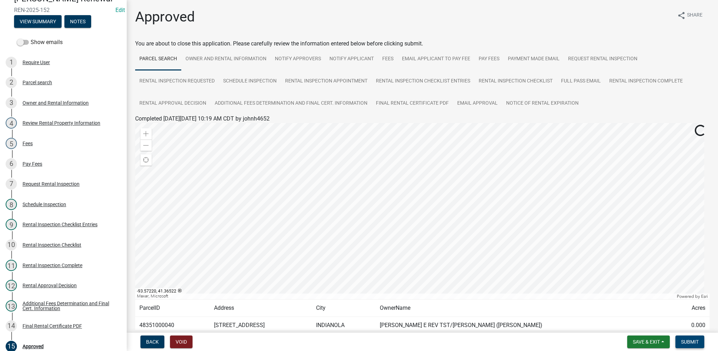
click at [695, 339] on span "Submit" at bounding box center [690, 342] width 18 height 6
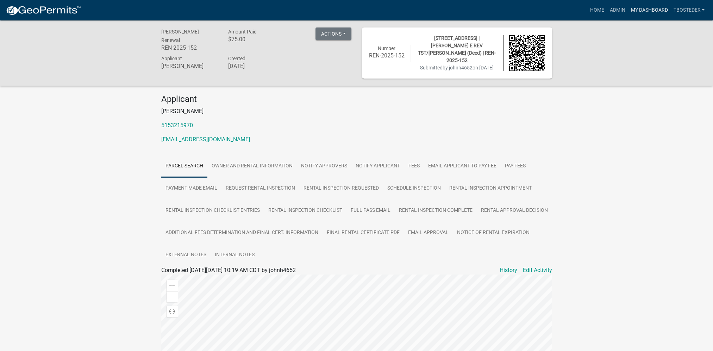
click at [641, 13] on link "My Dashboard" at bounding box center [649, 10] width 43 height 13
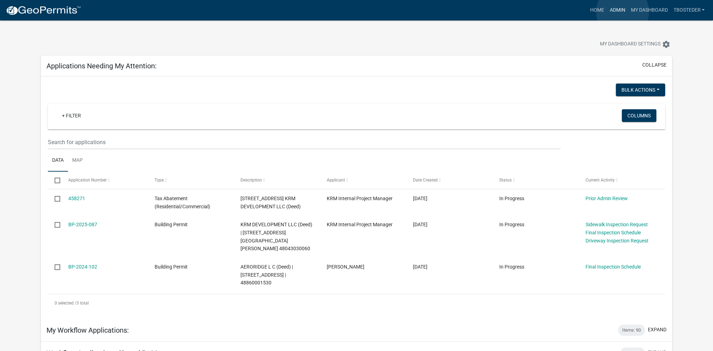
click at [623, 12] on link "Admin" at bounding box center [617, 10] width 21 height 13
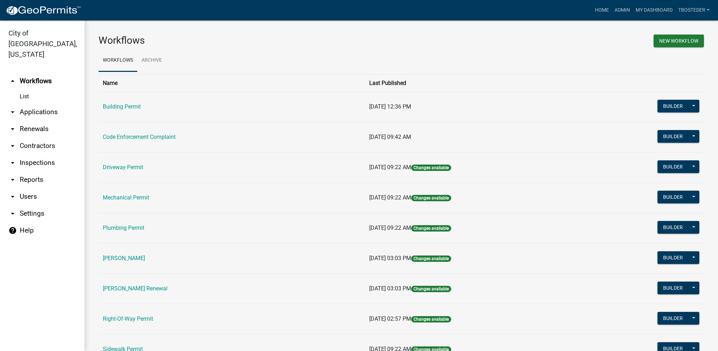
click at [42, 171] on link "arrow_drop_down Reports" at bounding box center [42, 179] width 85 height 17
select select "0: null"
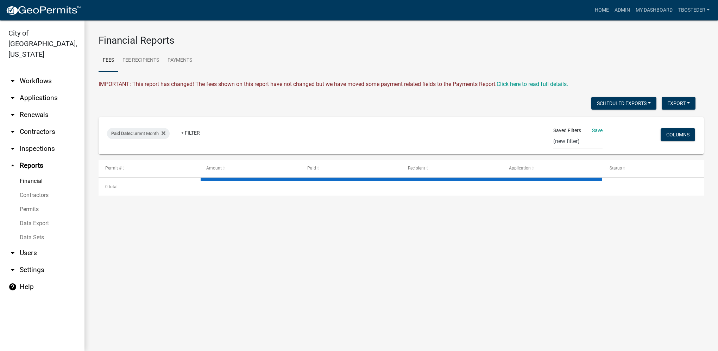
click at [39, 174] on link "Financial" at bounding box center [42, 181] width 85 height 14
select select "2: 50"
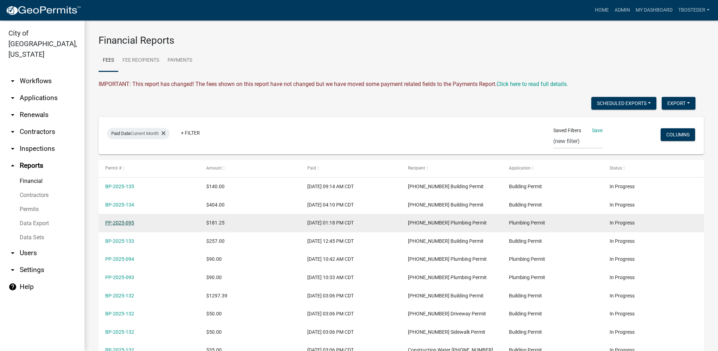
click at [108, 223] on link "PP-2025-095" at bounding box center [119, 223] width 29 height 6
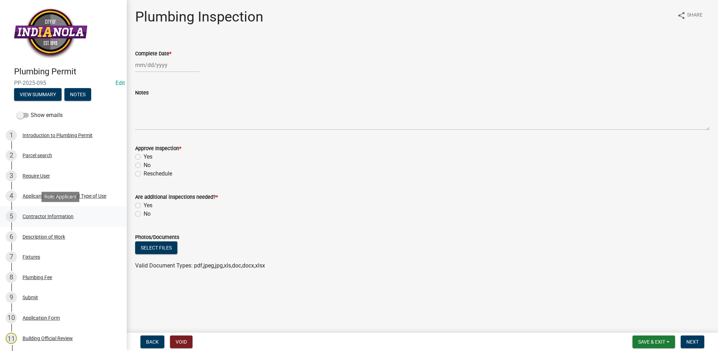
click at [77, 218] on div "5 Contractor Information" at bounding box center [61, 216] width 110 height 11
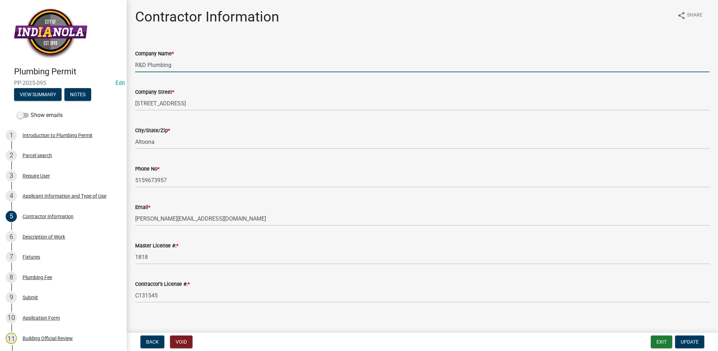
drag, startPoint x: 174, startPoint y: 65, endPoint x: 134, endPoint y: 70, distance: 40.8
click at [134, 70] on div "Company Name * R&D Plumbing" at bounding box center [422, 55] width 585 height 33
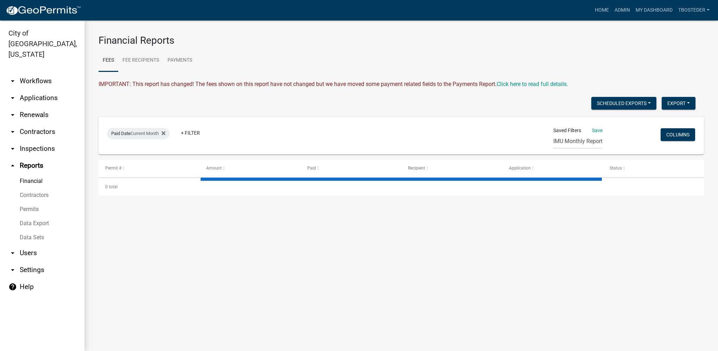
select select "2: 50"
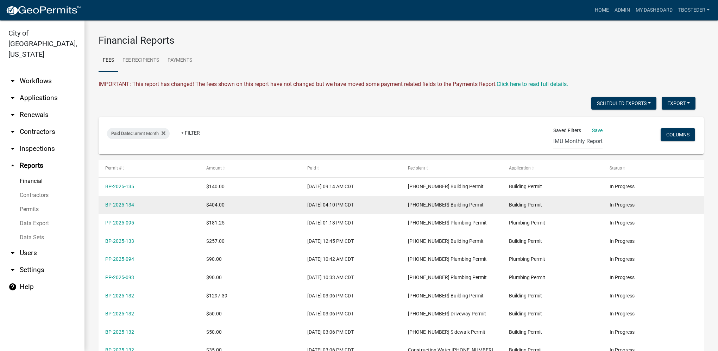
drag, startPoint x: 145, startPoint y: 206, endPoint x: 106, endPoint y: 210, distance: 39.6
click at [106, 210] on datatable-body-cell "BP-2025-134" at bounding box center [149, 205] width 101 height 18
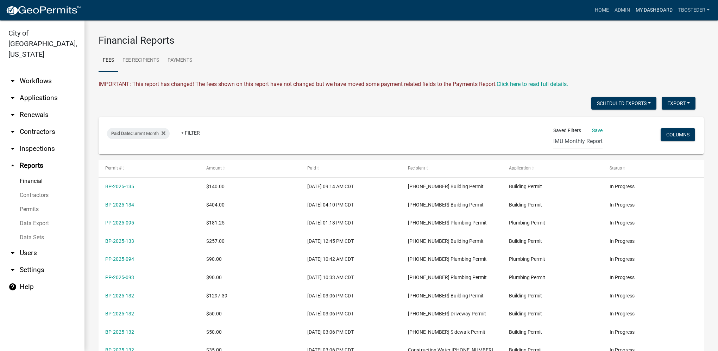
click at [642, 9] on link "My Dashboard" at bounding box center [654, 10] width 43 height 13
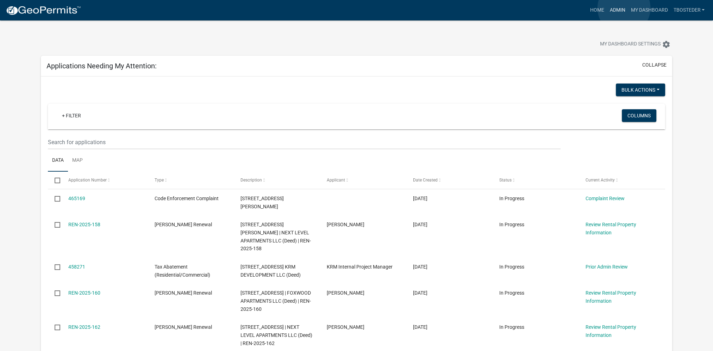
click at [624, 8] on link "Admin" at bounding box center [617, 10] width 21 height 13
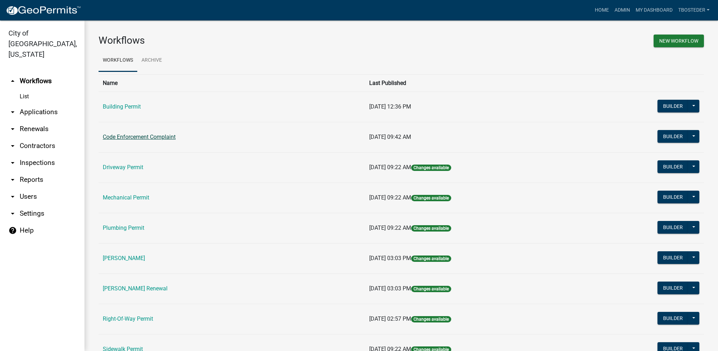
click at [138, 138] on link "Code Enforcement Complaint" at bounding box center [139, 136] width 73 height 7
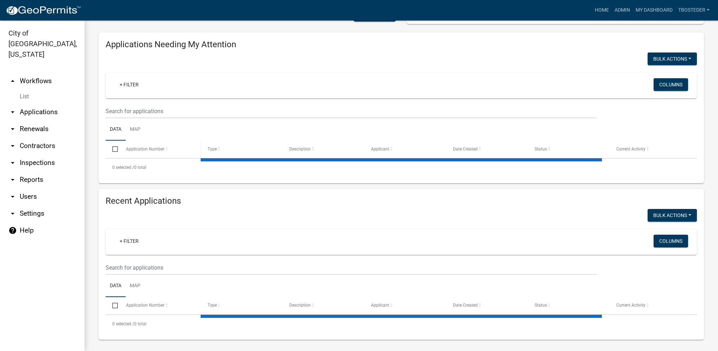
select select "1: 25"
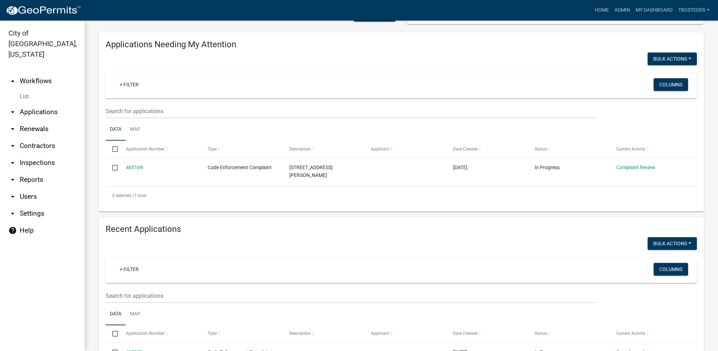
scroll to position [54, 0]
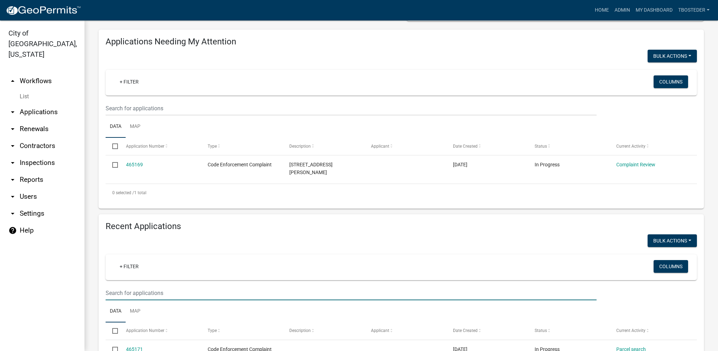
click at [127, 116] on input "text" at bounding box center [351, 108] width 491 height 14
type input "300 w girard"
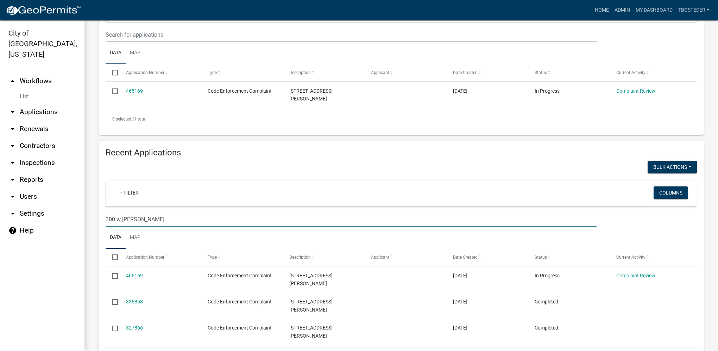
scroll to position [130, 0]
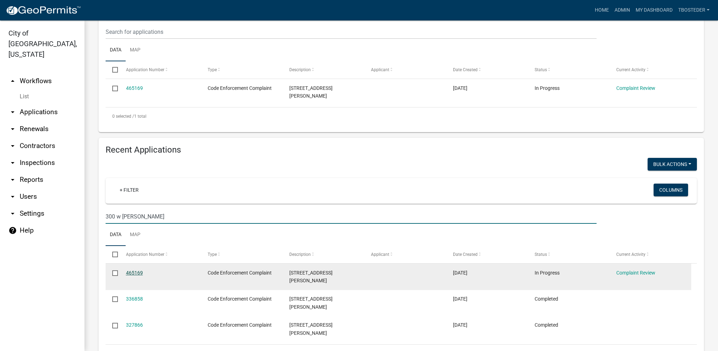
click at [130, 270] on link "465169" at bounding box center [134, 273] width 17 height 6
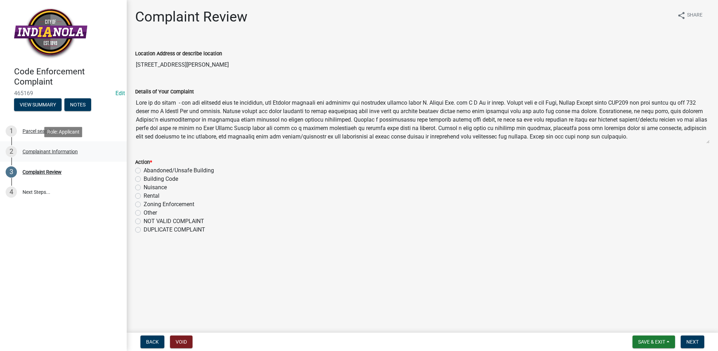
click at [82, 159] on link "2 Complainant Information" at bounding box center [63, 151] width 127 height 20
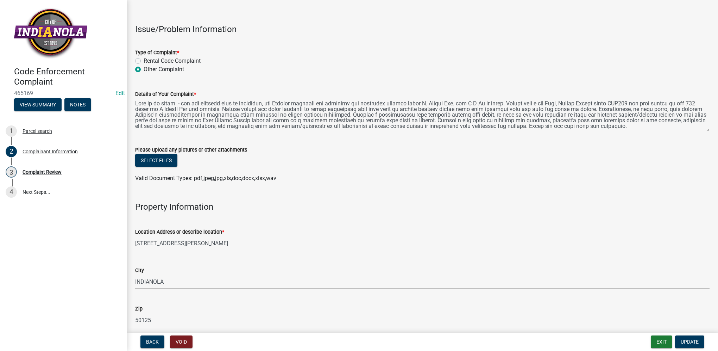
scroll to position [247, 0]
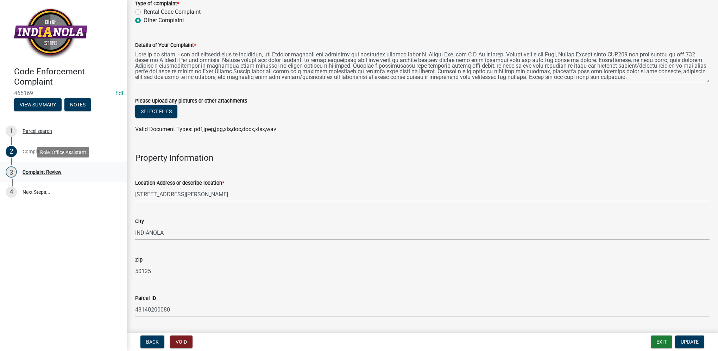
click at [81, 171] on div "3 Complaint Review" at bounding box center [61, 171] width 110 height 11
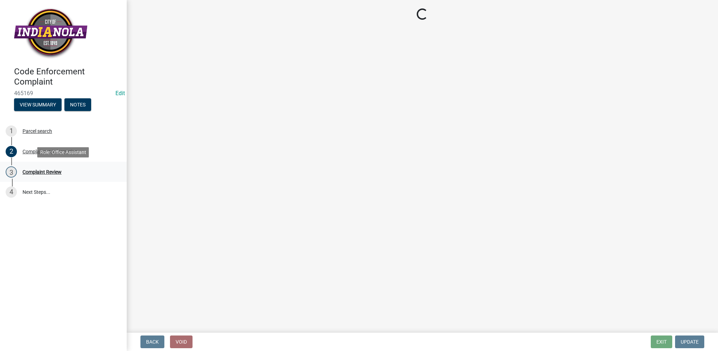
scroll to position [0, 0]
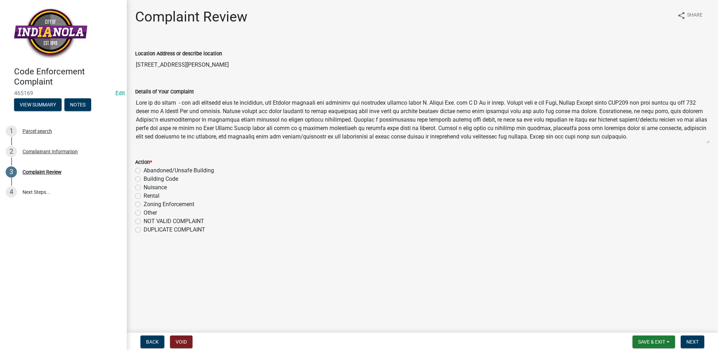
click at [144, 212] on label "Other" at bounding box center [150, 212] width 13 height 8
click at [144, 212] on input "Other" at bounding box center [146, 210] width 5 height 5
radio input "true"
click at [698, 341] on span "Next" at bounding box center [693, 342] width 12 height 6
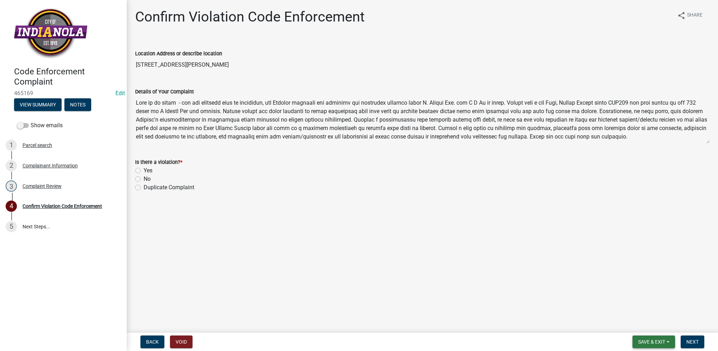
click at [652, 343] on span "Save & Exit" at bounding box center [651, 342] width 27 height 6
click at [646, 328] on button "Save & Exit" at bounding box center [647, 323] width 56 height 17
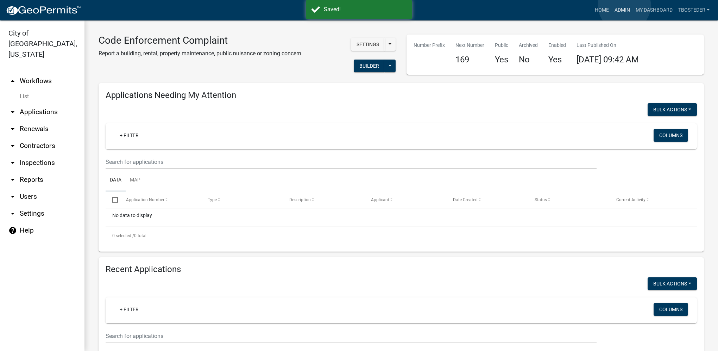
click at [625, 5] on link "Admin" at bounding box center [622, 10] width 21 height 13
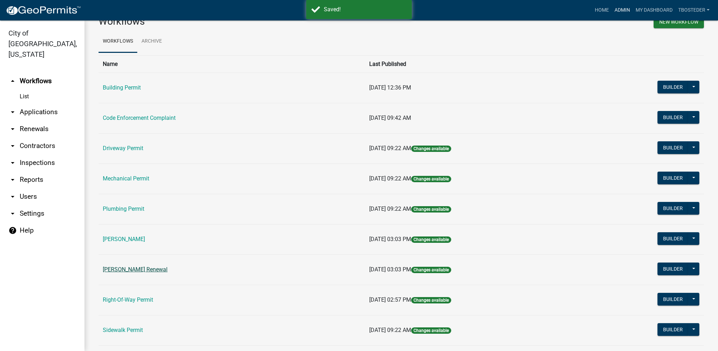
scroll to position [70, 0]
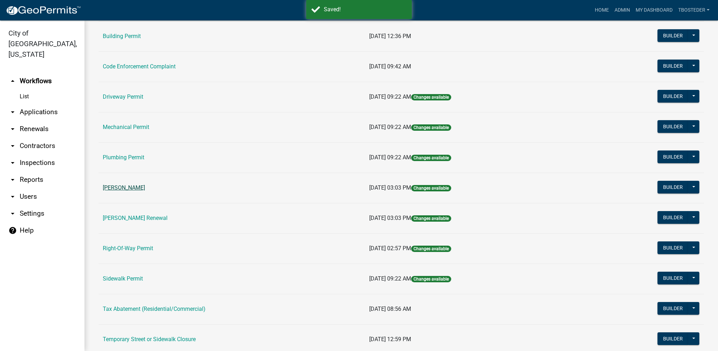
click at [144, 185] on link "[PERSON_NAME]" at bounding box center [124, 187] width 42 height 7
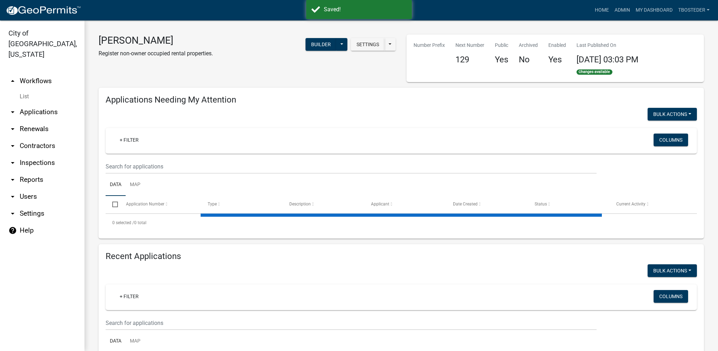
select select "1: 25"
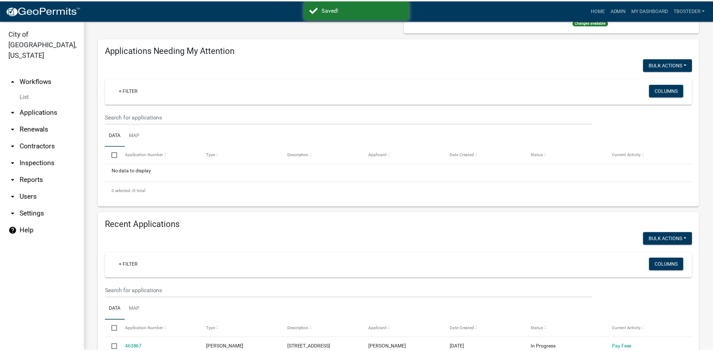
scroll to position [141, 0]
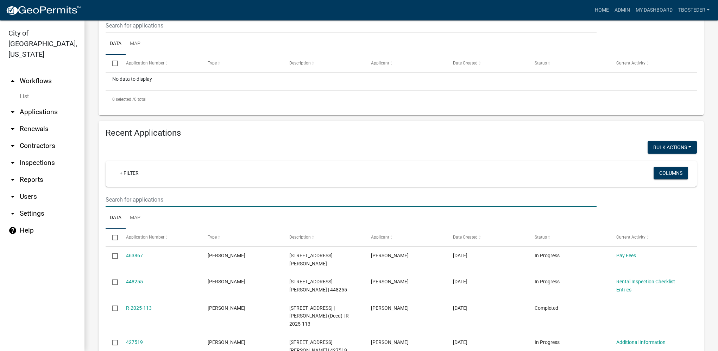
click at [149, 33] on input "text" at bounding box center [351, 25] width 491 height 14
paste input "[STREET_ADDRESS][PERSON_NAME]"
type input "[STREET_ADDRESS][PERSON_NAME]"
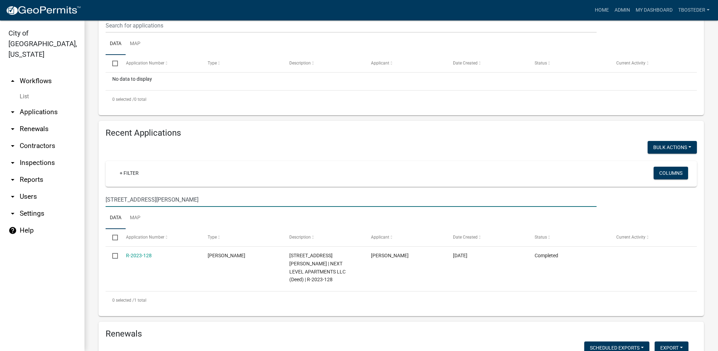
click at [144, 256] on link "R-2023-128" at bounding box center [139, 255] width 26 height 6
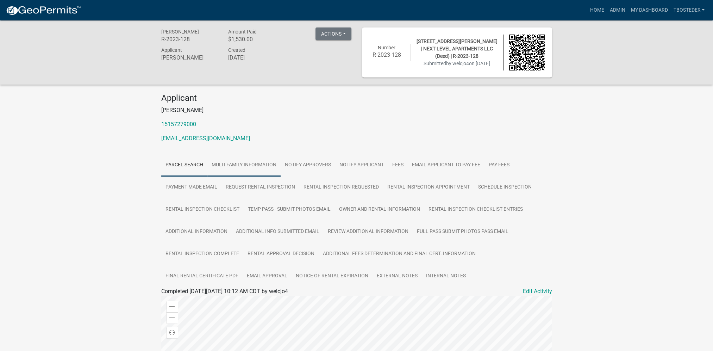
click at [275, 171] on link "Multi Family Information" at bounding box center [243, 165] width 73 height 23
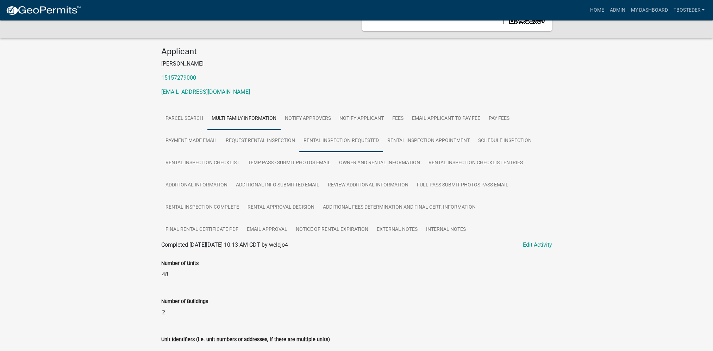
scroll to position [17, 0]
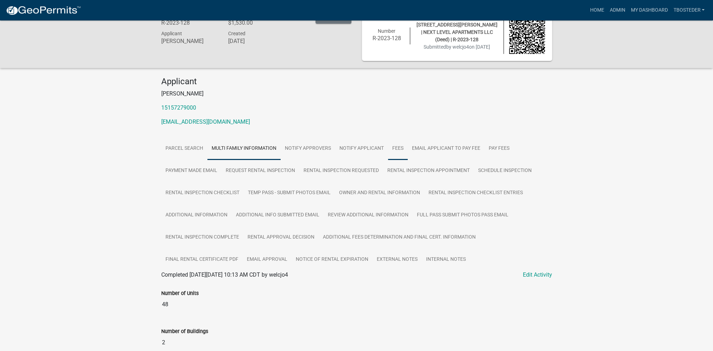
click at [394, 147] on link "Fees" at bounding box center [398, 148] width 20 height 23
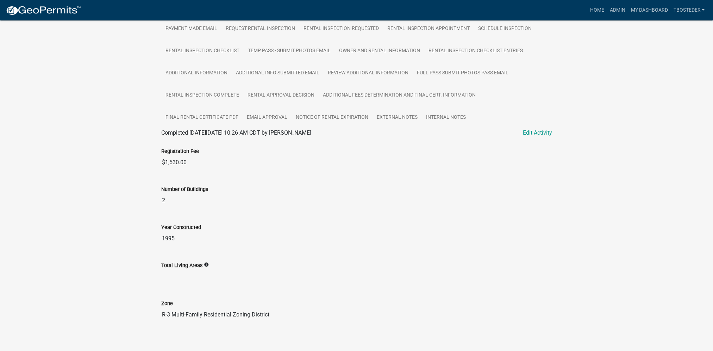
scroll to position [164, 0]
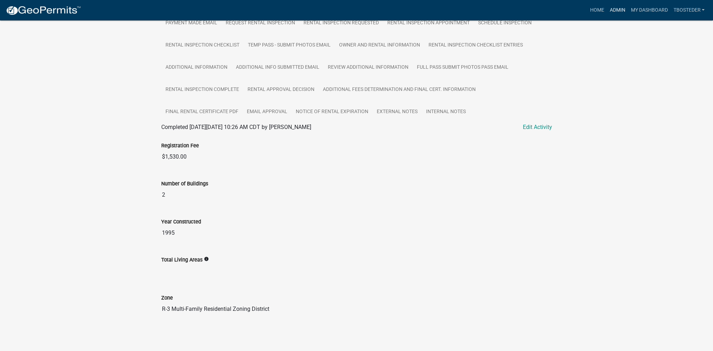
click at [618, 7] on link "Admin" at bounding box center [617, 10] width 21 height 13
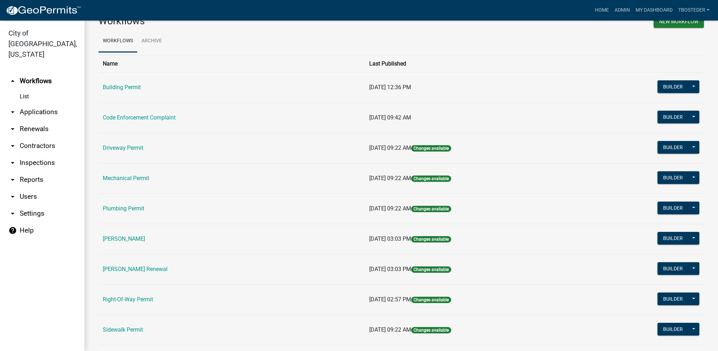
scroll to position [35, 0]
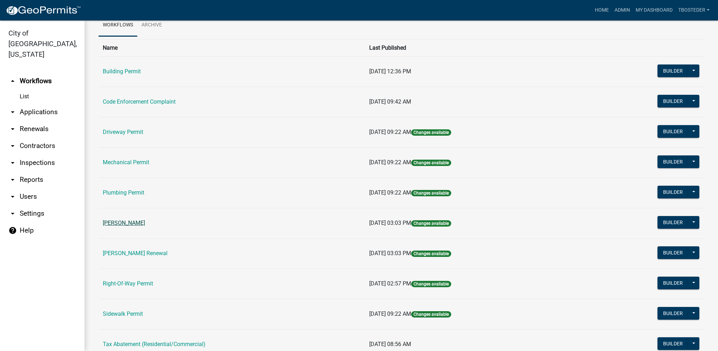
click at [139, 223] on link "[PERSON_NAME]" at bounding box center [124, 222] width 42 height 7
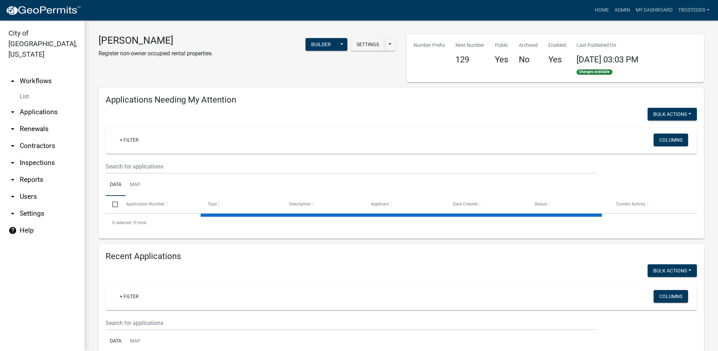
select select "1: 25"
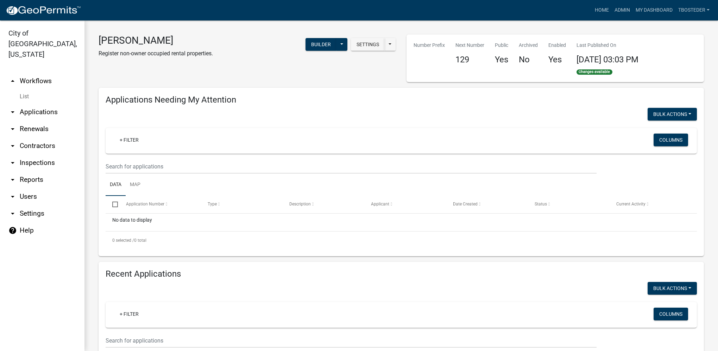
scroll to position [106, 0]
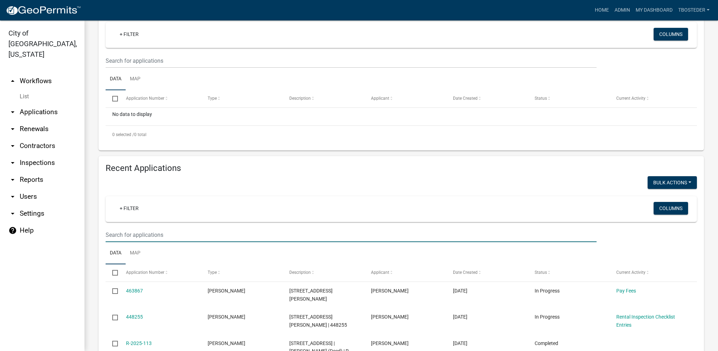
click at [141, 68] on input "text" at bounding box center [351, 61] width 491 height 14
paste input "[STREET_ADDRESS]"
type input "[STREET_ADDRESS]"
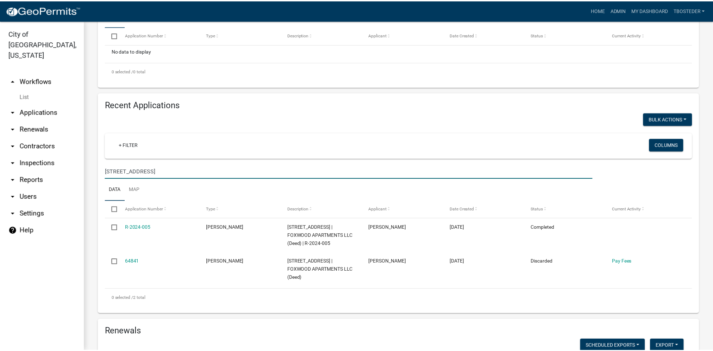
scroll to position [211, 0]
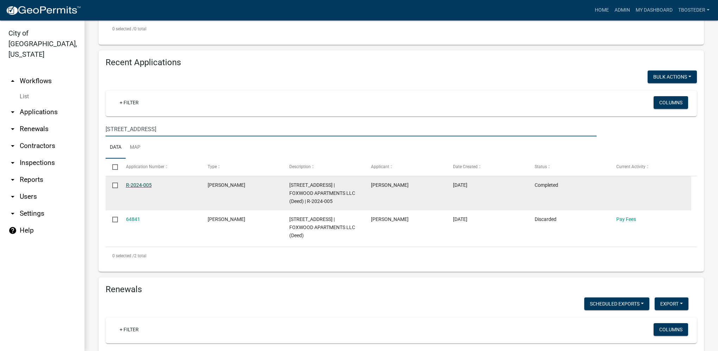
click at [145, 186] on link "R-2024-005" at bounding box center [139, 185] width 26 height 6
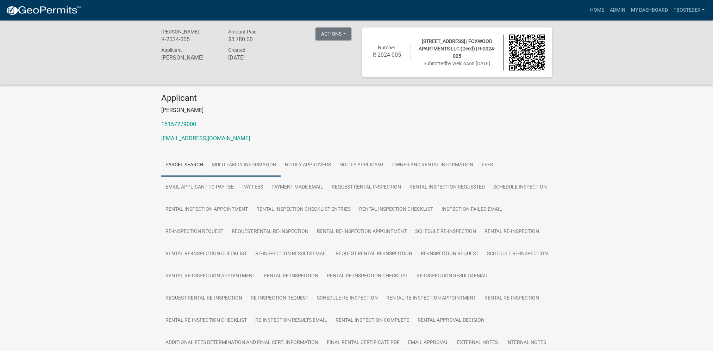
click at [278, 169] on link "Multi Family Information" at bounding box center [243, 165] width 73 height 23
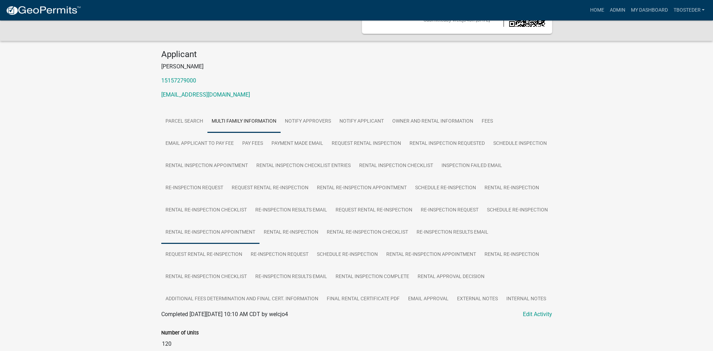
scroll to position [35, 0]
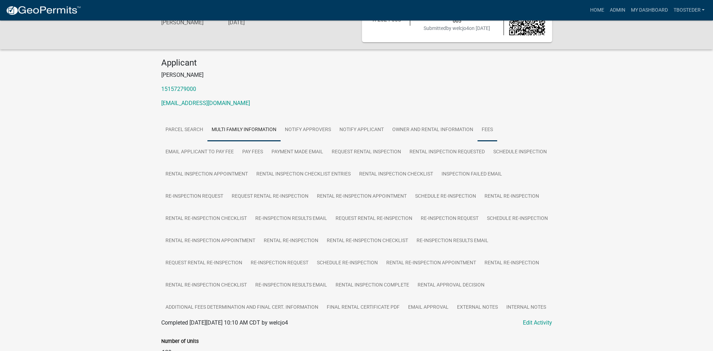
click at [478, 129] on link "Fees" at bounding box center [488, 130] width 20 height 23
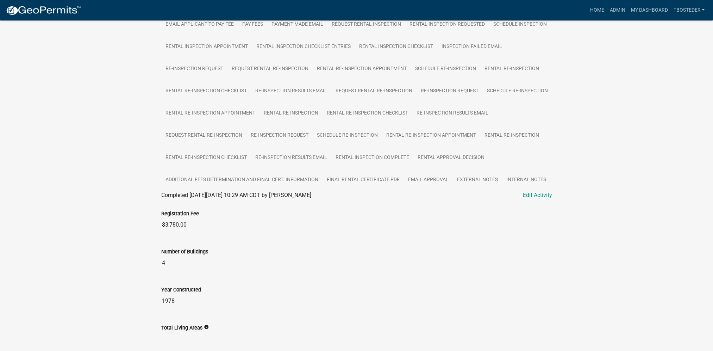
scroll to position [253, 0]
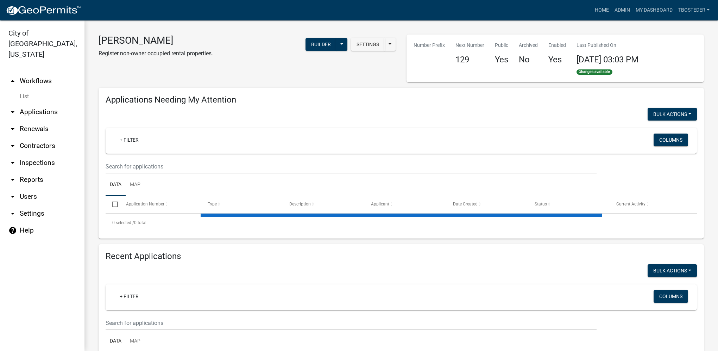
select select "1: 25"
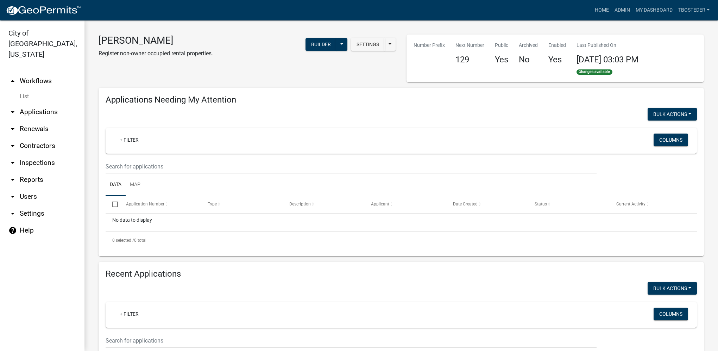
scroll to position [106, 0]
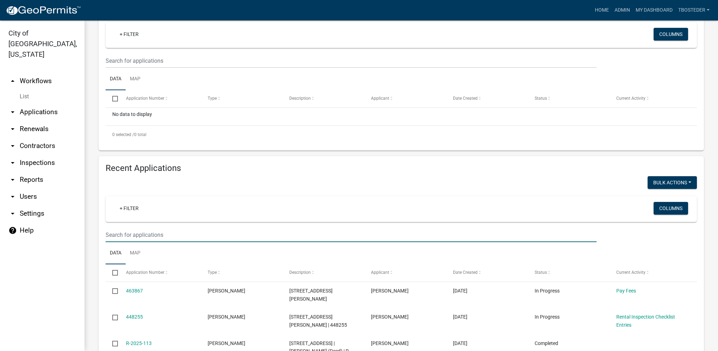
click at [186, 233] on input "text" at bounding box center [351, 234] width 491 height 14
paste input "[STREET_ADDRESS]"
type input "[STREET_ADDRESS]"
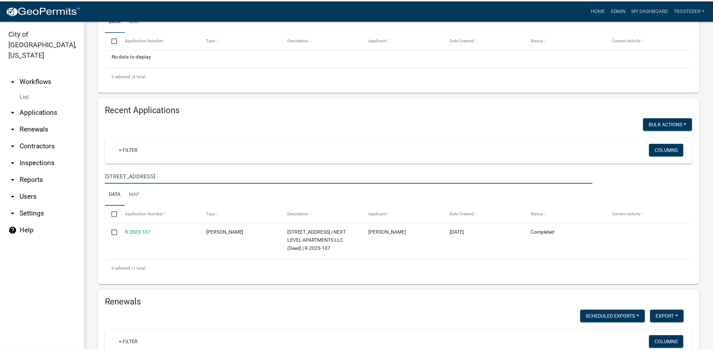
scroll to position [176, 0]
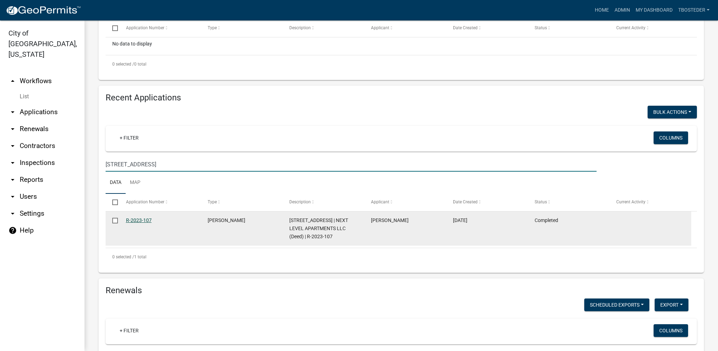
click at [149, 222] on link "R-2023-107" at bounding box center [139, 220] width 26 height 6
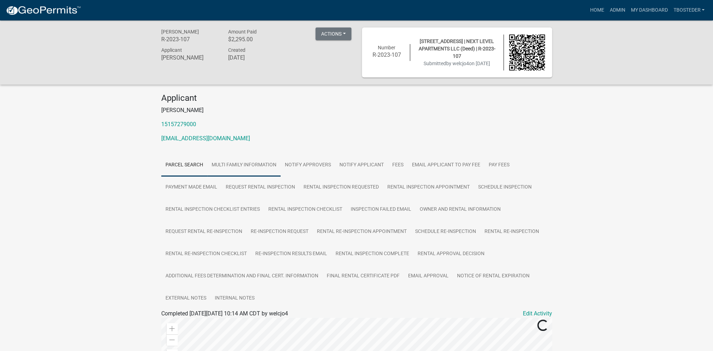
click at [275, 166] on link "Multi Family Information" at bounding box center [243, 165] width 73 height 23
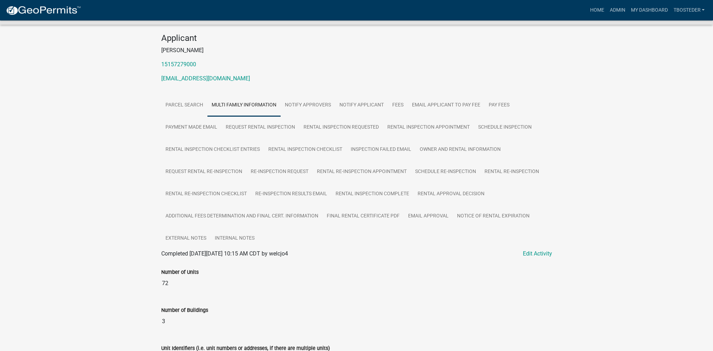
scroll to position [39, 0]
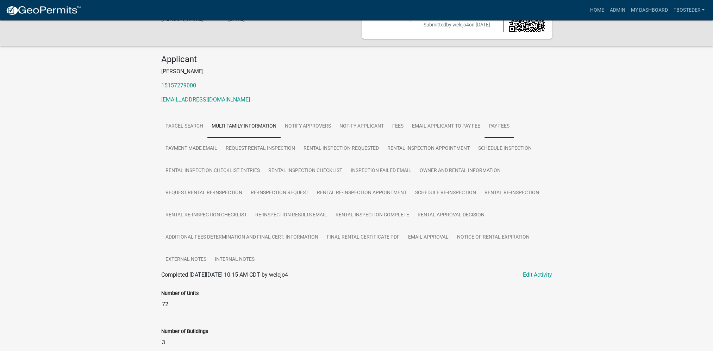
click at [491, 124] on link "Pay Fees" at bounding box center [499, 126] width 29 height 23
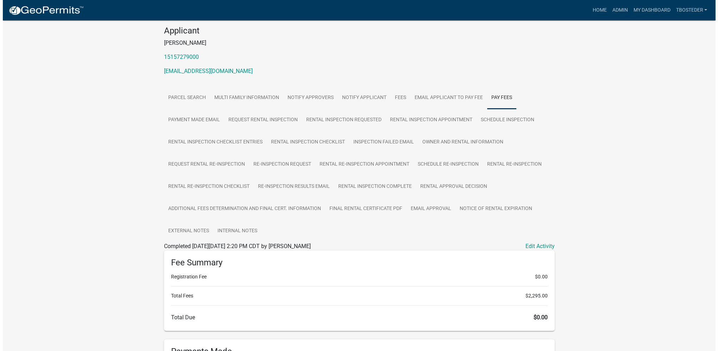
scroll to position [0, 0]
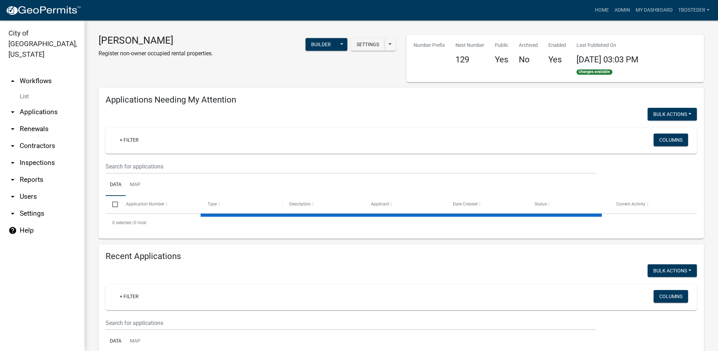
select select "1: 25"
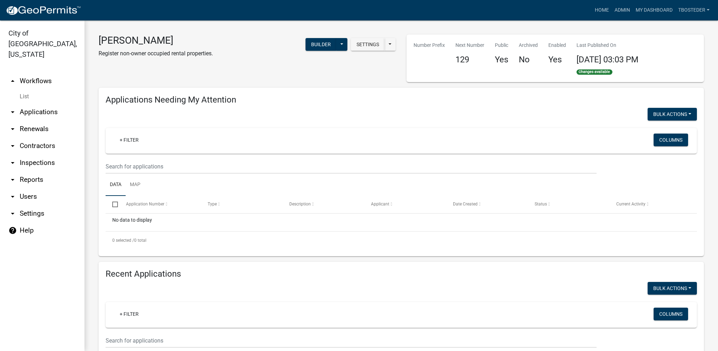
scroll to position [176, 0]
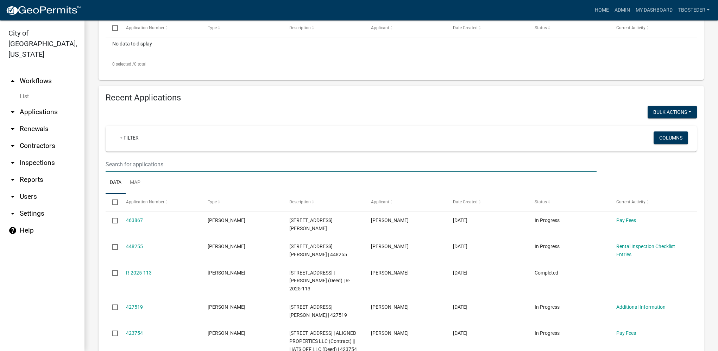
paste input "[STREET_ADDRESS]"
type input "[STREET_ADDRESS]"
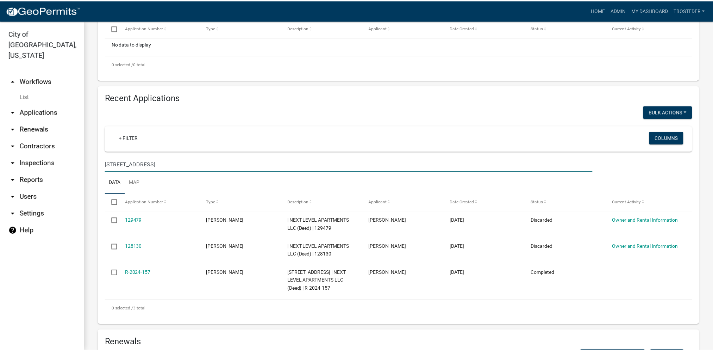
scroll to position [211, 0]
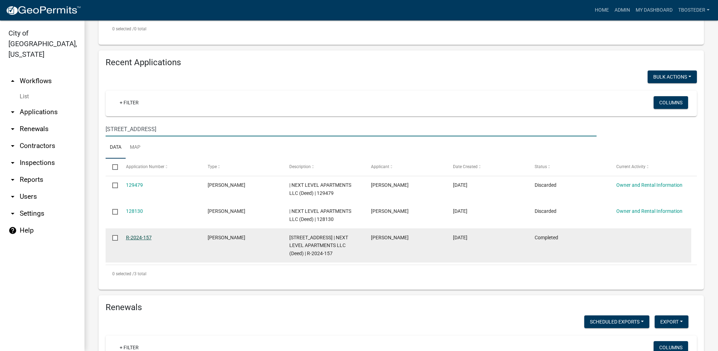
click at [144, 237] on link "R-2024-157" at bounding box center [139, 238] width 26 height 6
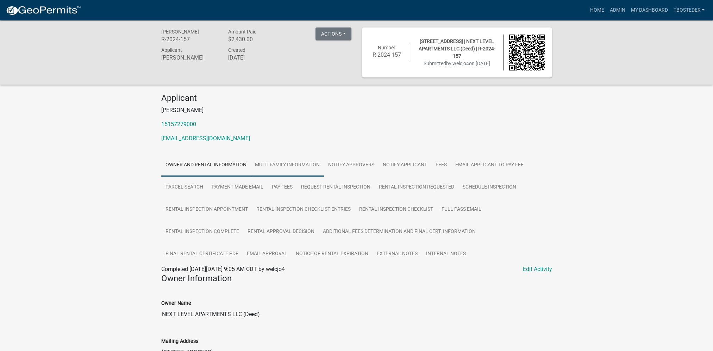
click at [299, 163] on link "Multi Family Information" at bounding box center [287, 165] width 73 height 23
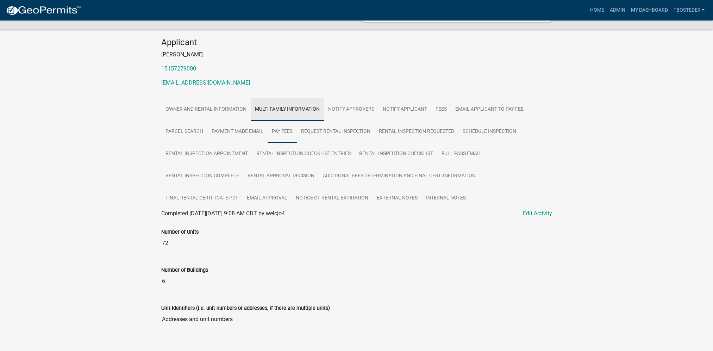
scroll to position [100, 0]
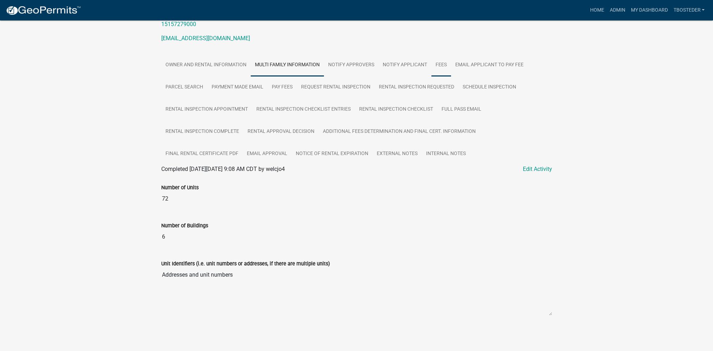
click at [444, 65] on link "Fees" at bounding box center [441, 65] width 20 height 23
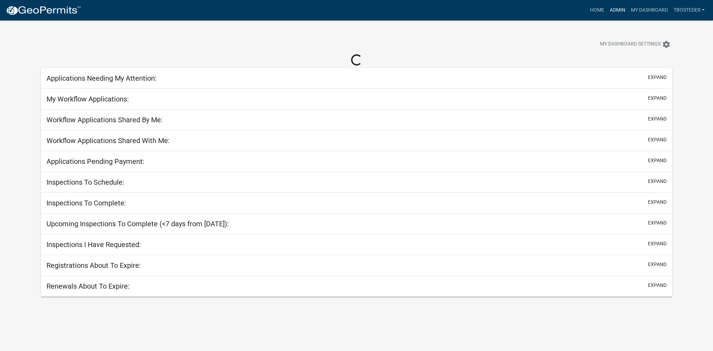
click at [614, 8] on link "Admin" at bounding box center [617, 10] width 21 height 13
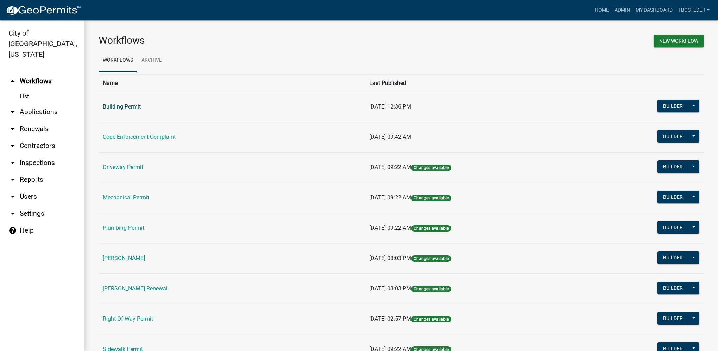
click at [111, 108] on link "Building Permit" at bounding box center [122, 106] width 38 height 7
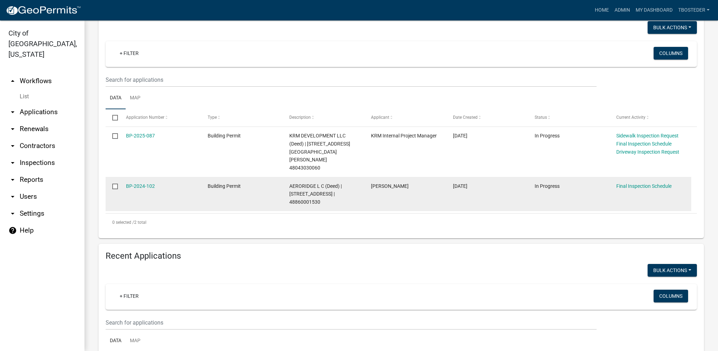
select select "1: 25"
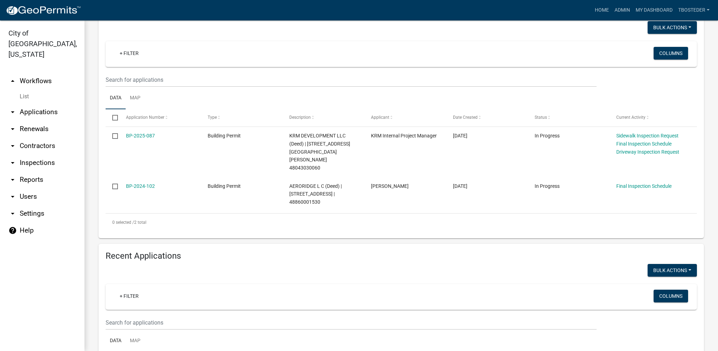
scroll to position [104, 0]
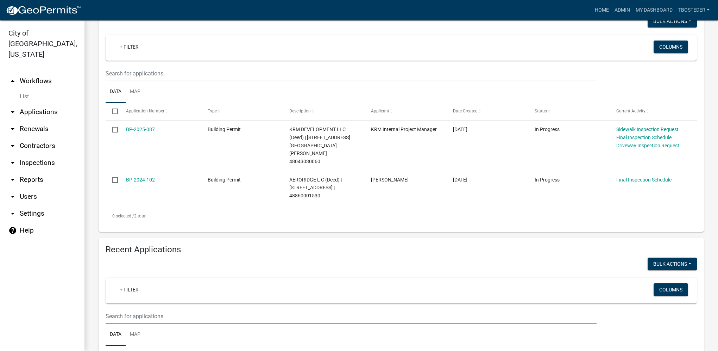
click at [182, 81] on input "text" at bounding box center [351, 73] width 491 height 14
type input "7520"
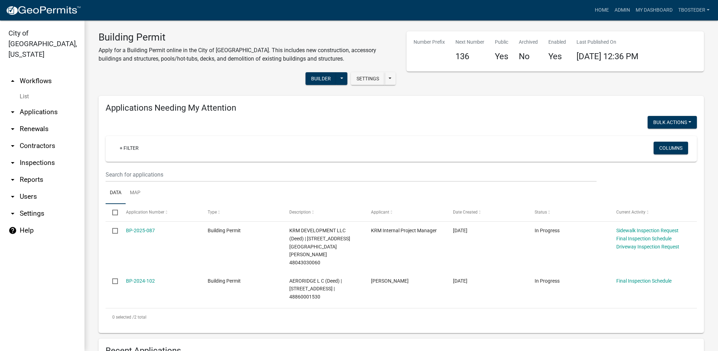
scroll to position [0, 0]
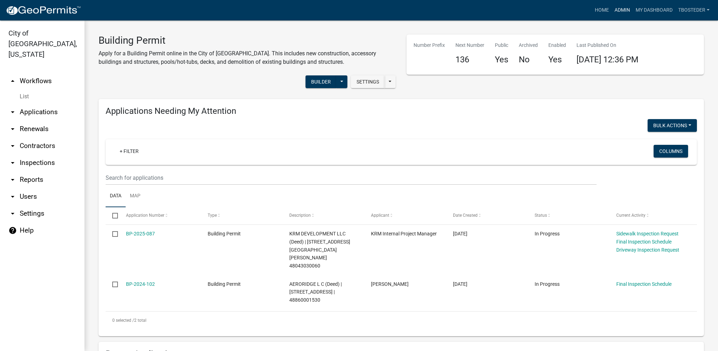
click at [626, 12] on link "Admin" at bounding box center [622, 10] width 21 height 13
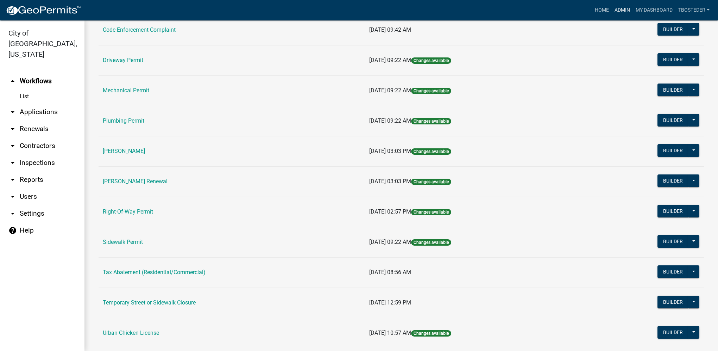
scroll to position [123, 0]
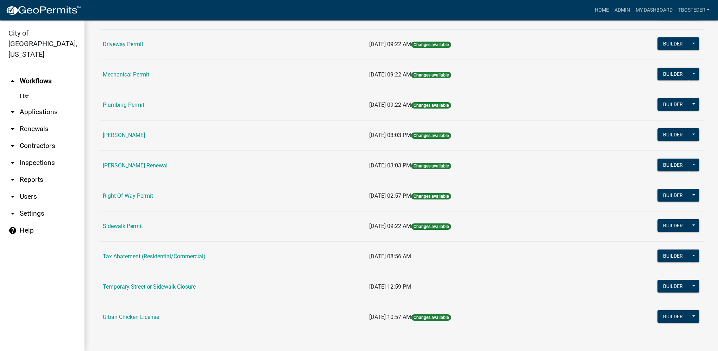
drag, startPoint x: 122, startPoint y: 227, endPoint x: 114, endPoint y: 113, distance: 113.7
click at [122, 227] on link "Sidewalk Permit" at bounding box center [123, 226] width 40 height 7
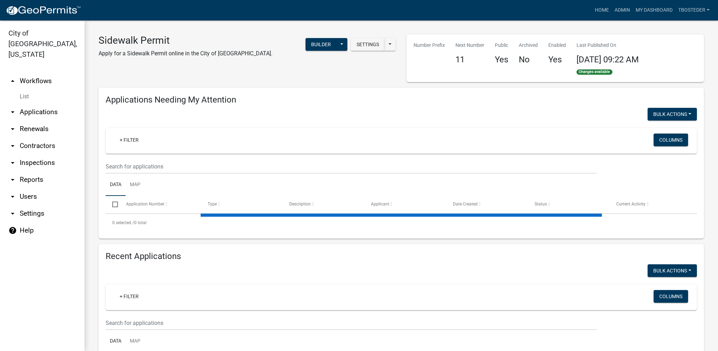
select select "1: 25"
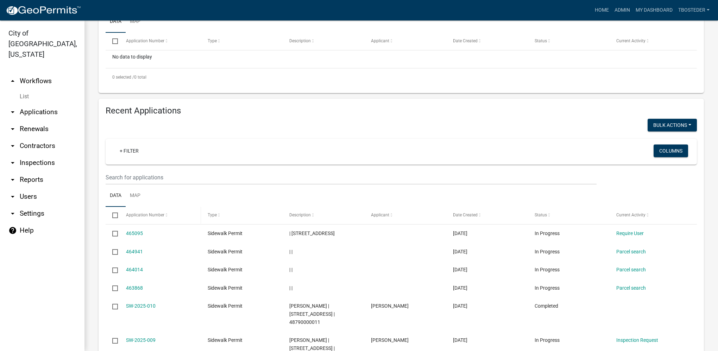
scroll to position [176, 0]
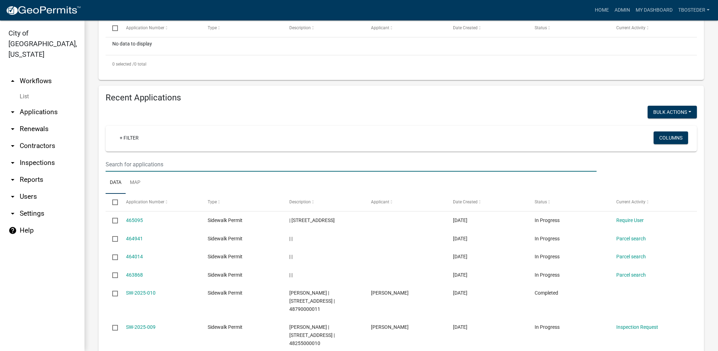
click at [172, 168] on input "text" at bounding box center [351, 164] width 491 height 14
type input "7520"
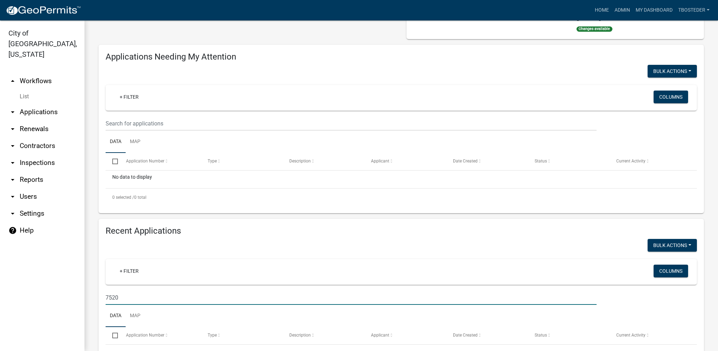
scroll to position [0, 0]
